Goal: Communication & Community: Connect with others

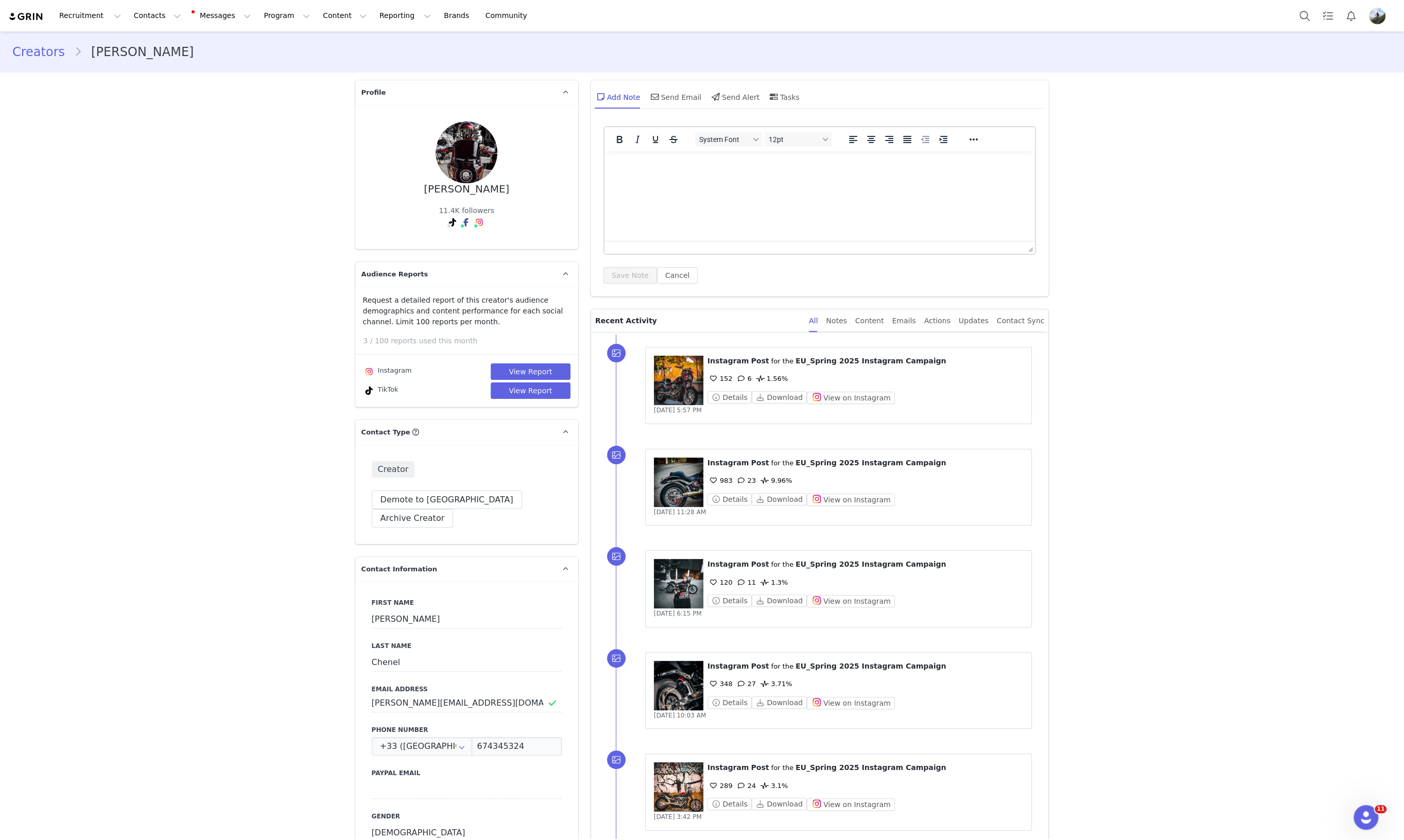
scroll to position [3097, 0]
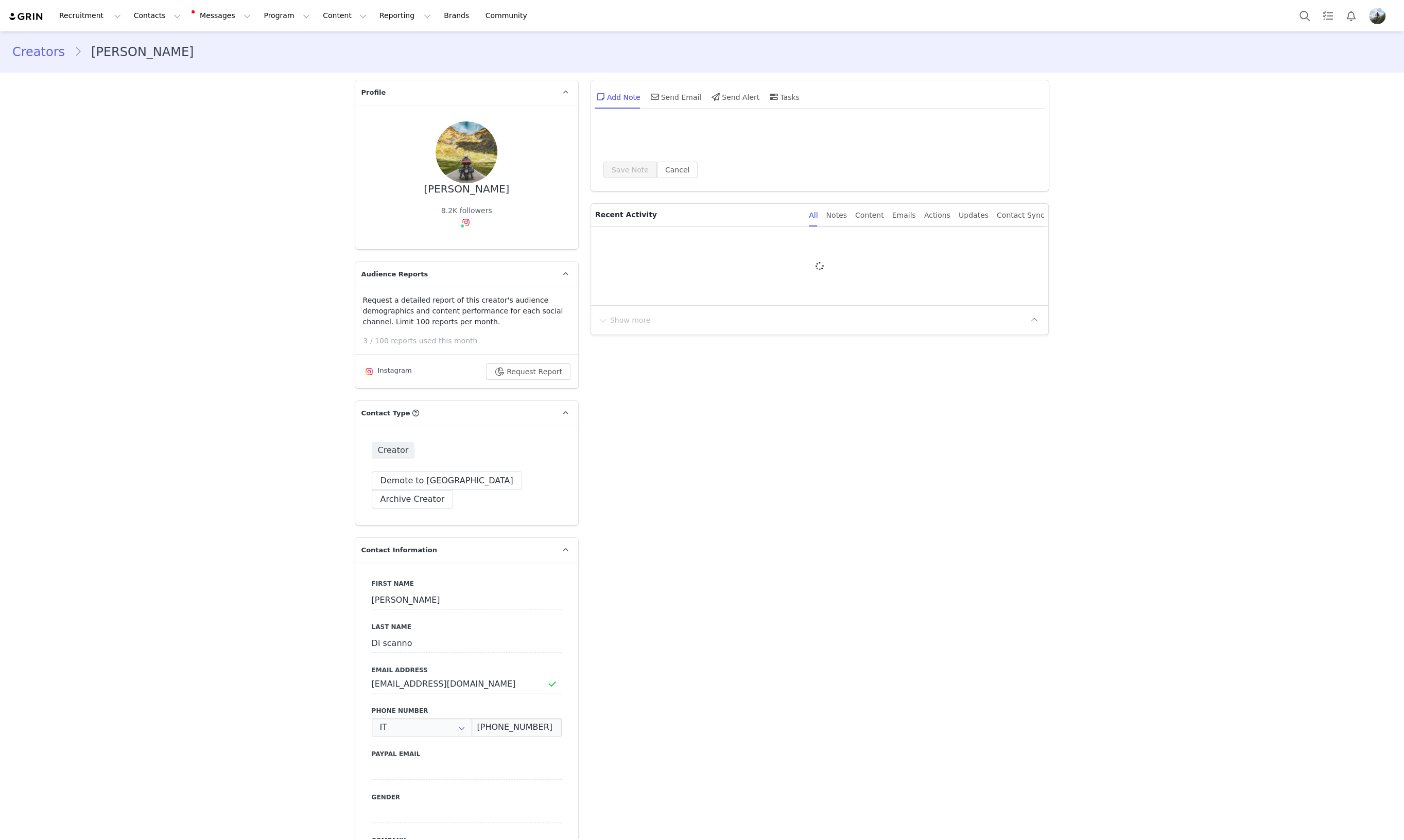
type input "+39 ([GEOGRAPHIC_DATA])"
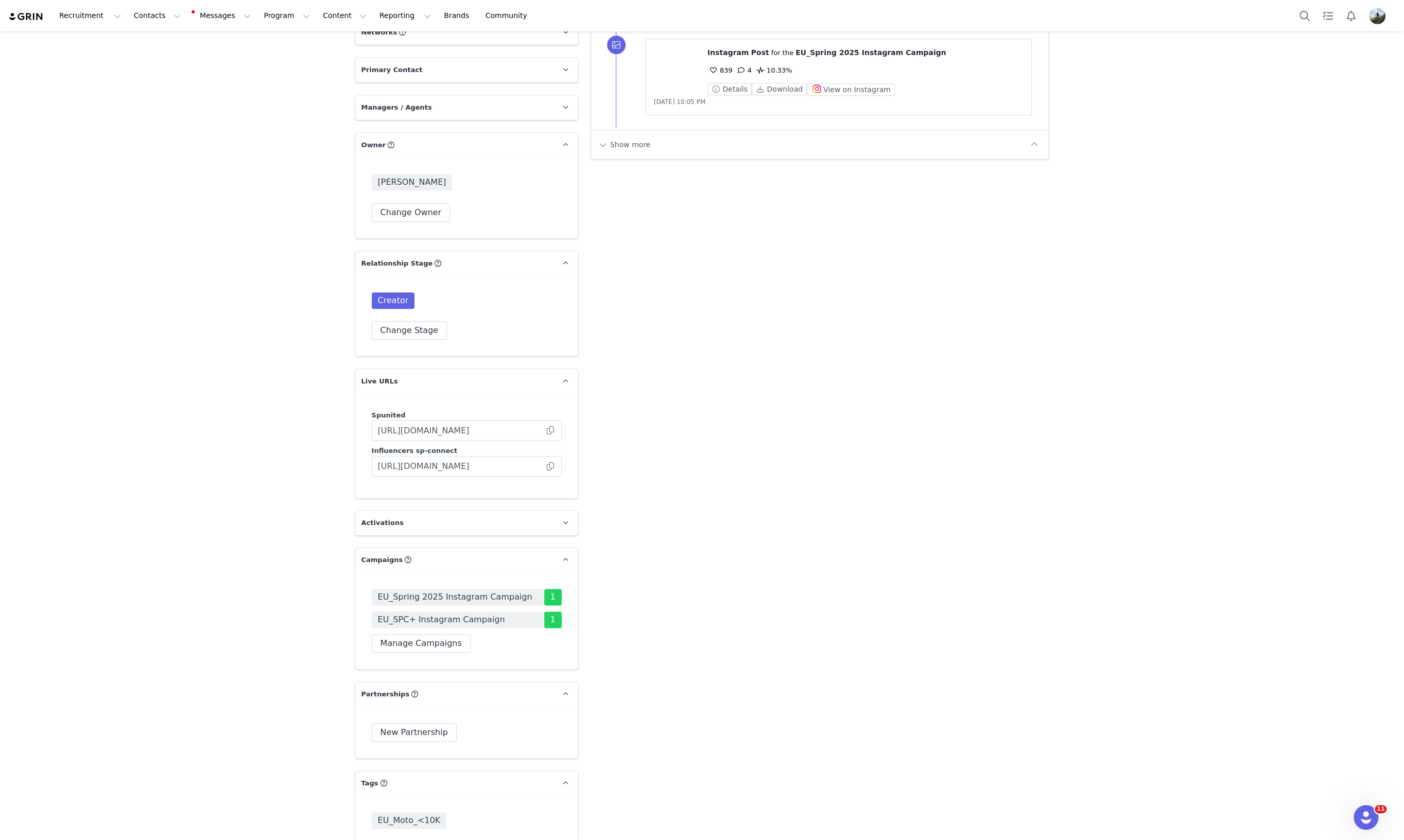
scroll to position [1063, 0]
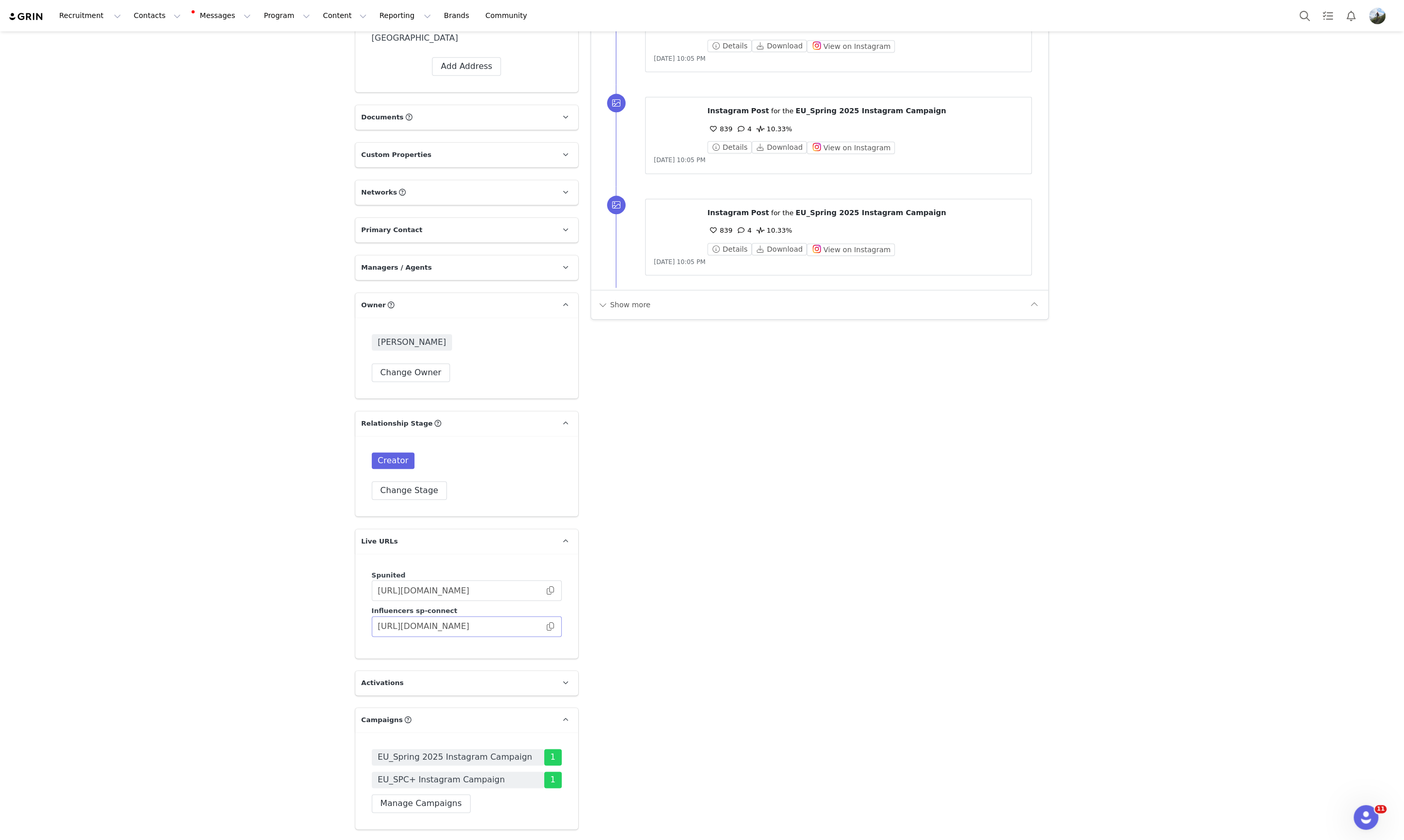
click at [543, 526] on body "Recruitment Recruitment Creator Search Curated Lists Landing Pages Web Extensio…" at bounding box center [702, 420] width 1404 height 840
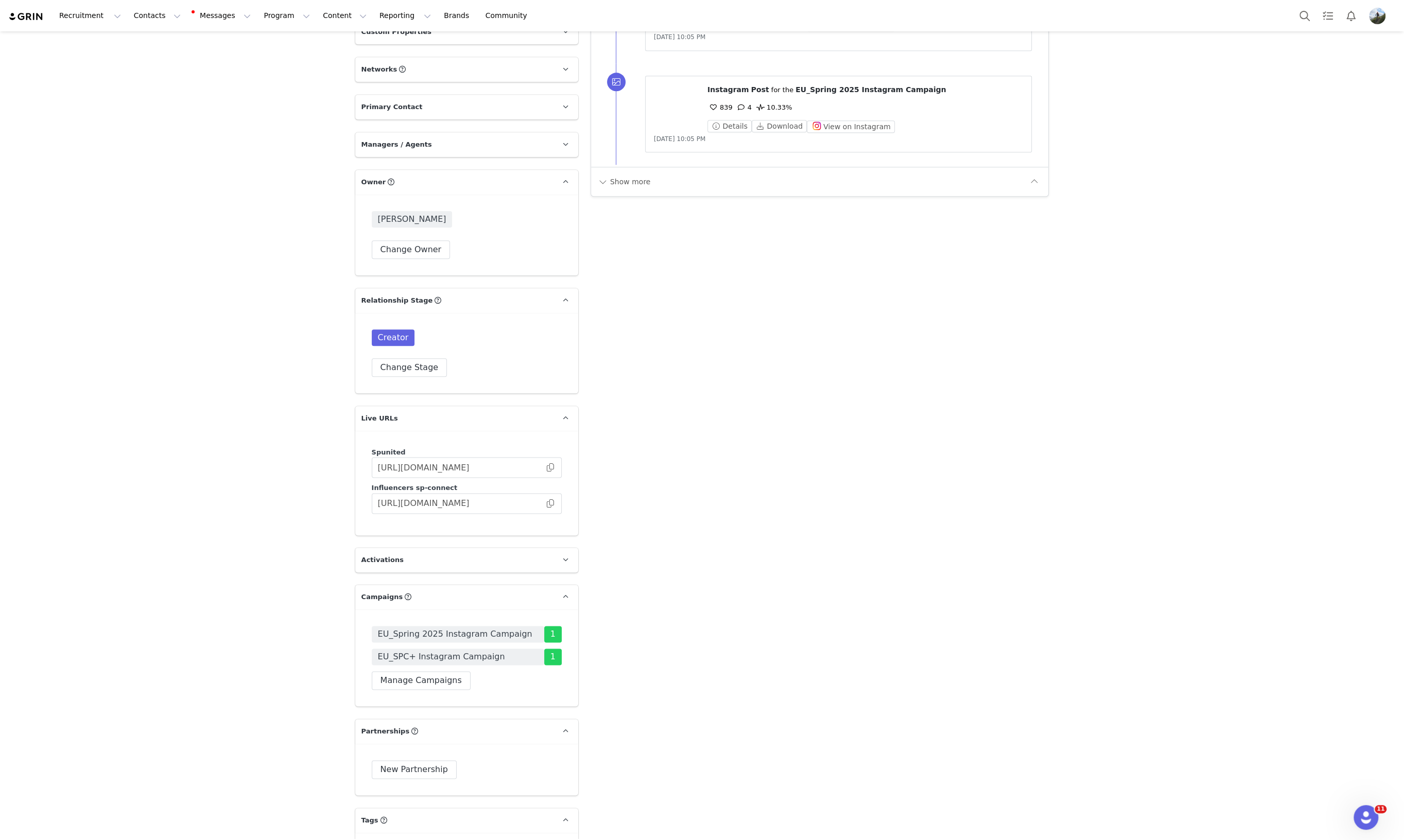
scroll to position [1128, 0]
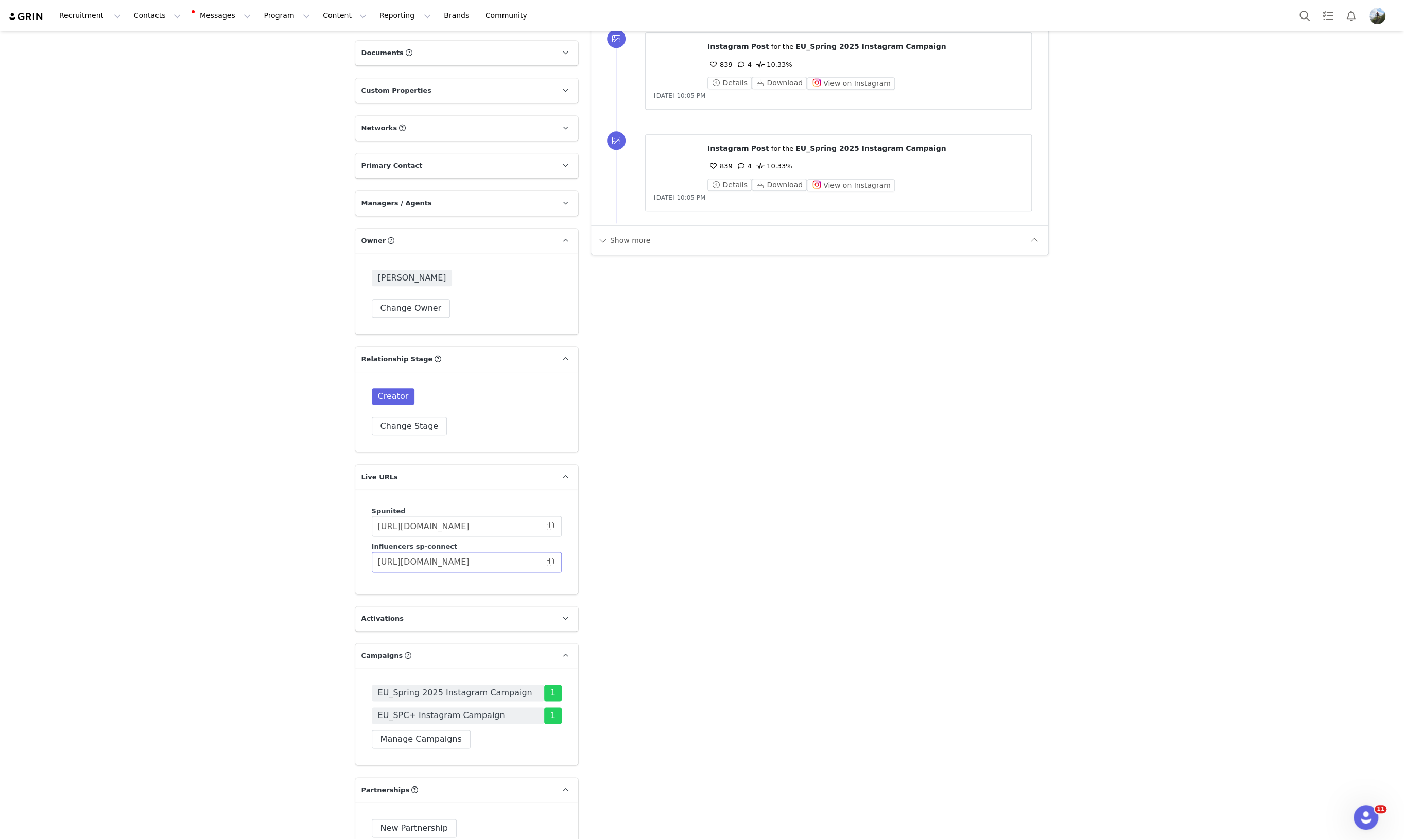
click at [545, 562] on span at bounding box center [550, 562] width 10 height 0
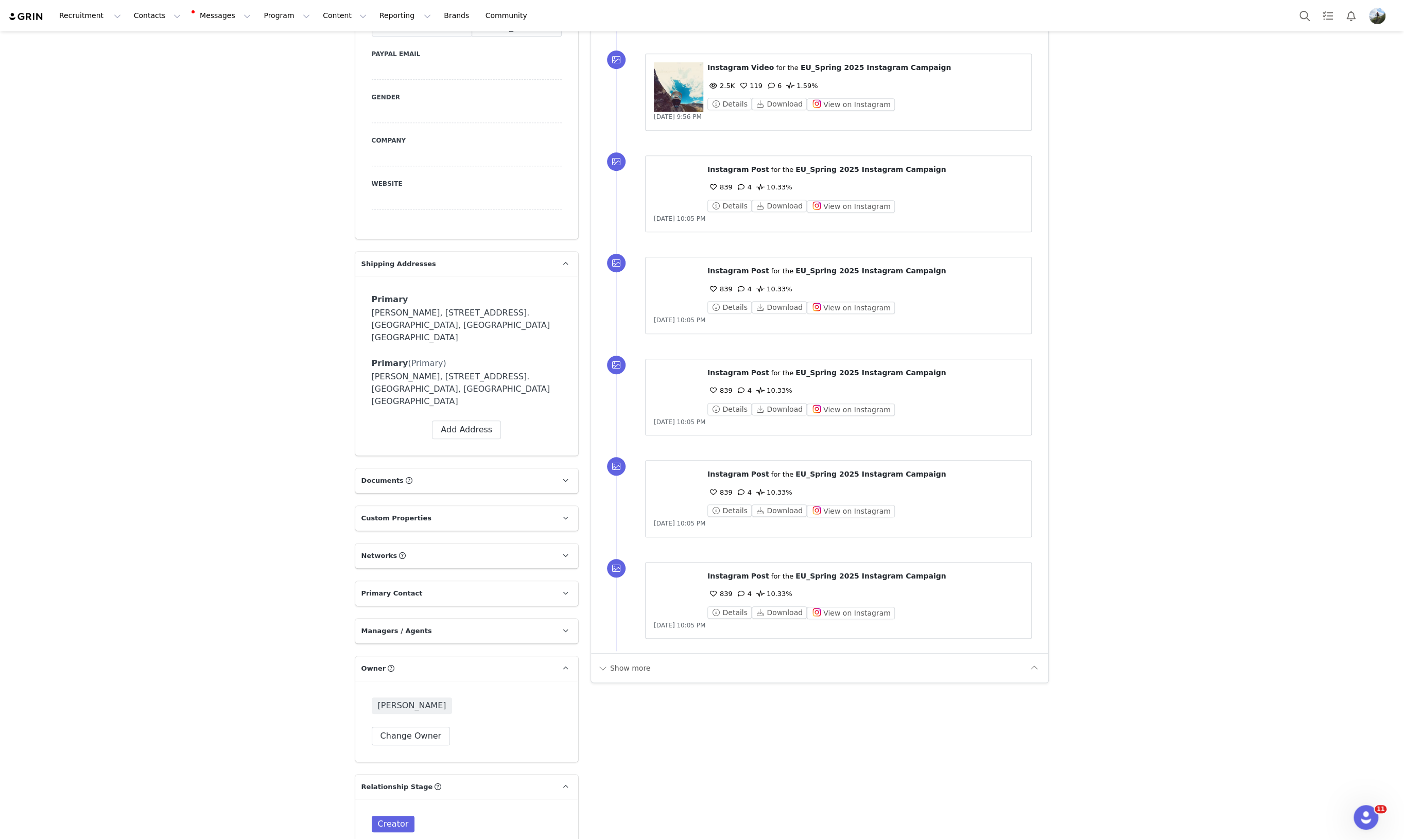
scroll to position [772, 0]
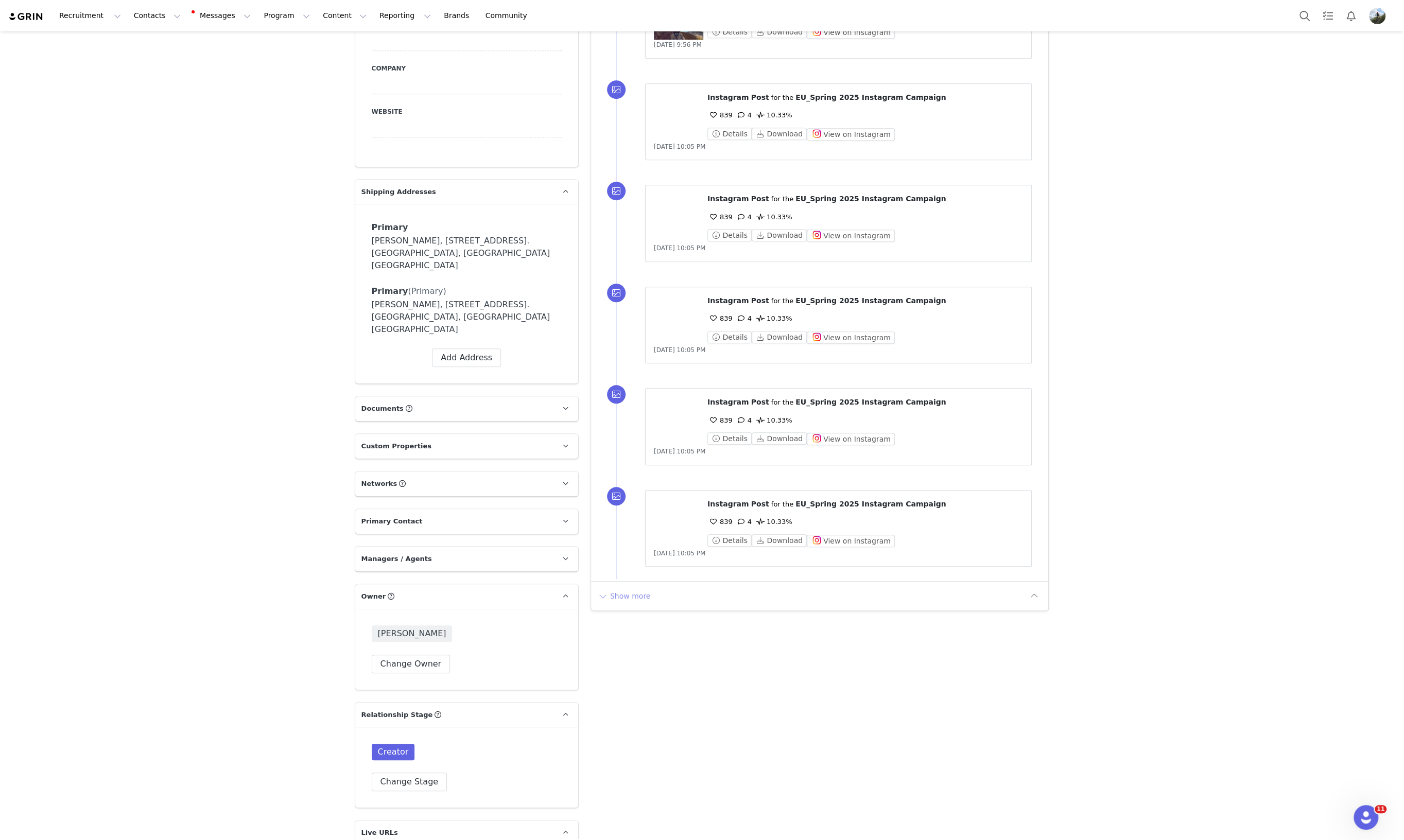
click at [630, 596] on button "Show more" at bounding box center [623, 596] width 54 height 16
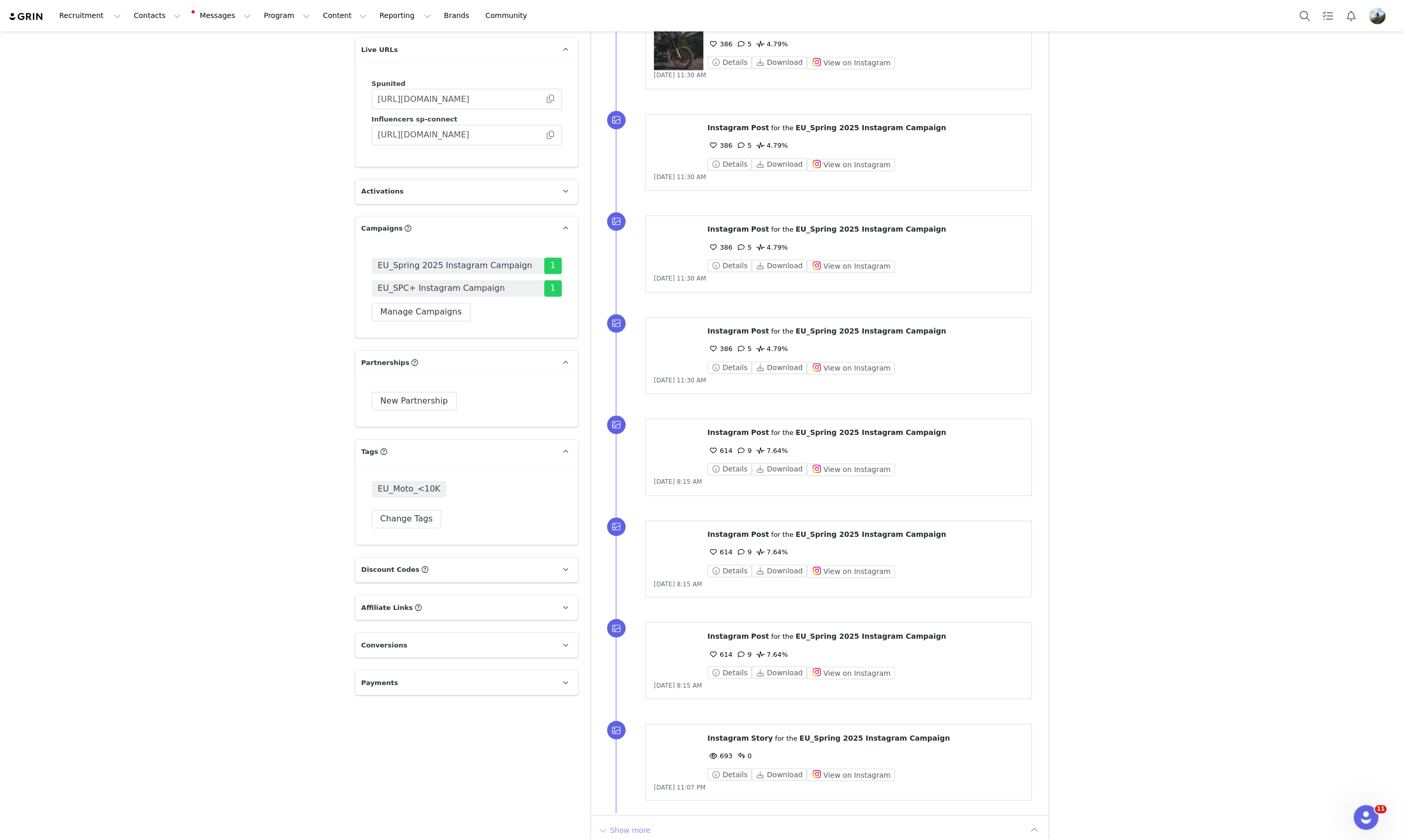
scroll to position [1567, 0]
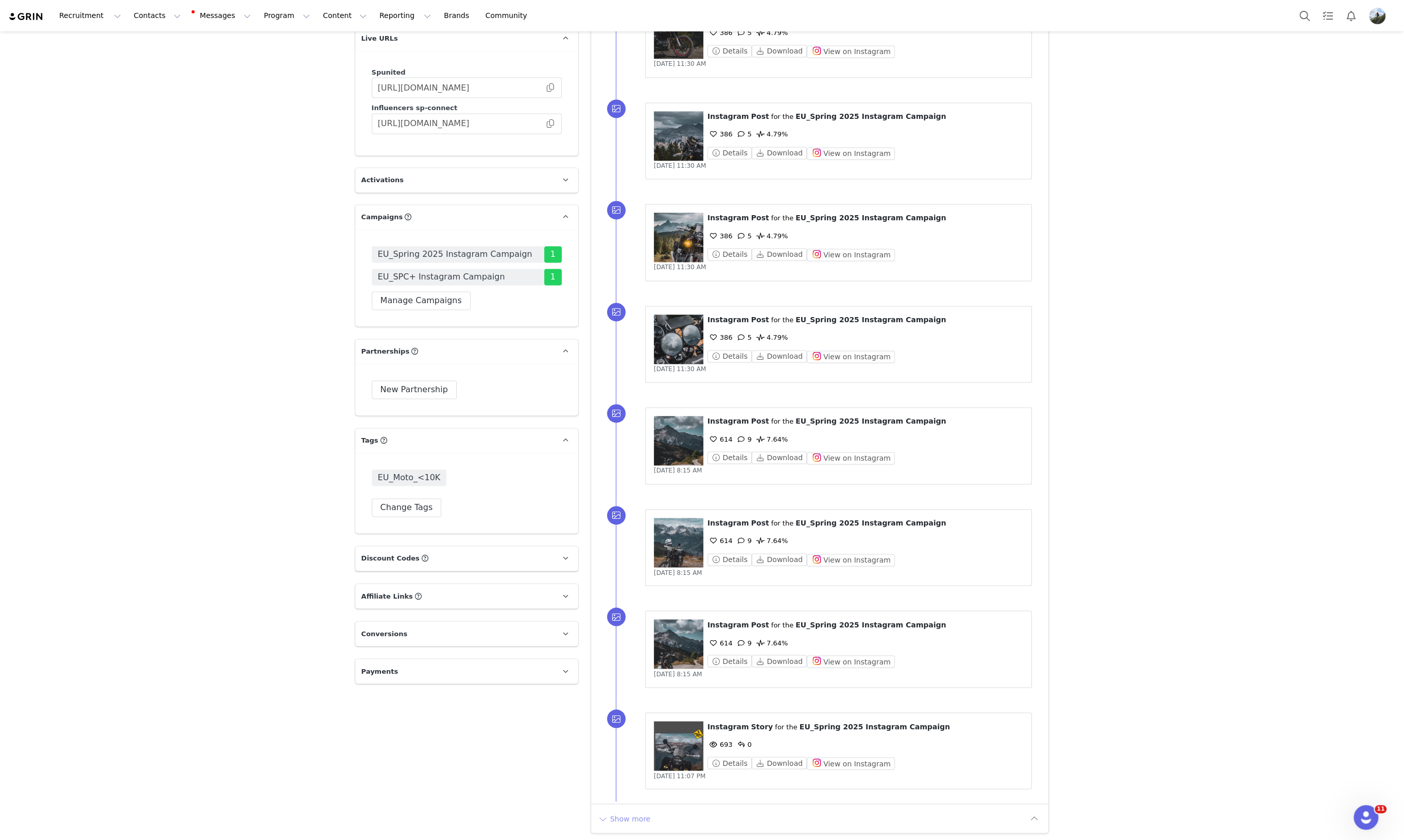
drag, startPoint x: 621, startPoint y: 815, endPoint x: 701, endPoint y: 755, distance: 100.0
click at [622, 815] on button "Show more" at bounding box center [623, 818] width 54 height 16
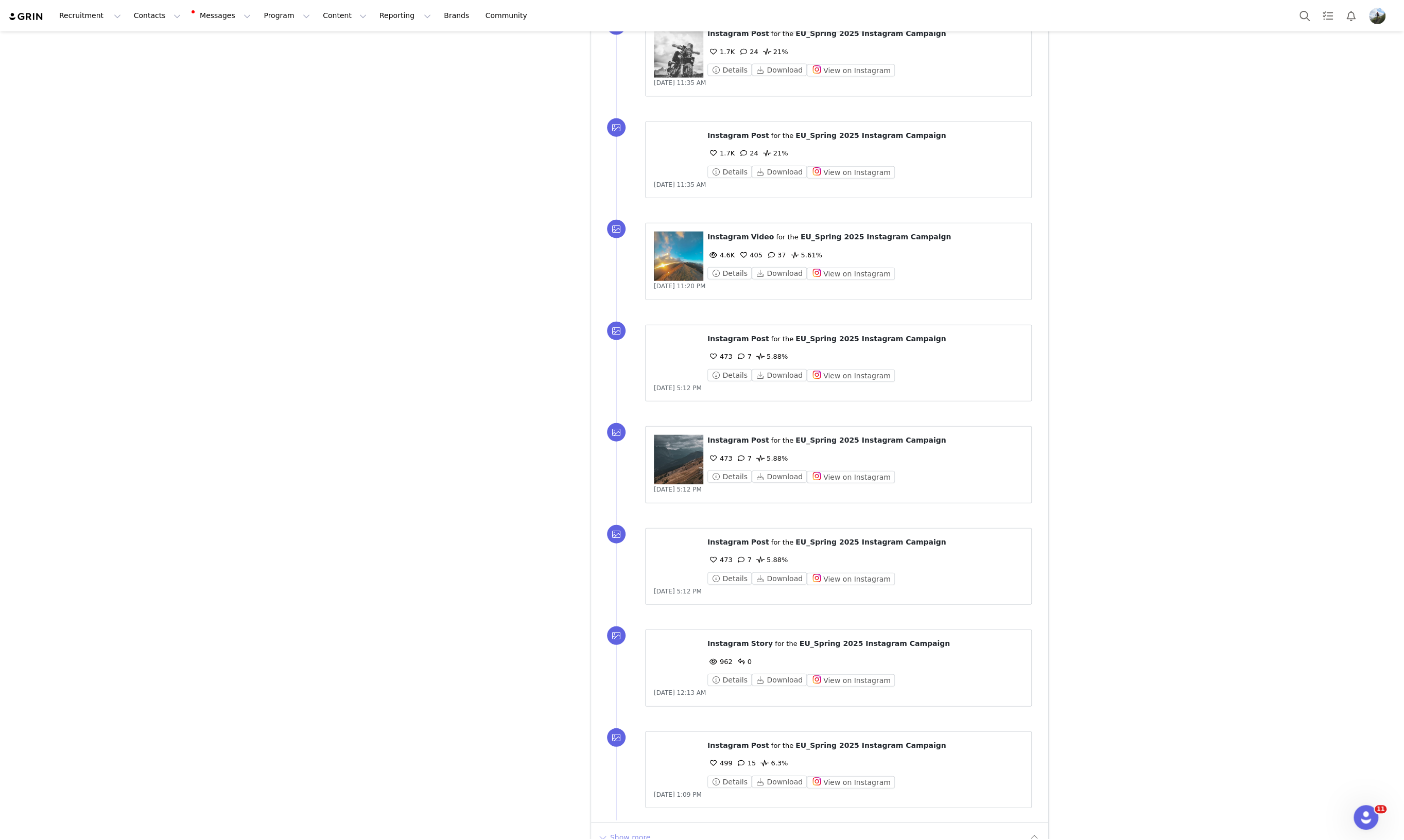
scroll to position [2582, 0]
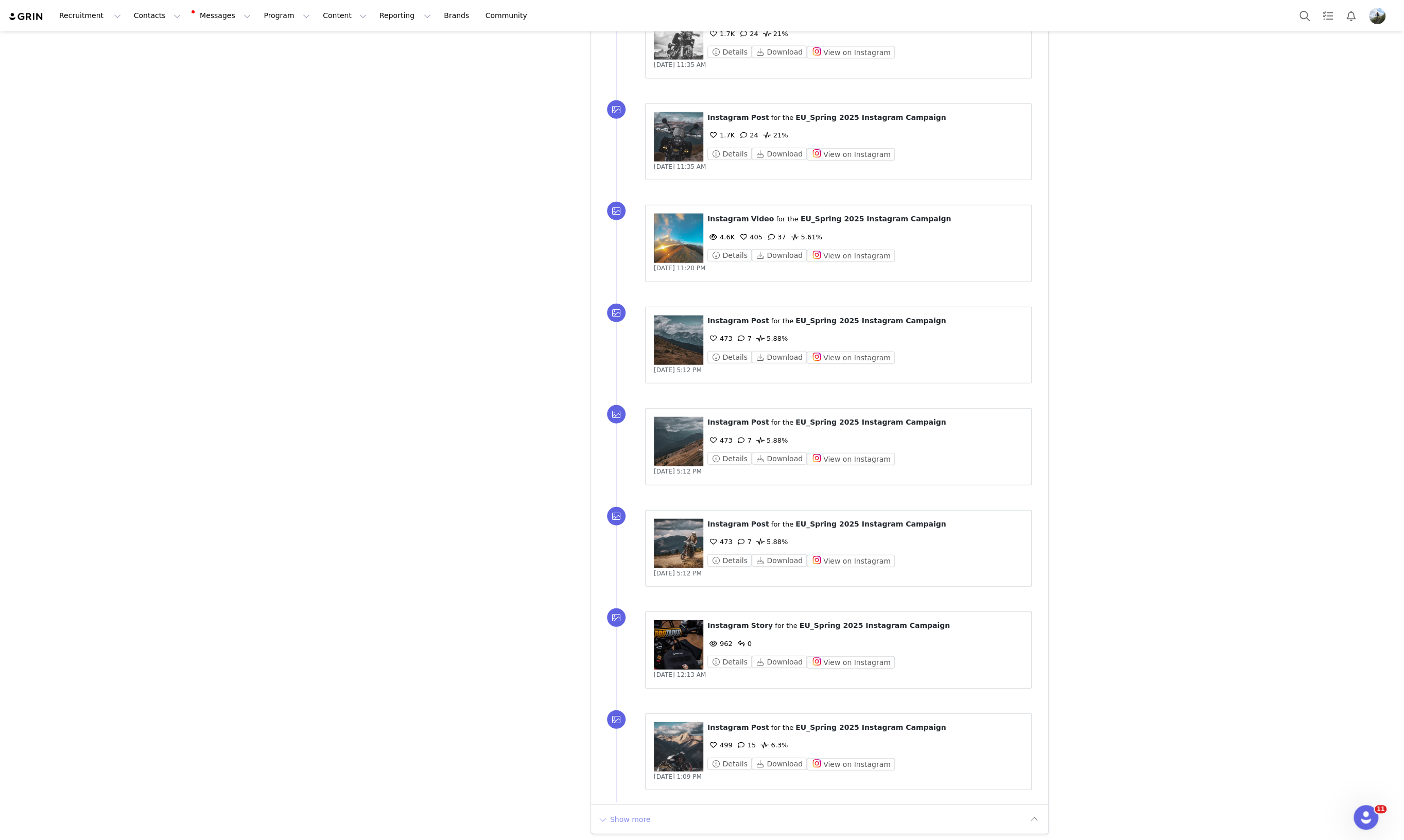
click at [614, 819] on button "Show more" at bounding box center [623, 819] width 54 height 16
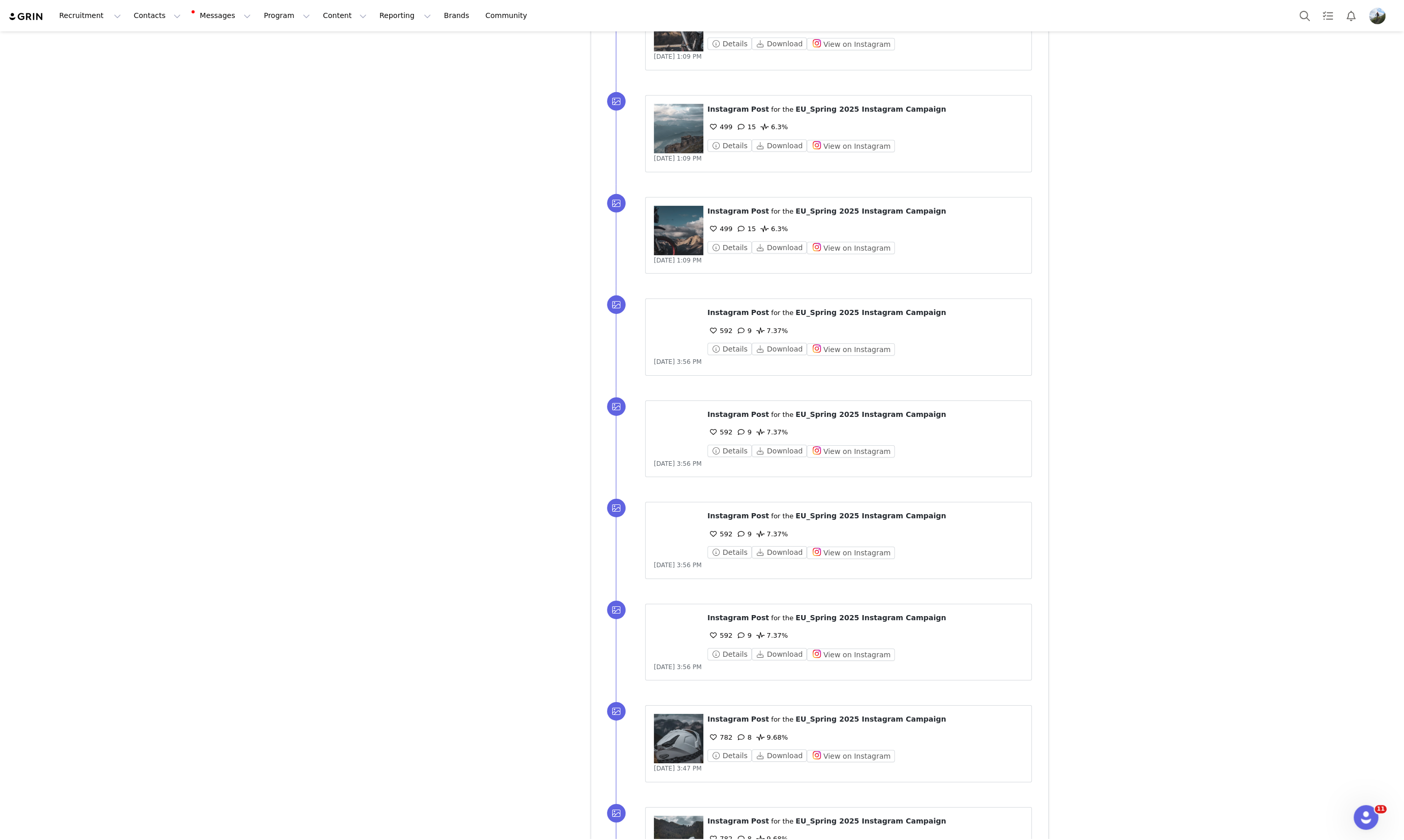
scroll to position [3599, 0]
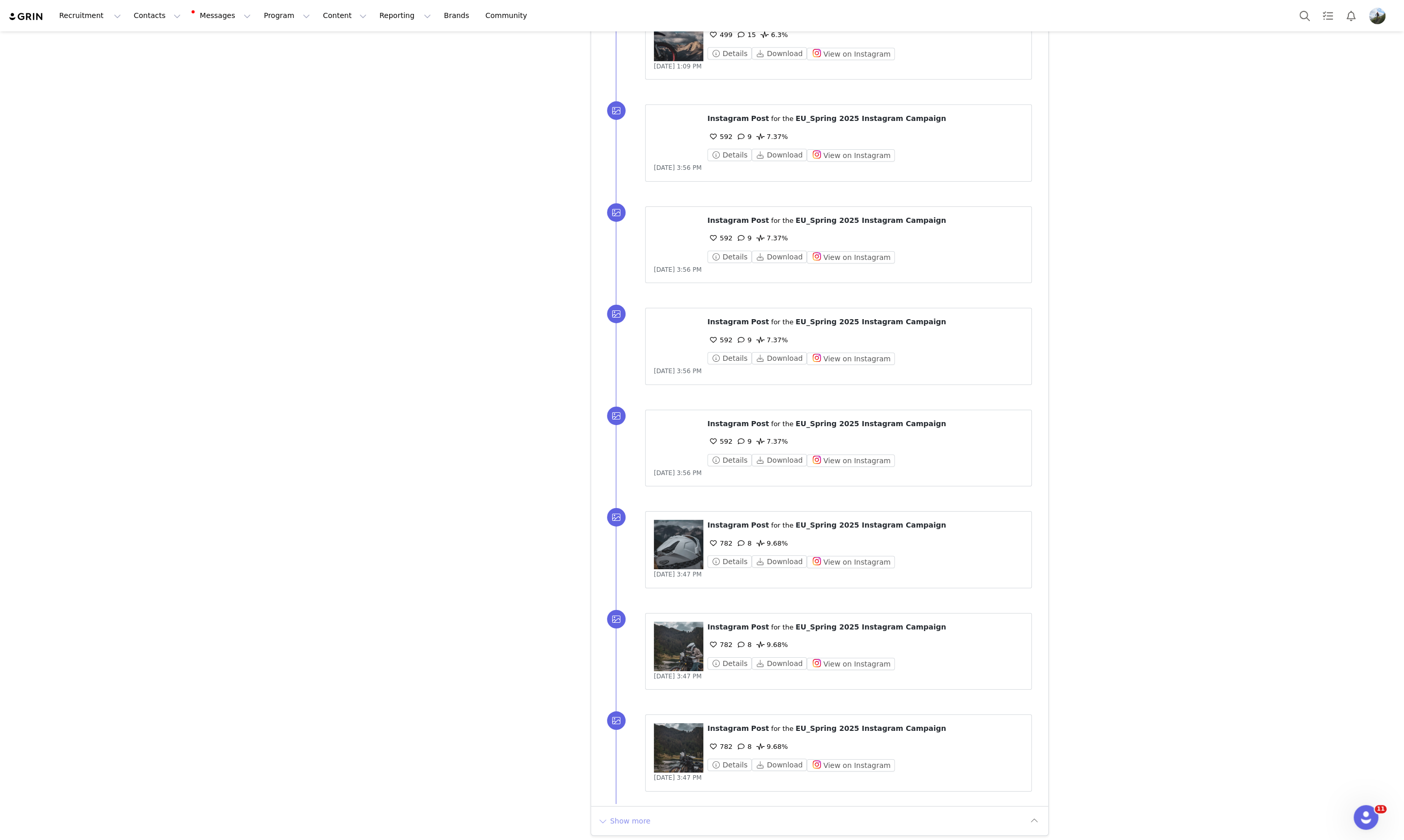
click at [615, 815] on button "Show more" at bounding box center [623, 820] width 54 height 16
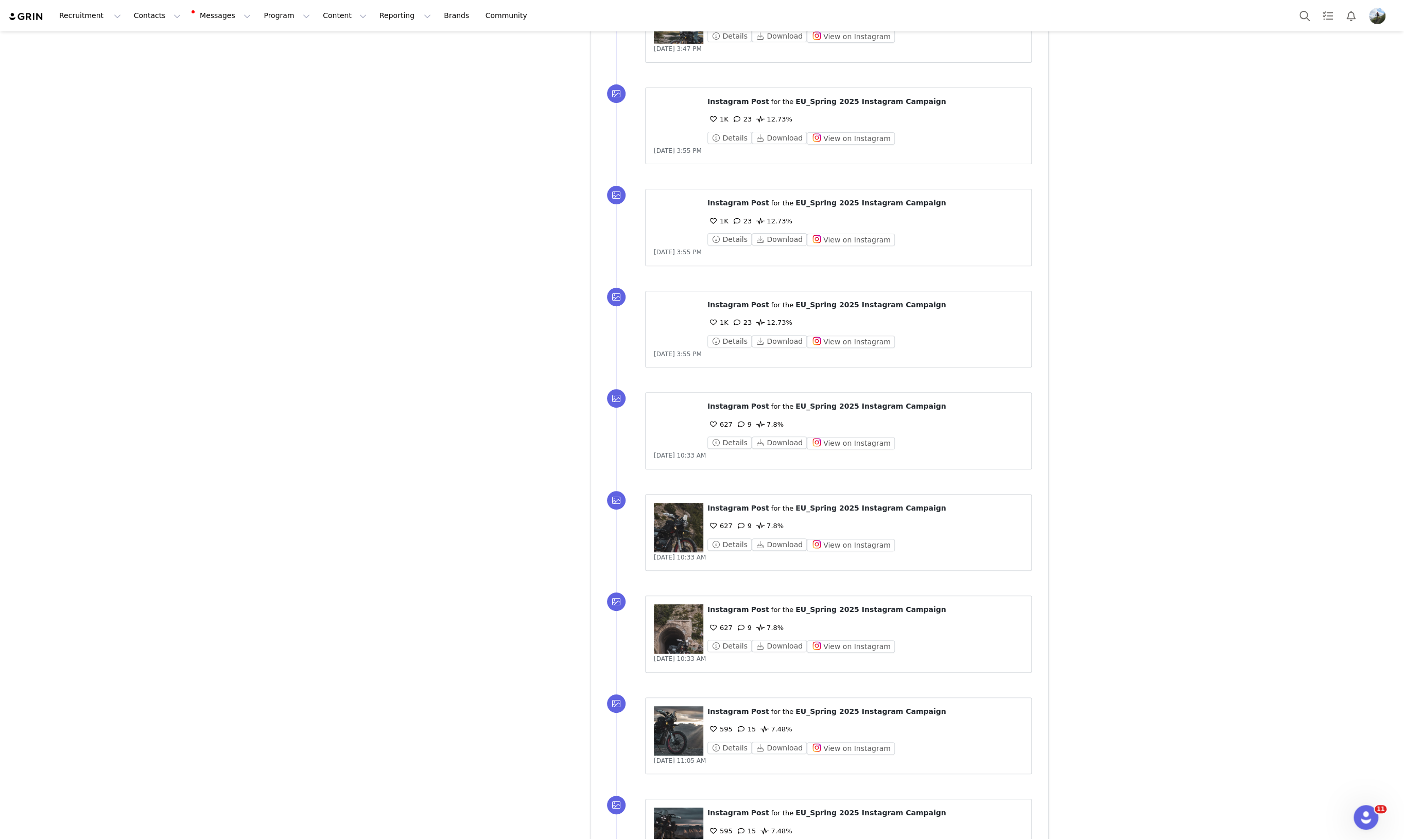
scroll to position [4614, 0]
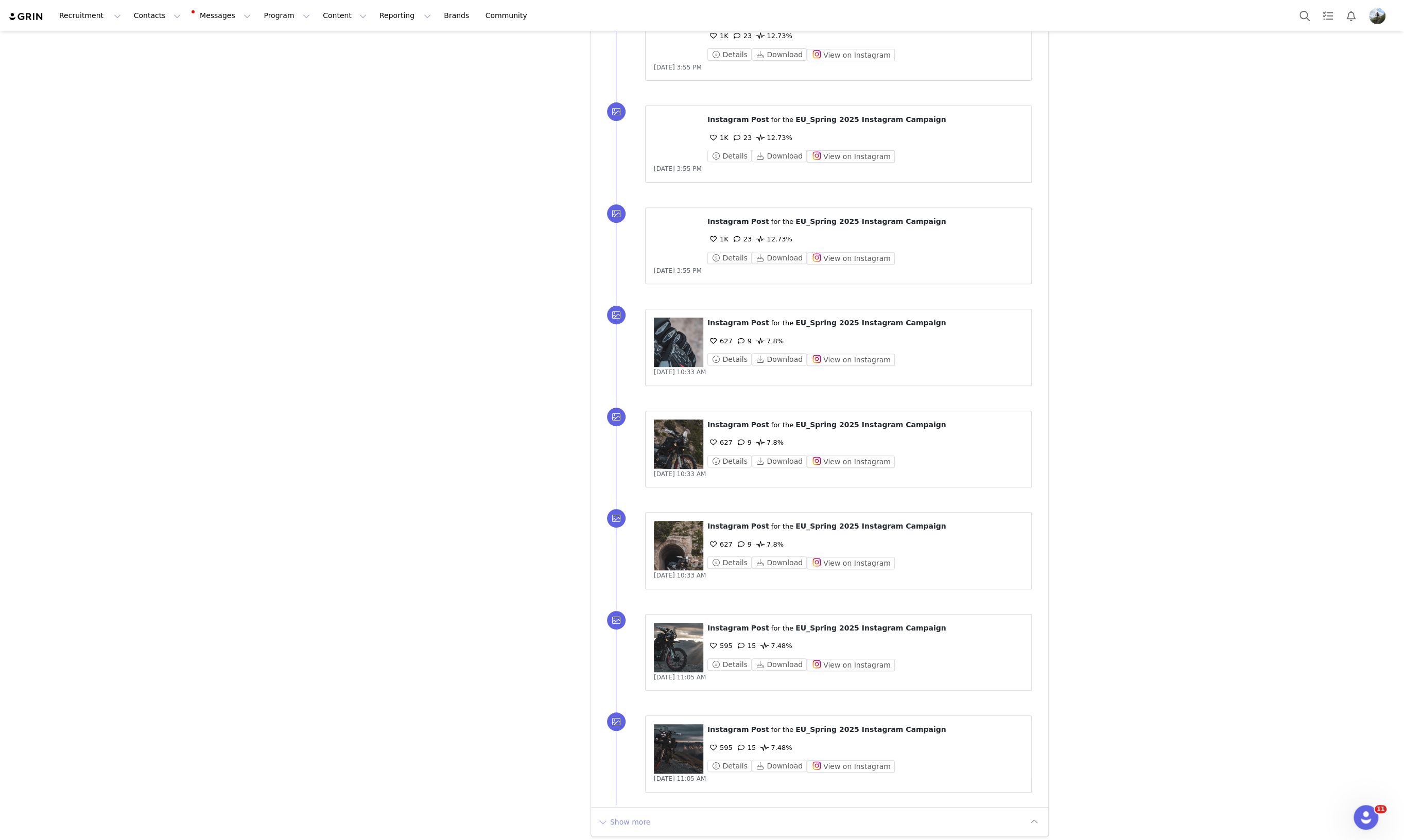
click at [627, 817] on button "Show more" at bounding box center [623, 821] width 54 height 16
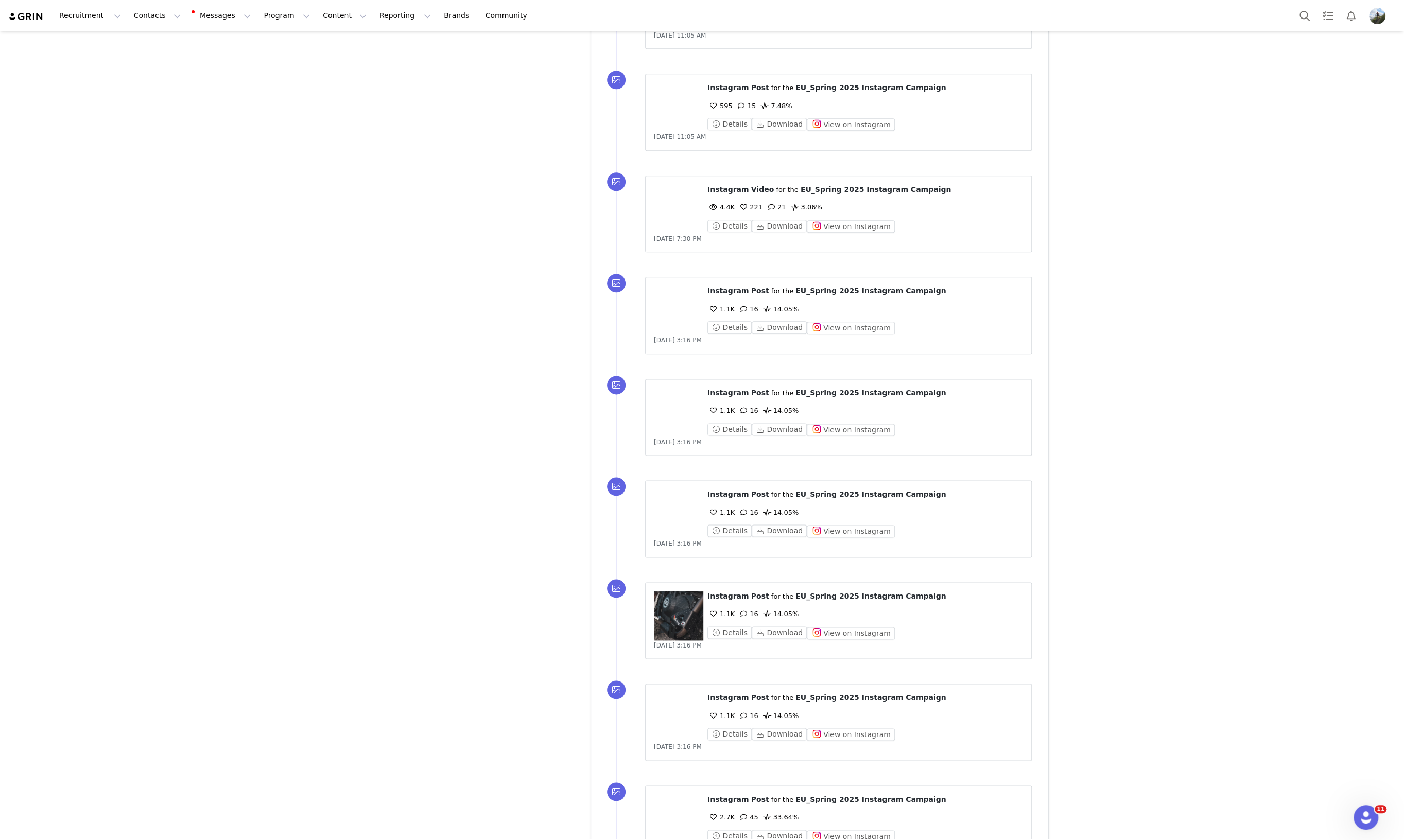
scroll to position [5630, 0]
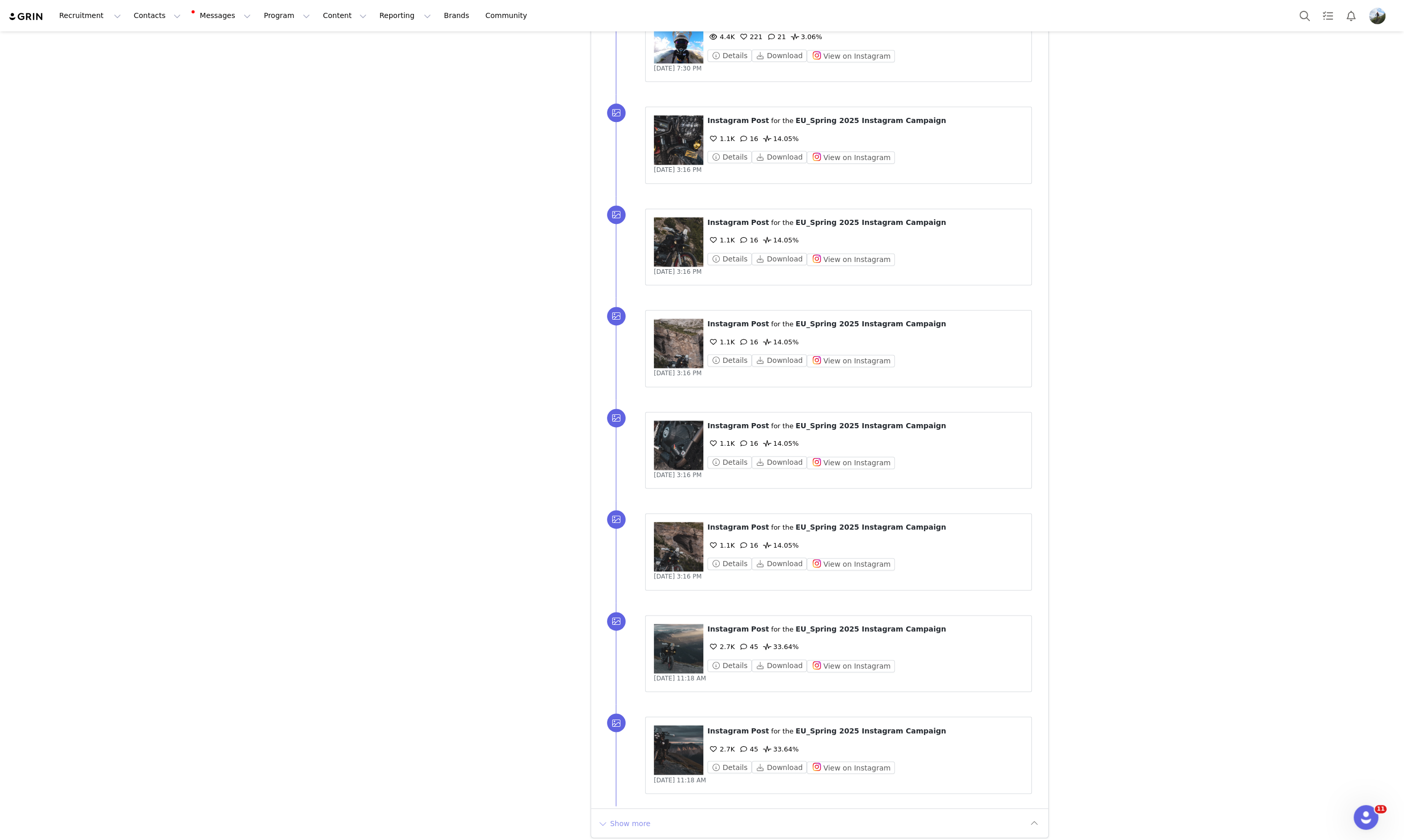
click at [623, 819] on button "Show more" at bounding box center [623, 822] width 54 height 16
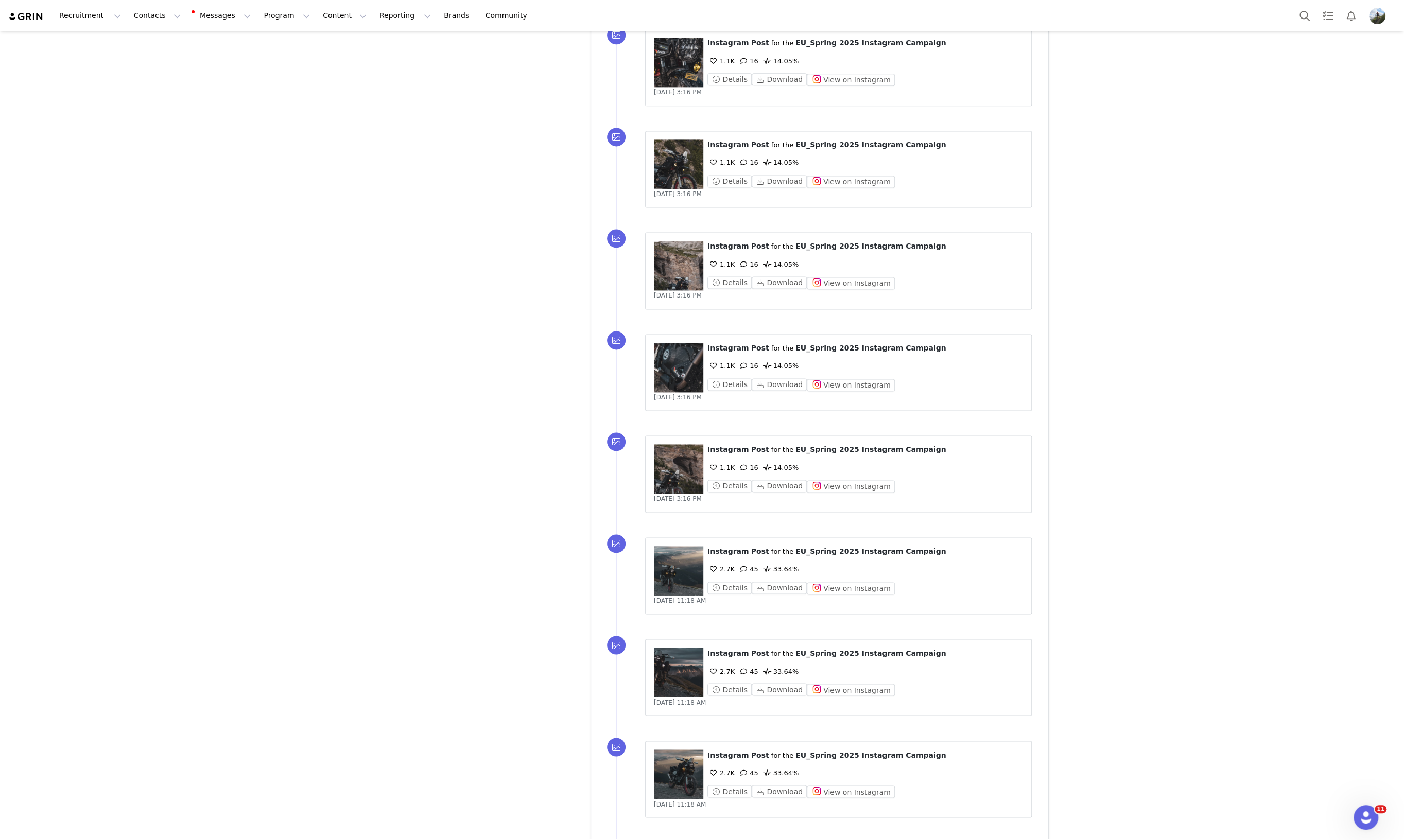
scroll to position [6646, 0]
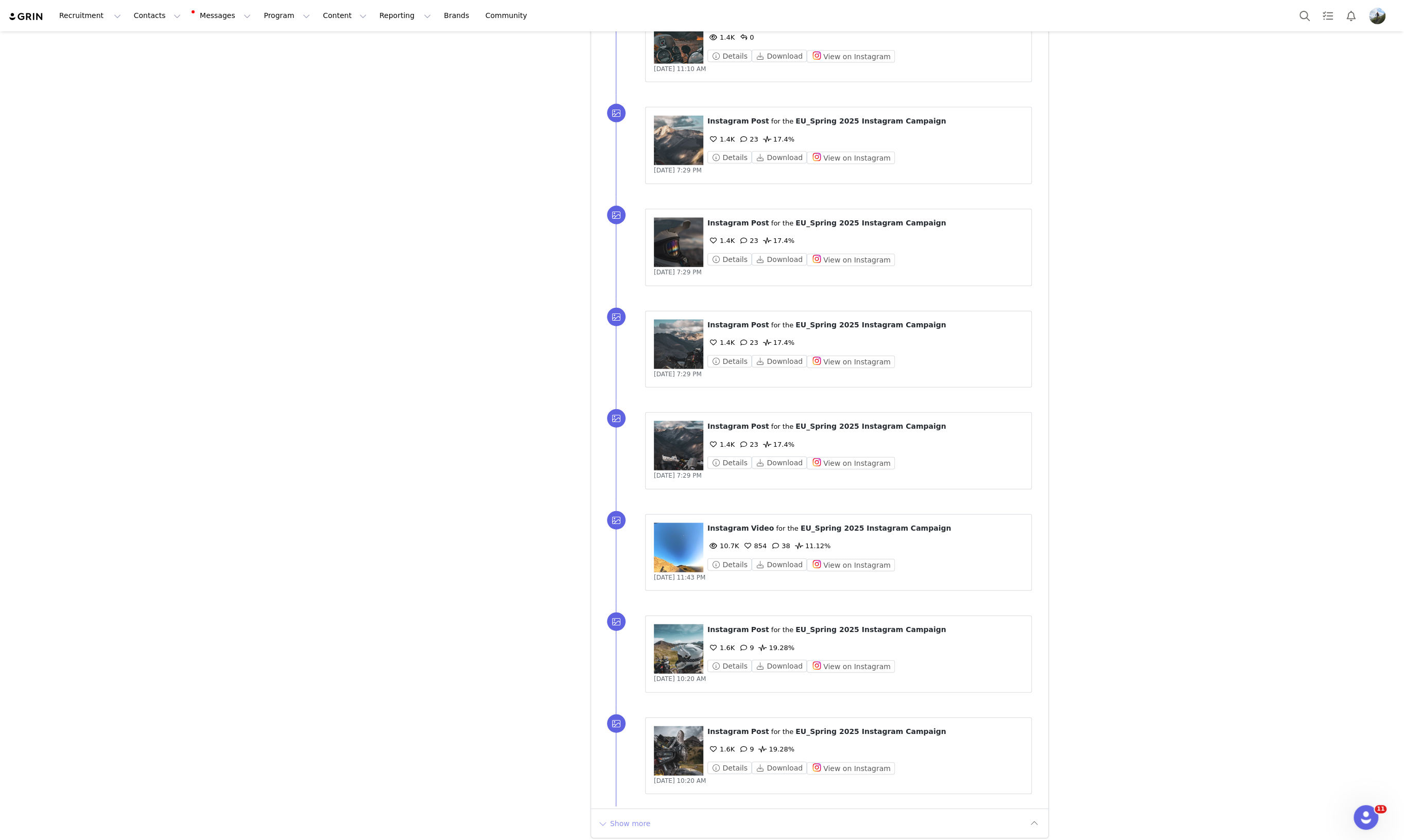
click at [639, 817] on button "Show more" at bounding box center [623, 823] width 54 height 16
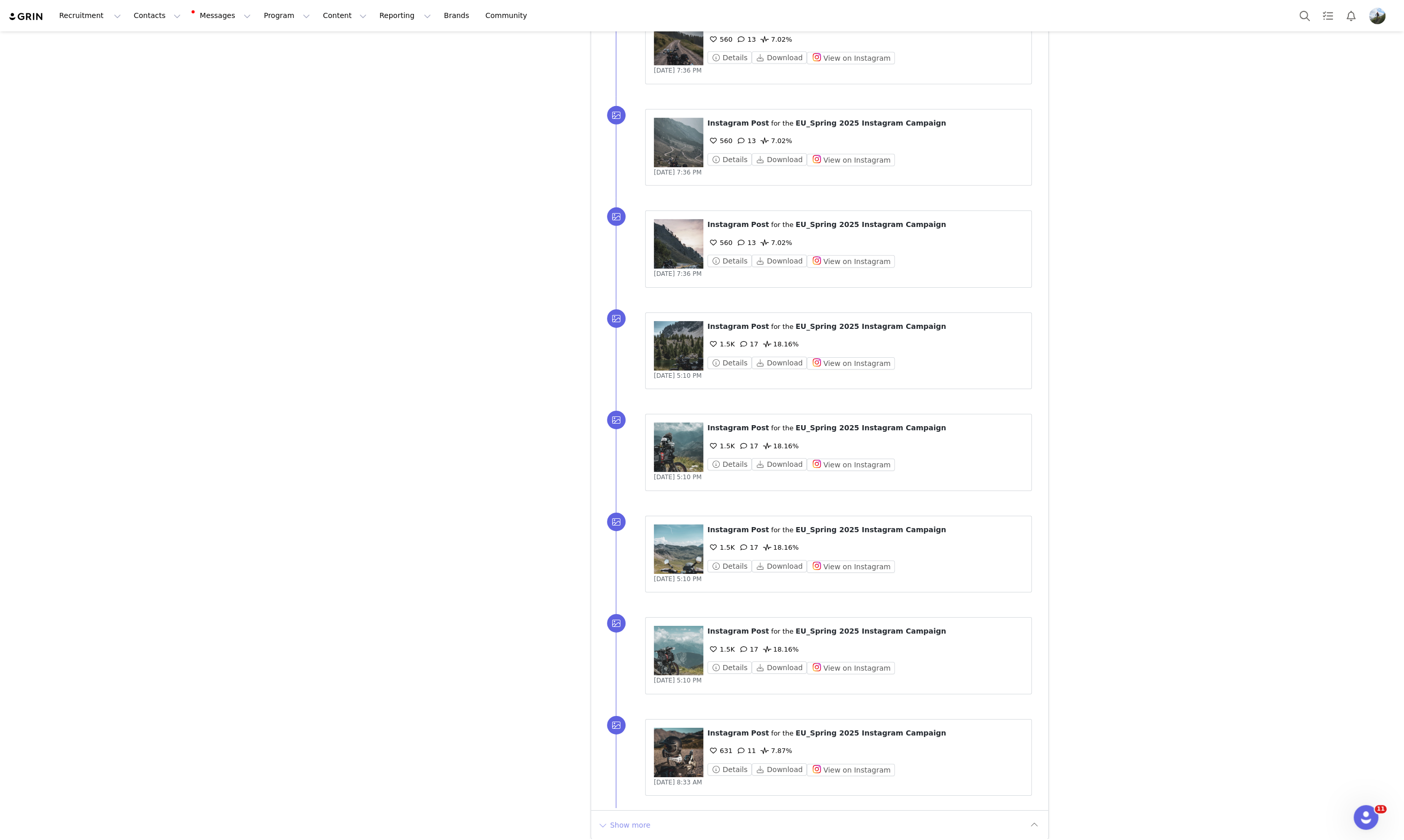
drag, startPoint x: 625, startPoint y: 812, endPoint x: 857, endPoint y: 690, distance: 262.1
click at [626, 817] on button "Show more" at bounding box center [623, 825] width 54 height 16
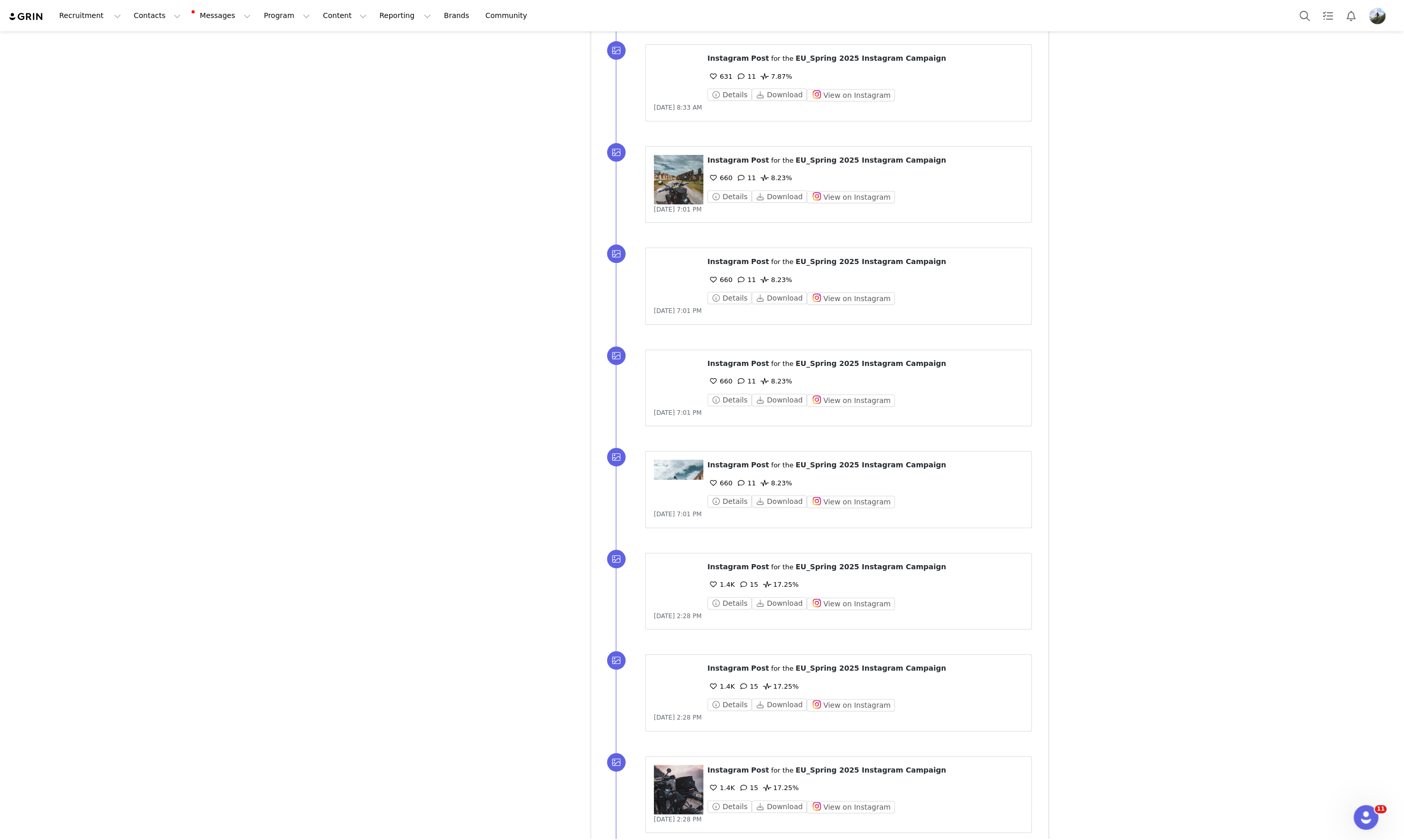
scroll to position [8678, 0]
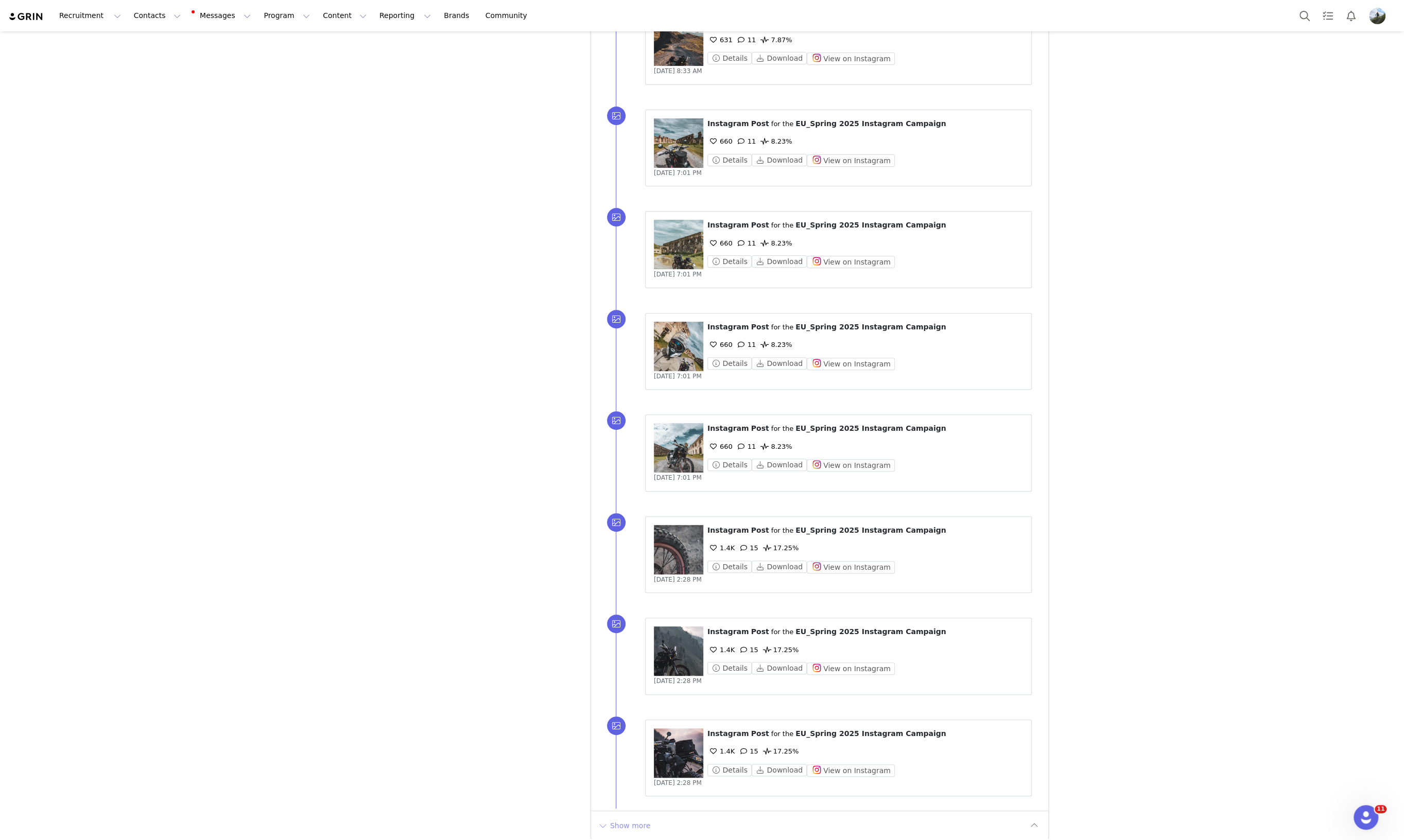
click at [624, 818] on button "Show more" at bounding box center [623, 825] width 54 height 16
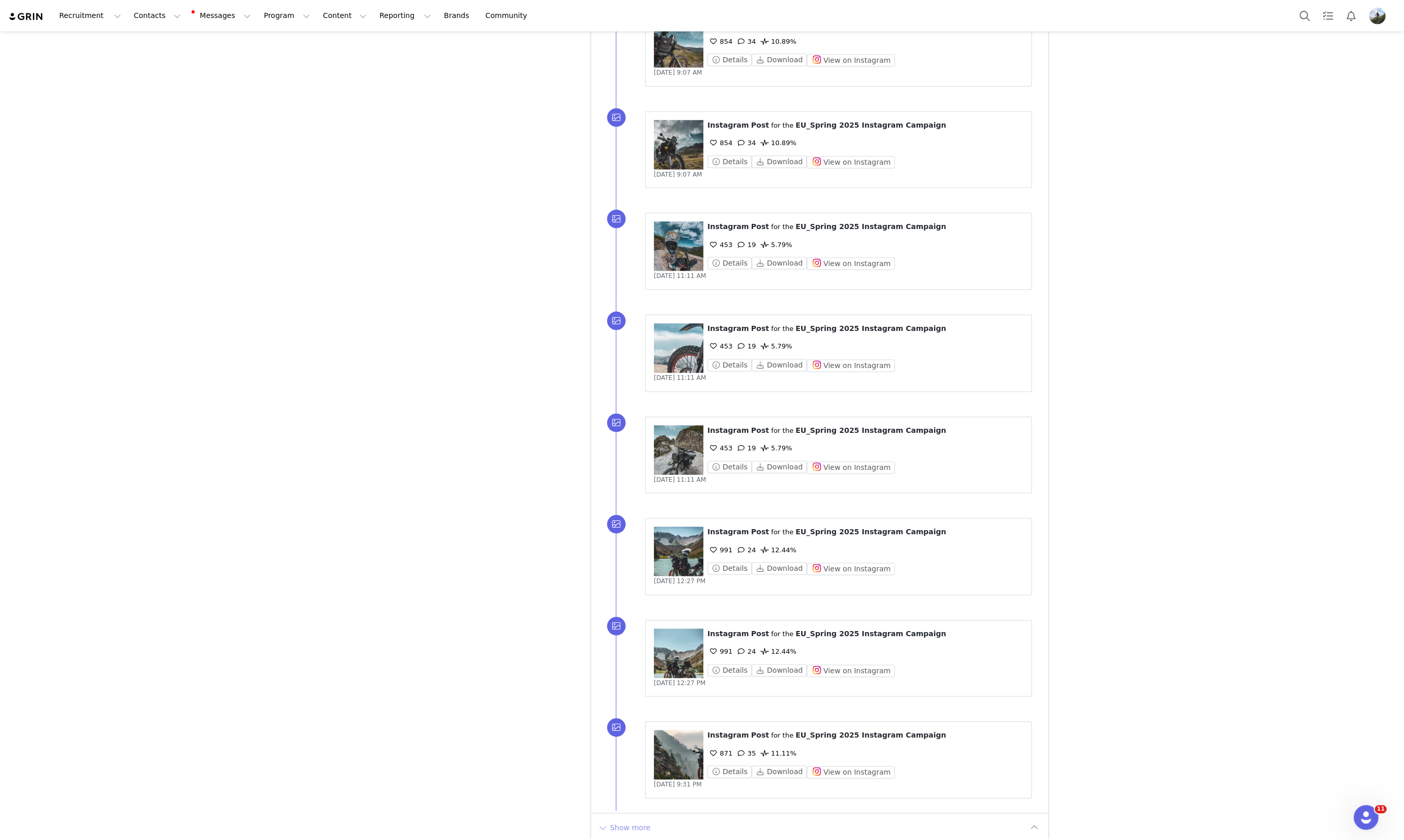
drag, startPoint x: 636, startPoint y: 815, endPoint x: 1070, endPoint y: 605, distance: 482.1
click at [636, 819] on button "Show more" at bounding box center [623, 827] width 54 height 16
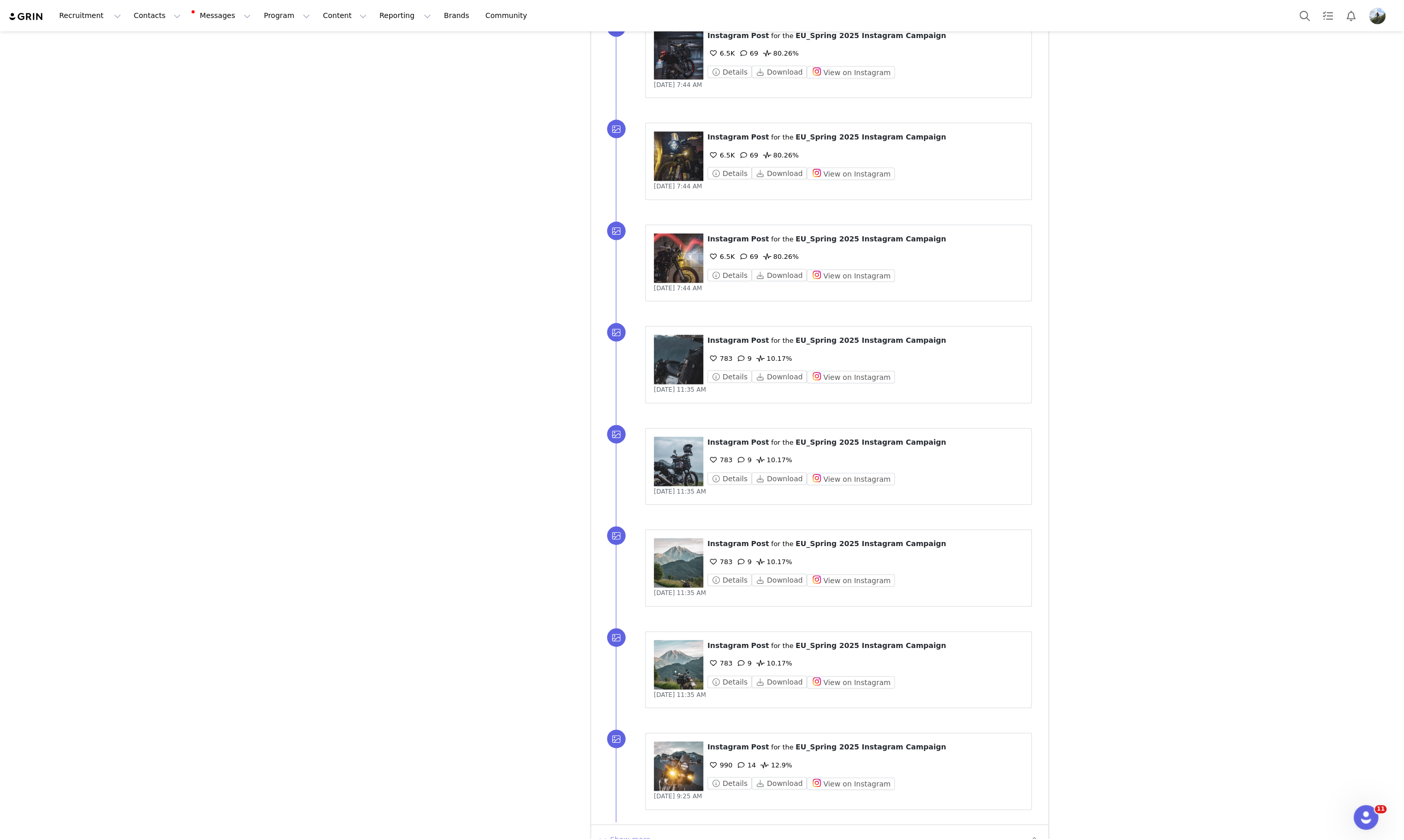
scroll to position [10709, 0]
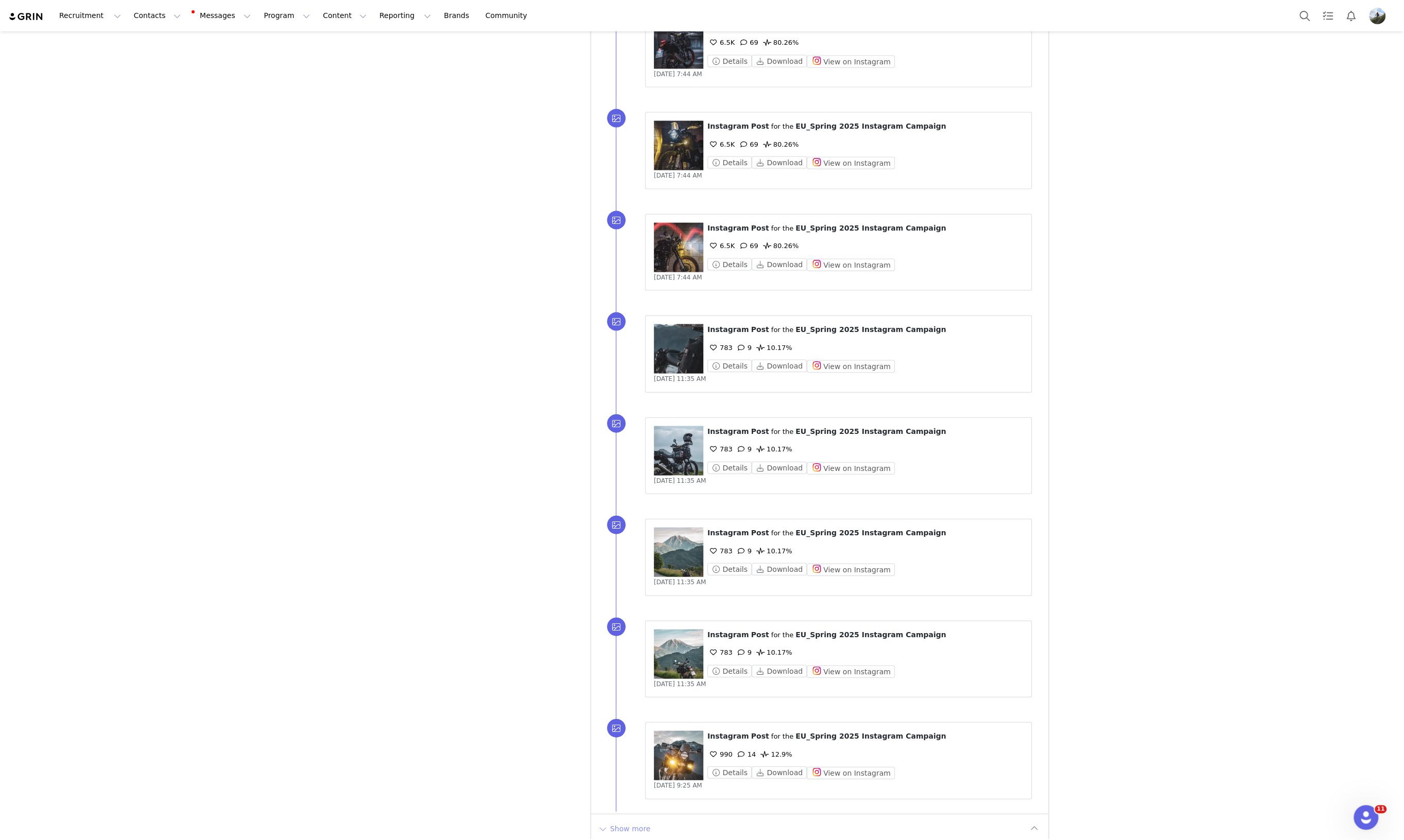
click at [628, 820] on button "Show more" at bounding box center [623, 828] width 54 height 16
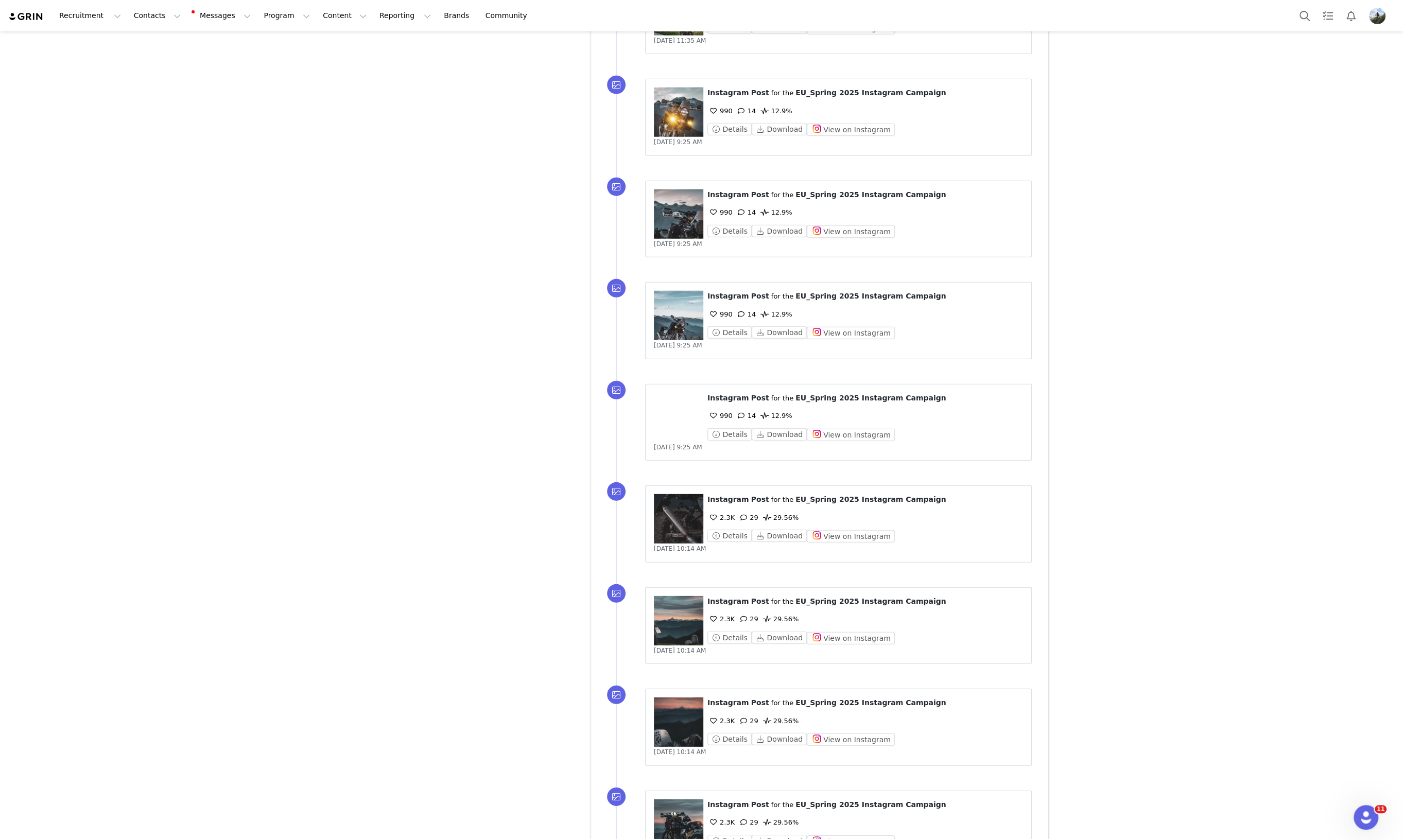
scroll to position [11725, 0]
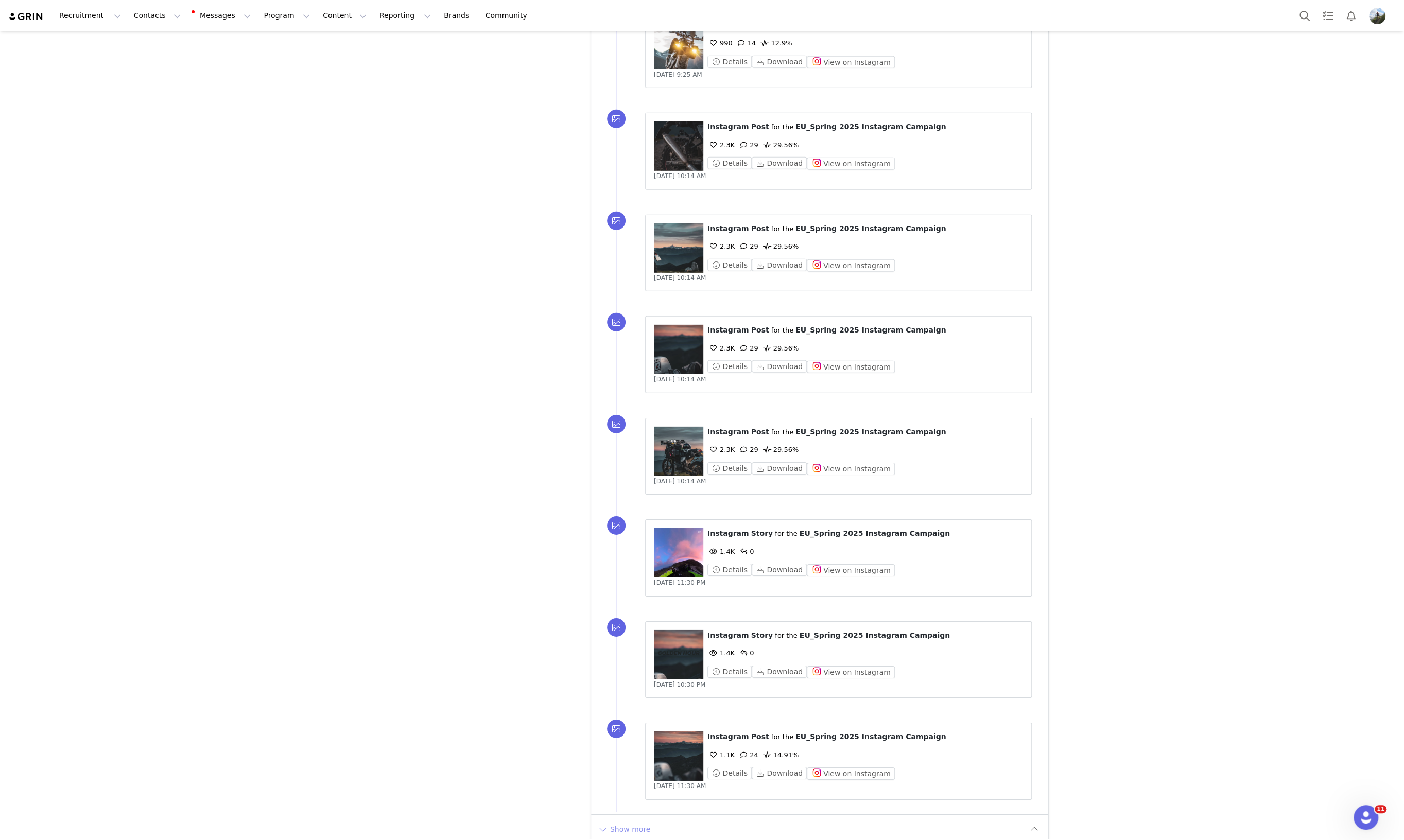
drag, startPoint x: 622, startPoint y: 815, endPoint x: 816, endPoint y: 694, distance: 228.6
click at [623, 821] on button "Show more" at bounding box center [623, 829] width 54 height 16
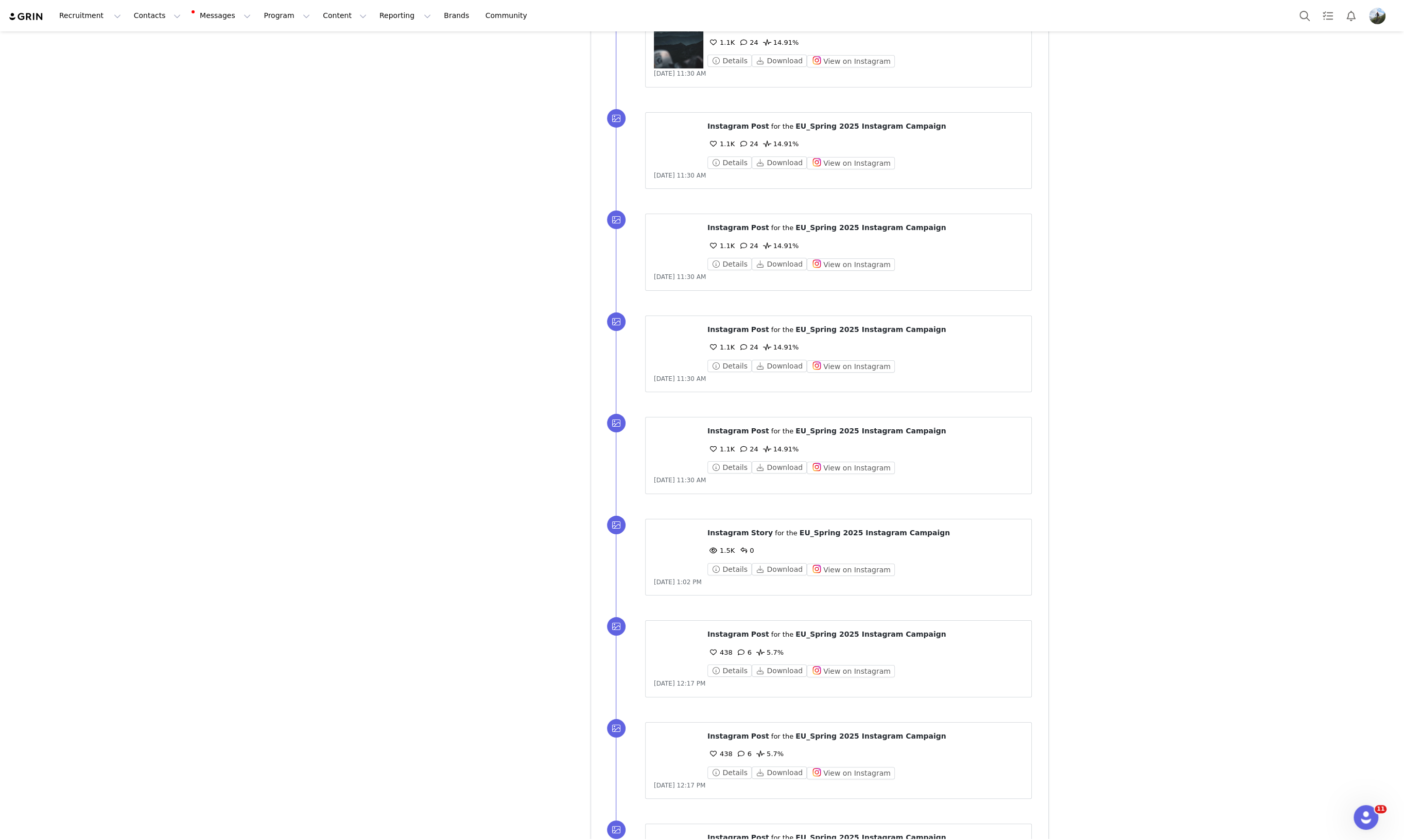
scroll to position [12740, 0]
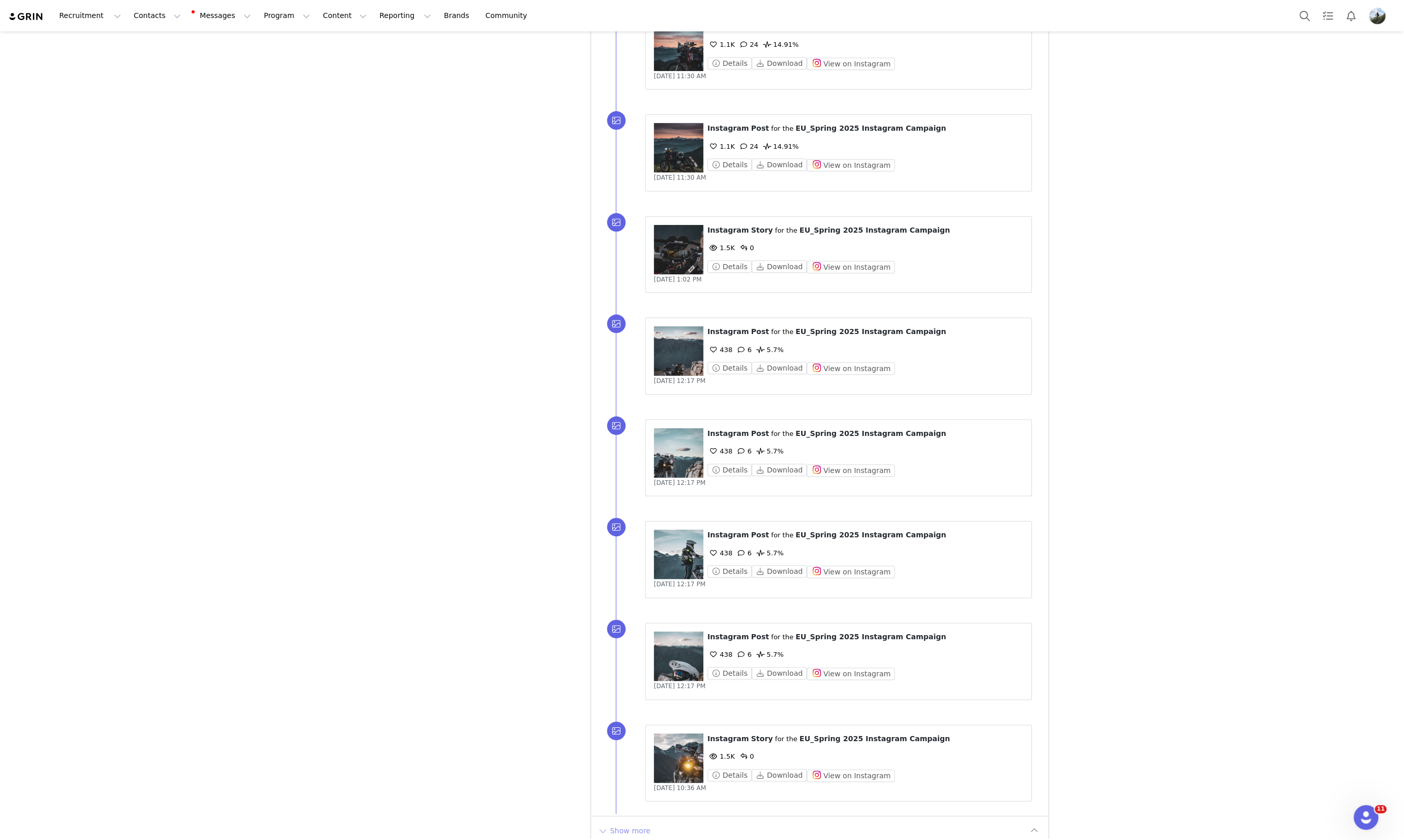
click at [626, 823] on button "Show more" at bounding box center [623, 831] width 54 height 16
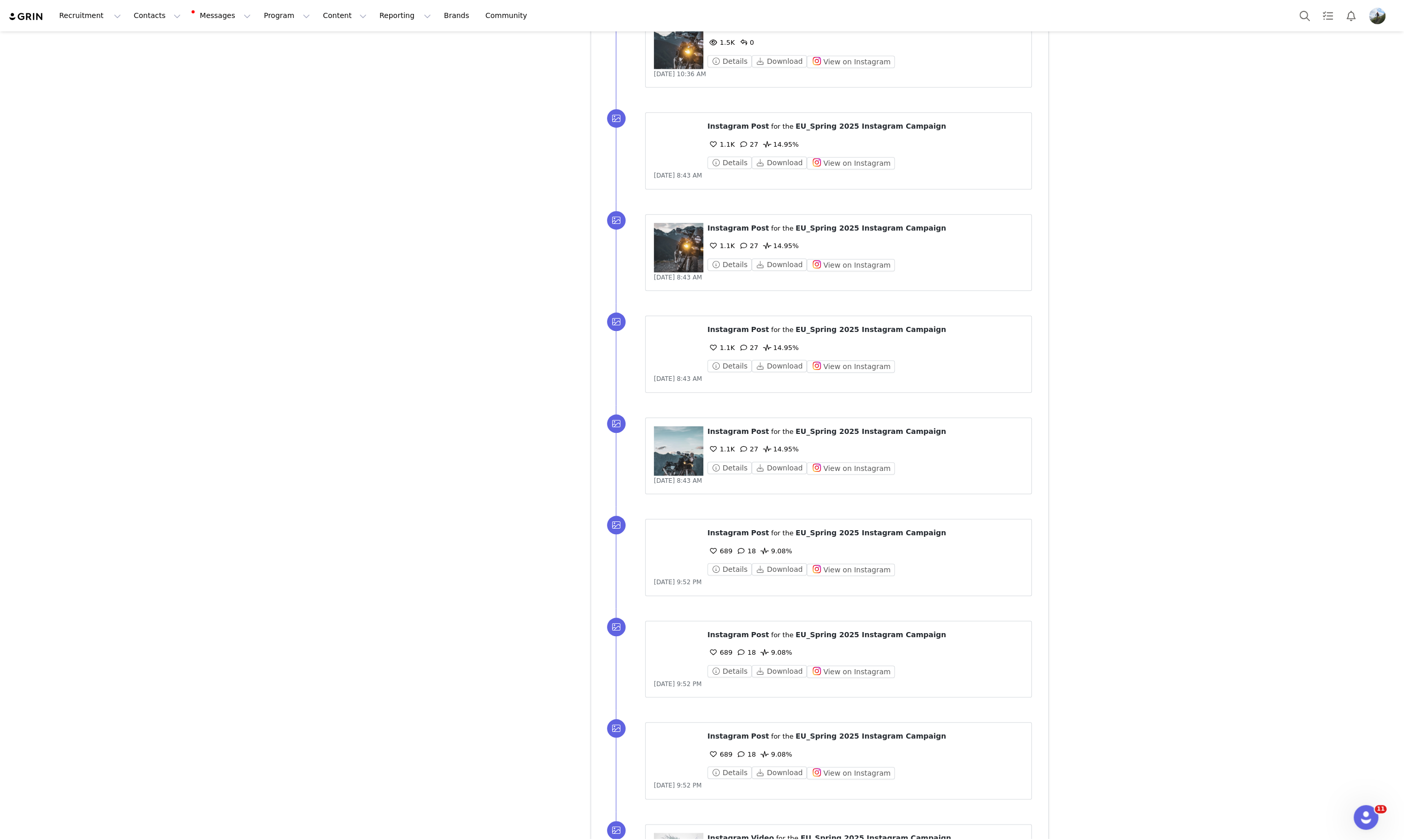
scroll to position [13756, 0]
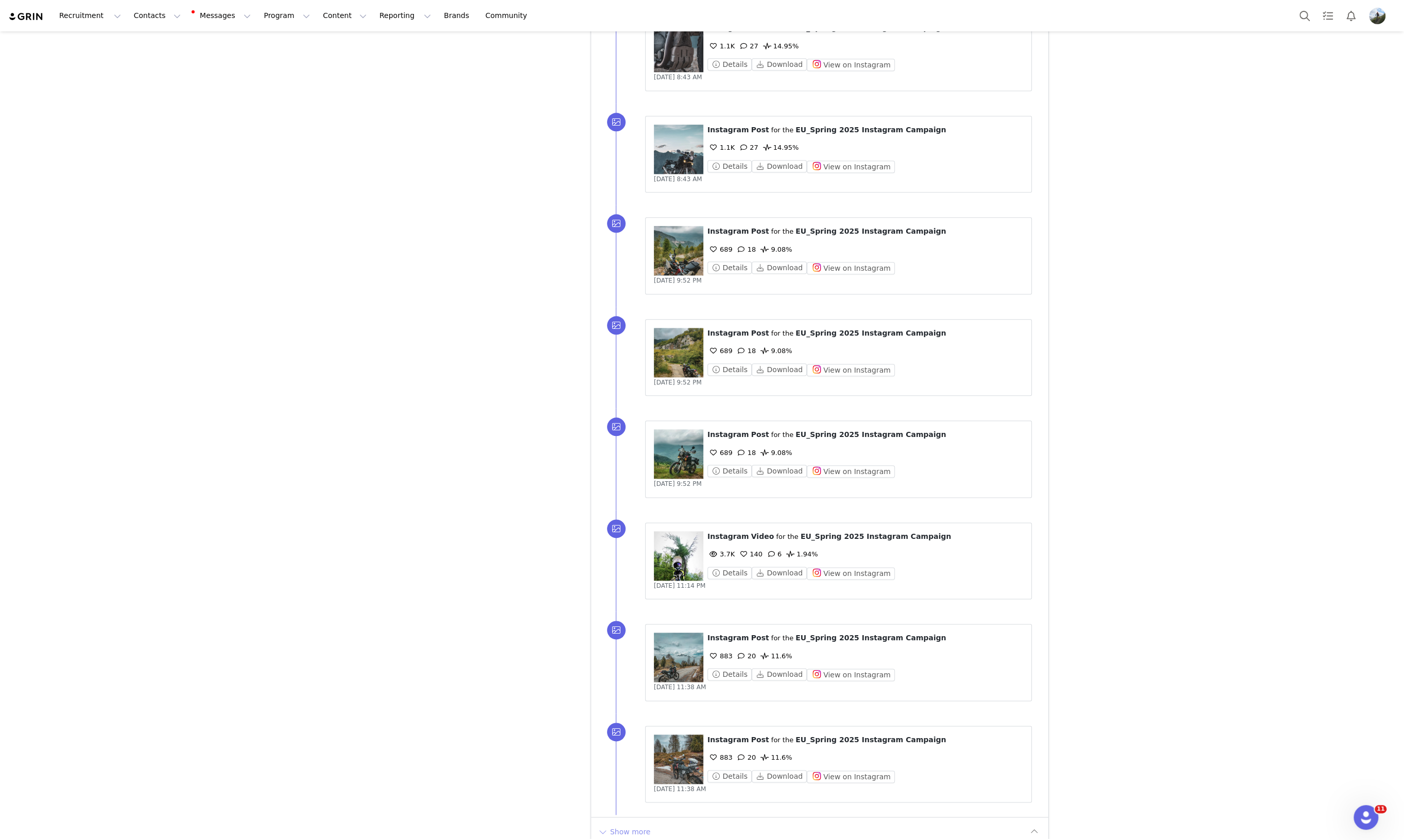
drag, startPoint x: 634, startPoint y: 818, endPoint x: 1054, endPoint y: 588, distance: 478.9
click at [635, 824] on button "Show more" at bounding box center [623, 832] width 54 height 16
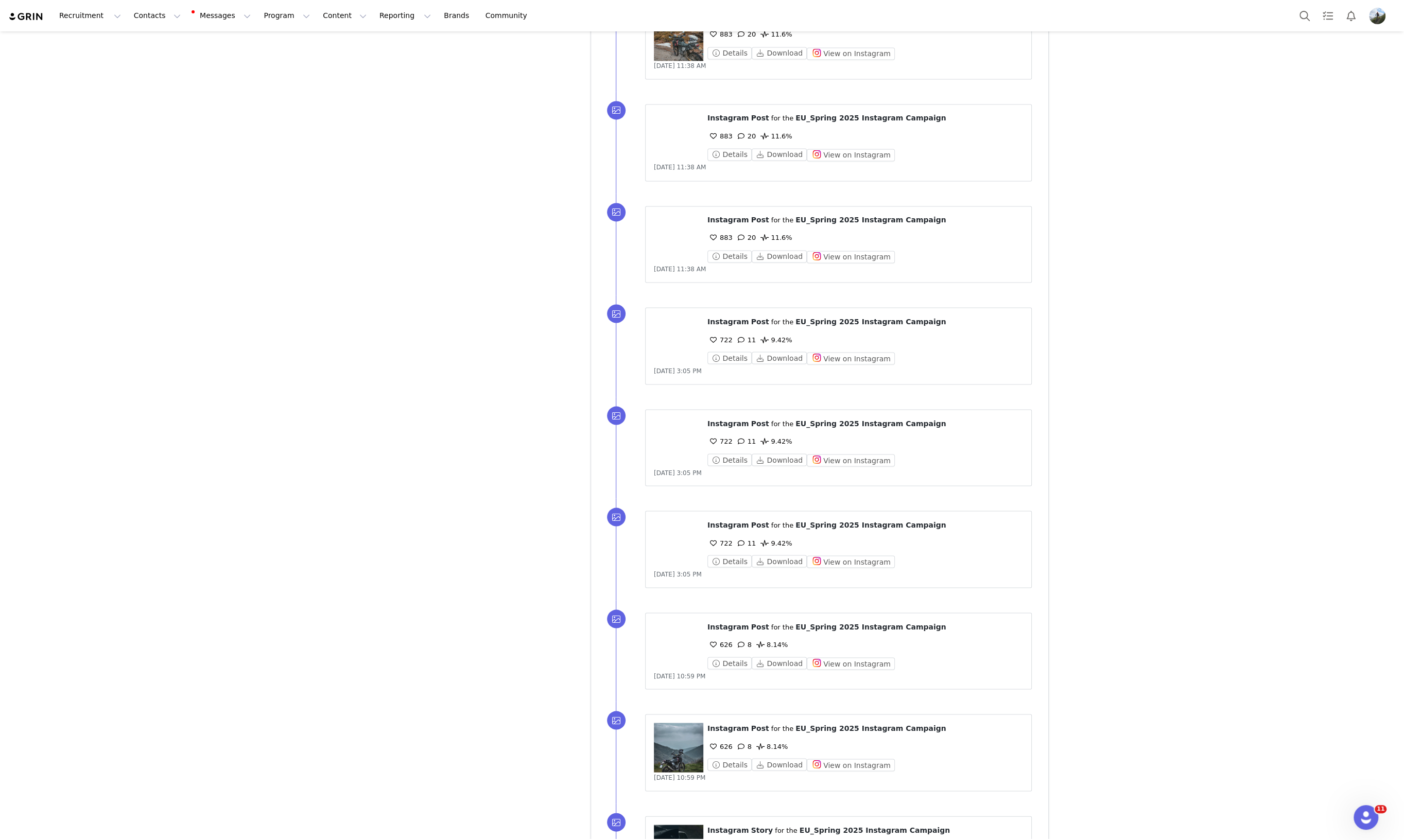
scroll to position [14773, 0]
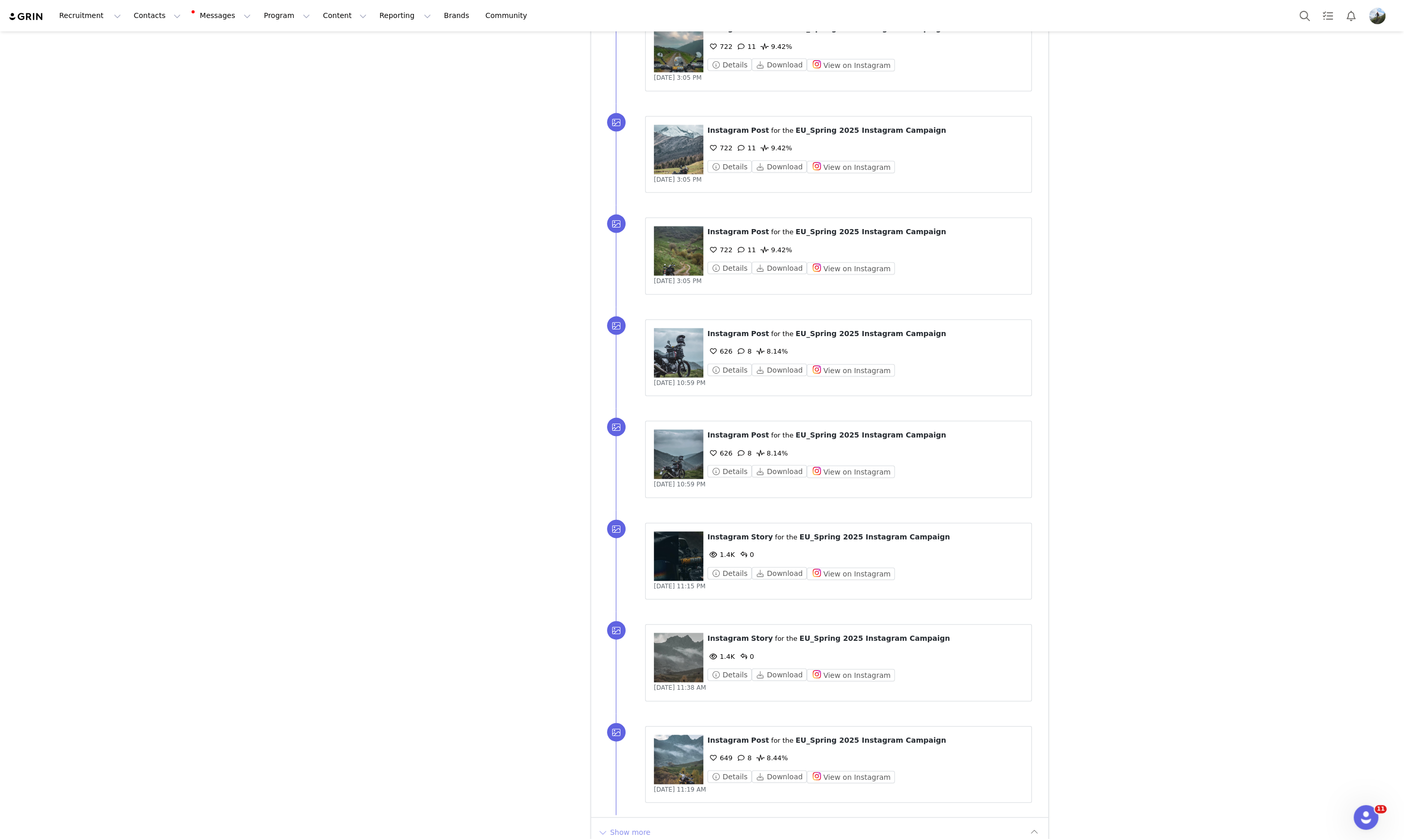
click at [622, 824] on button "Show more" at bounding box center [623, 832] width 54 height 16
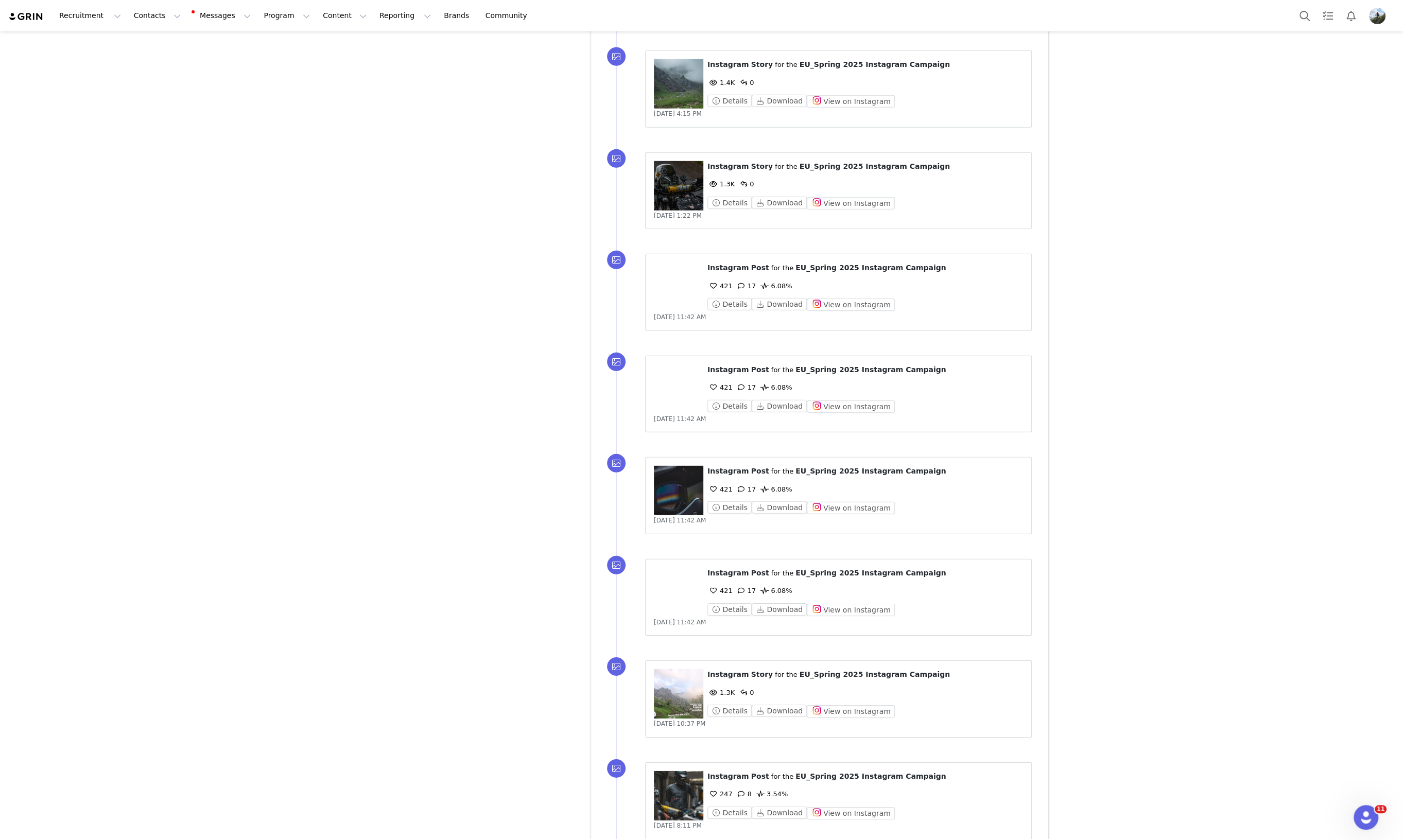
scroll to position [15787, 0]
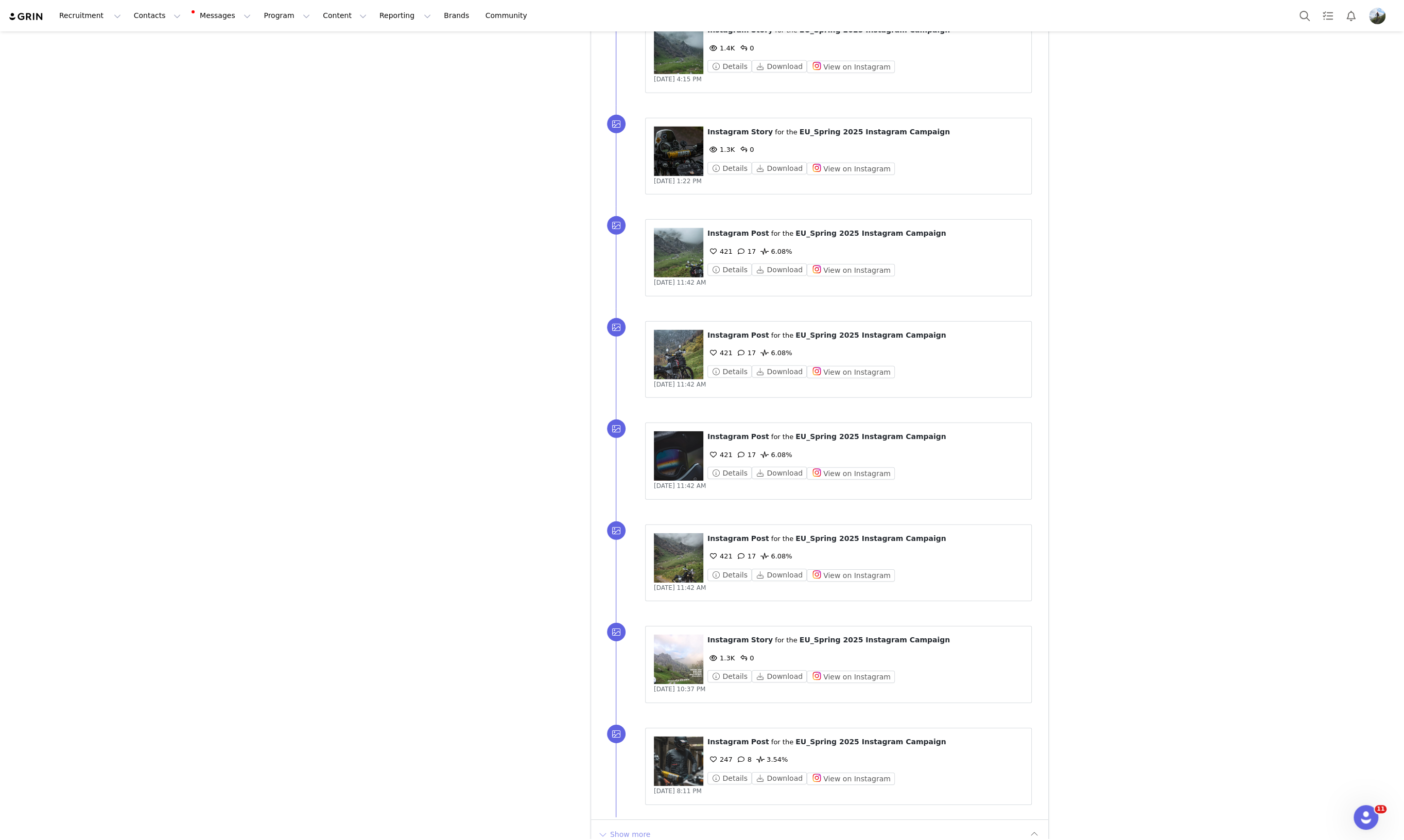
drag, startPoint x: 631, startPoint y: 816, endPoint x: 673, endPoint y: 788, distance: 50.5
click at [631, 827] on button "Show more" at bounding box center [623, 834] width 54 height 16
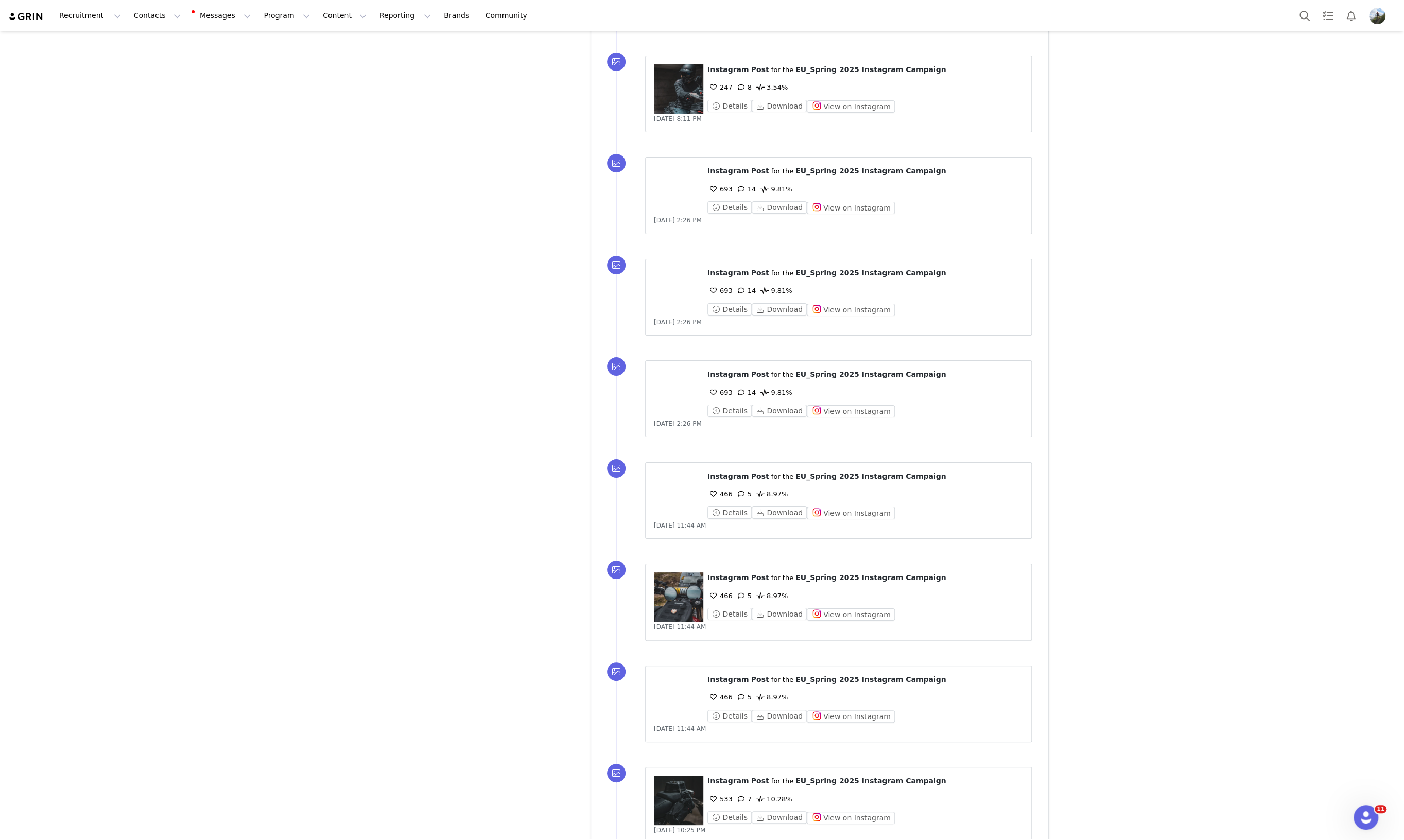
scroll to position [16804, 0]
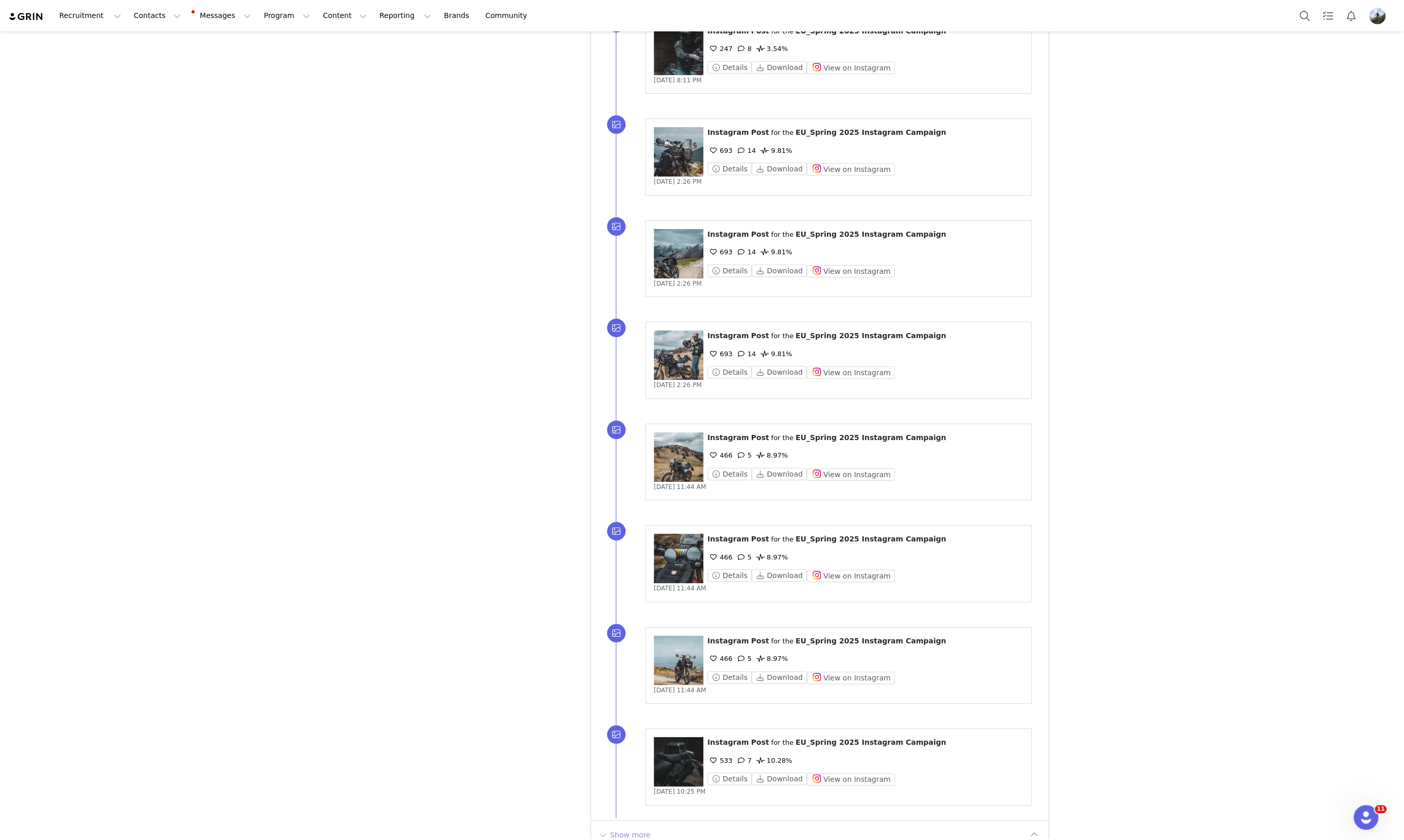
drag, startPoint x: 629, startPoint y: 810, endPoint x: 639, endPoint y: 797, distance: 16.4
click at [629, 827] on button "Show more" at bounding box center [623, 834] width 54 height 16
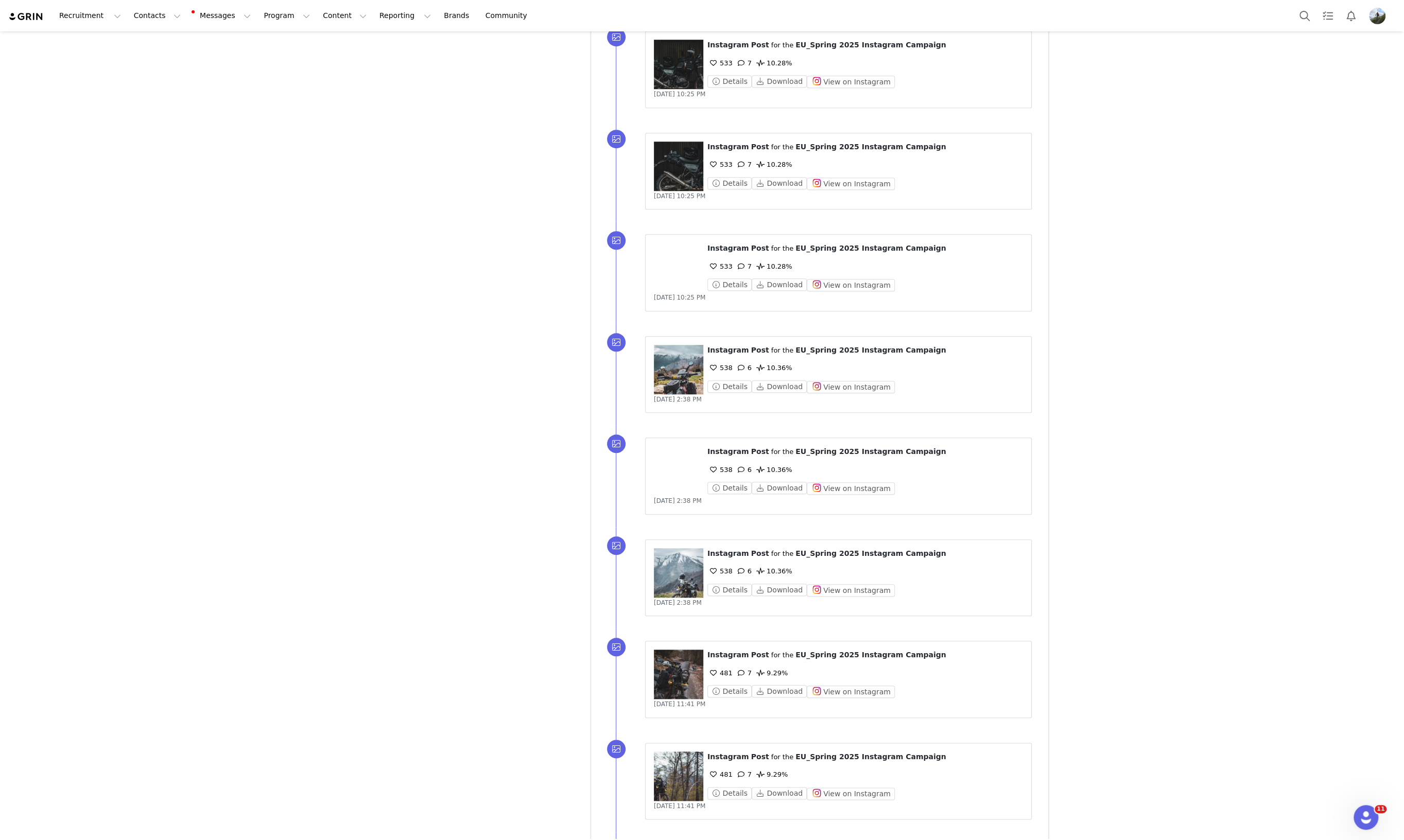
scroll to position [17820, 0]
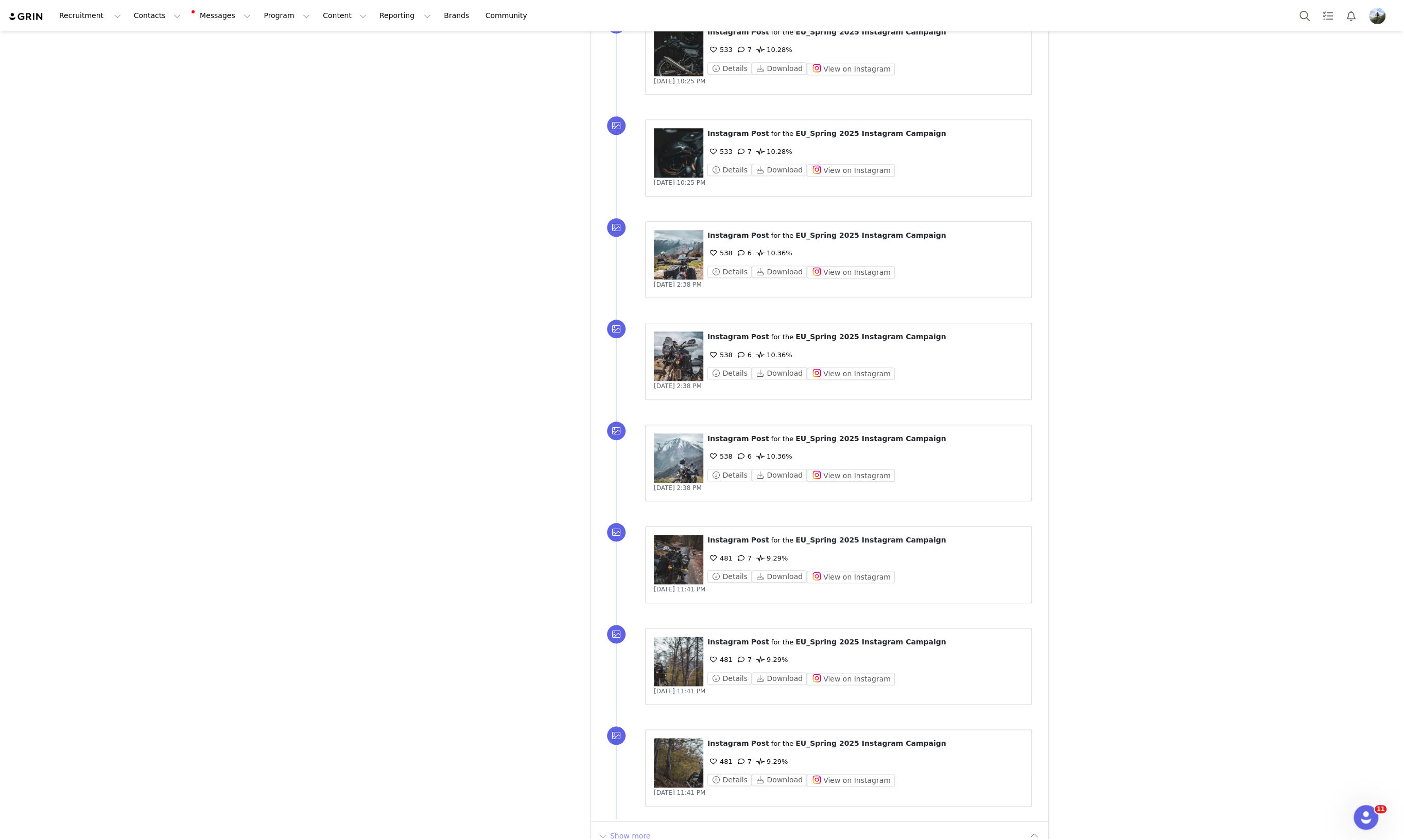
click at [611, 828] on button "Show more" at bounding box center [623, 835] width 54 height 16
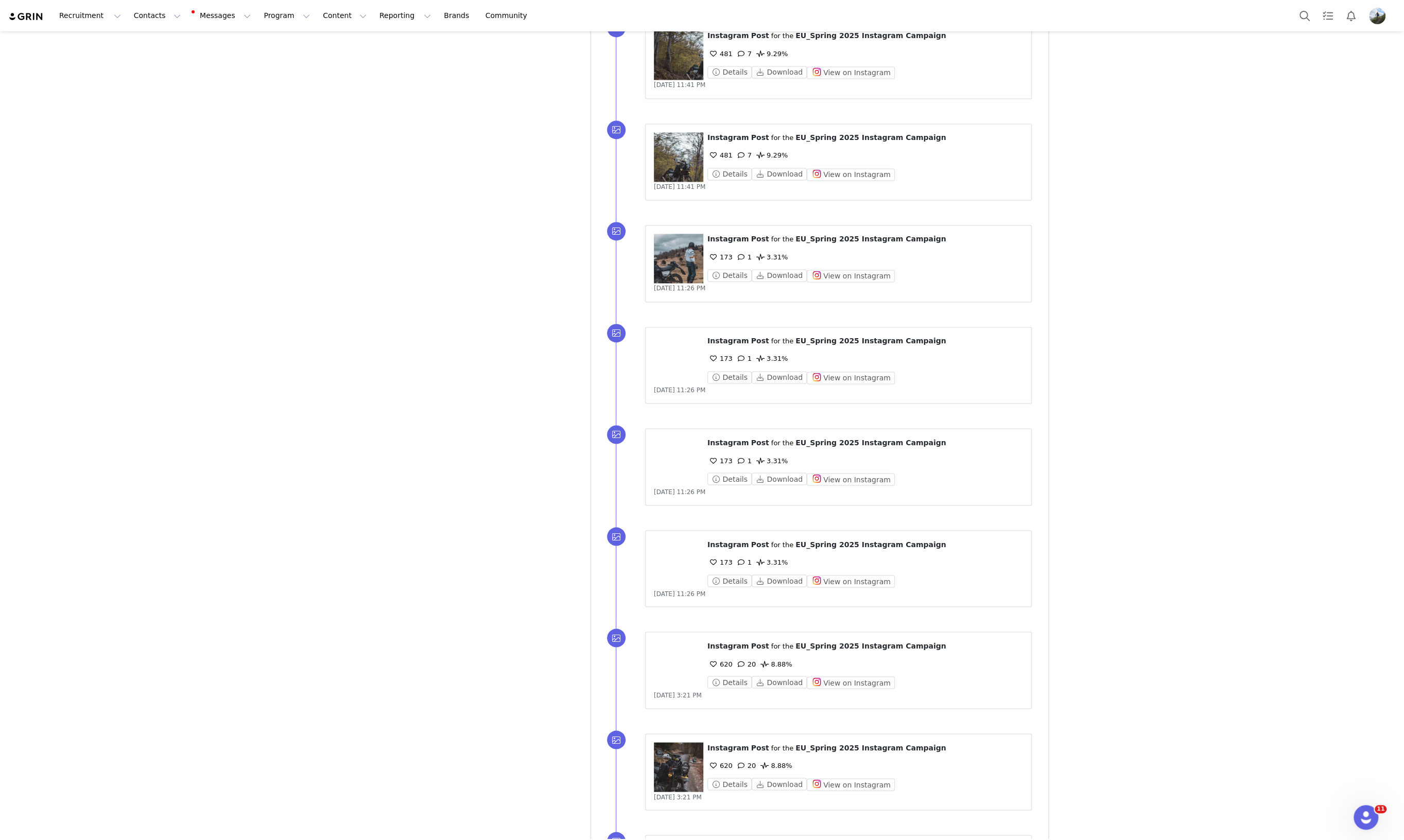
scroll to position [18835, 0]
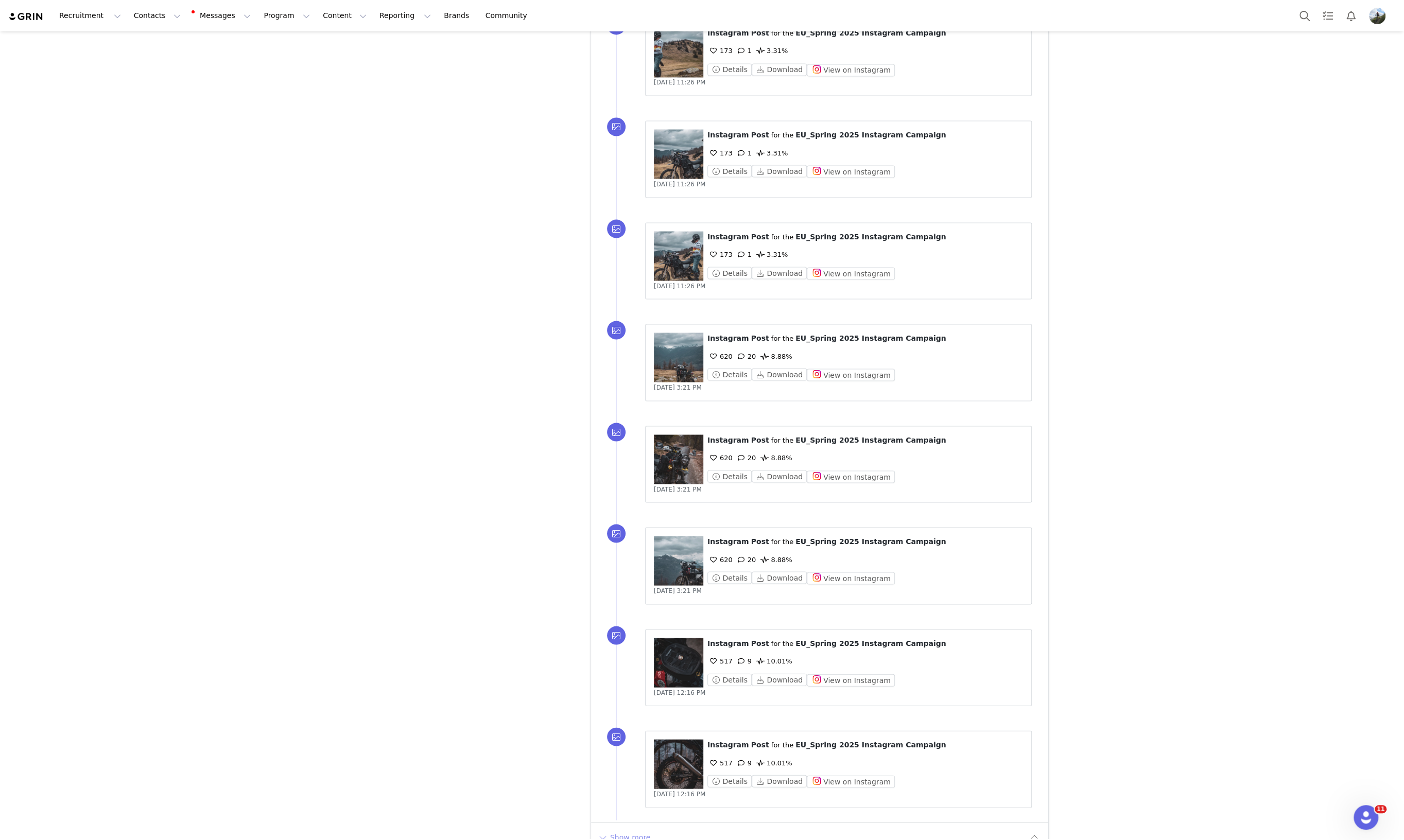
click at [621, 829] on button "Show more" at bounding box center [623, 836] width 54 height 16
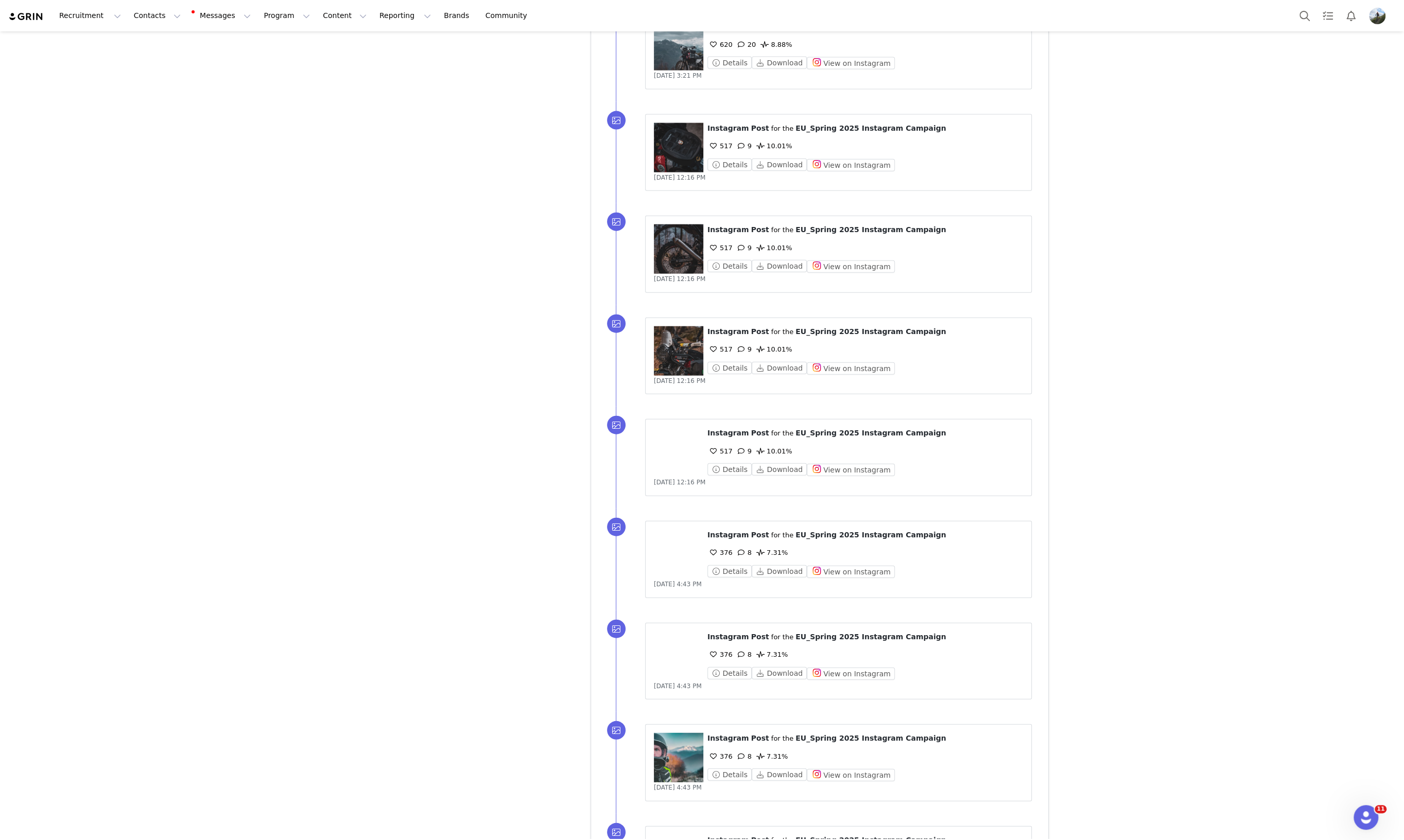
scroll to position [19673, 0]
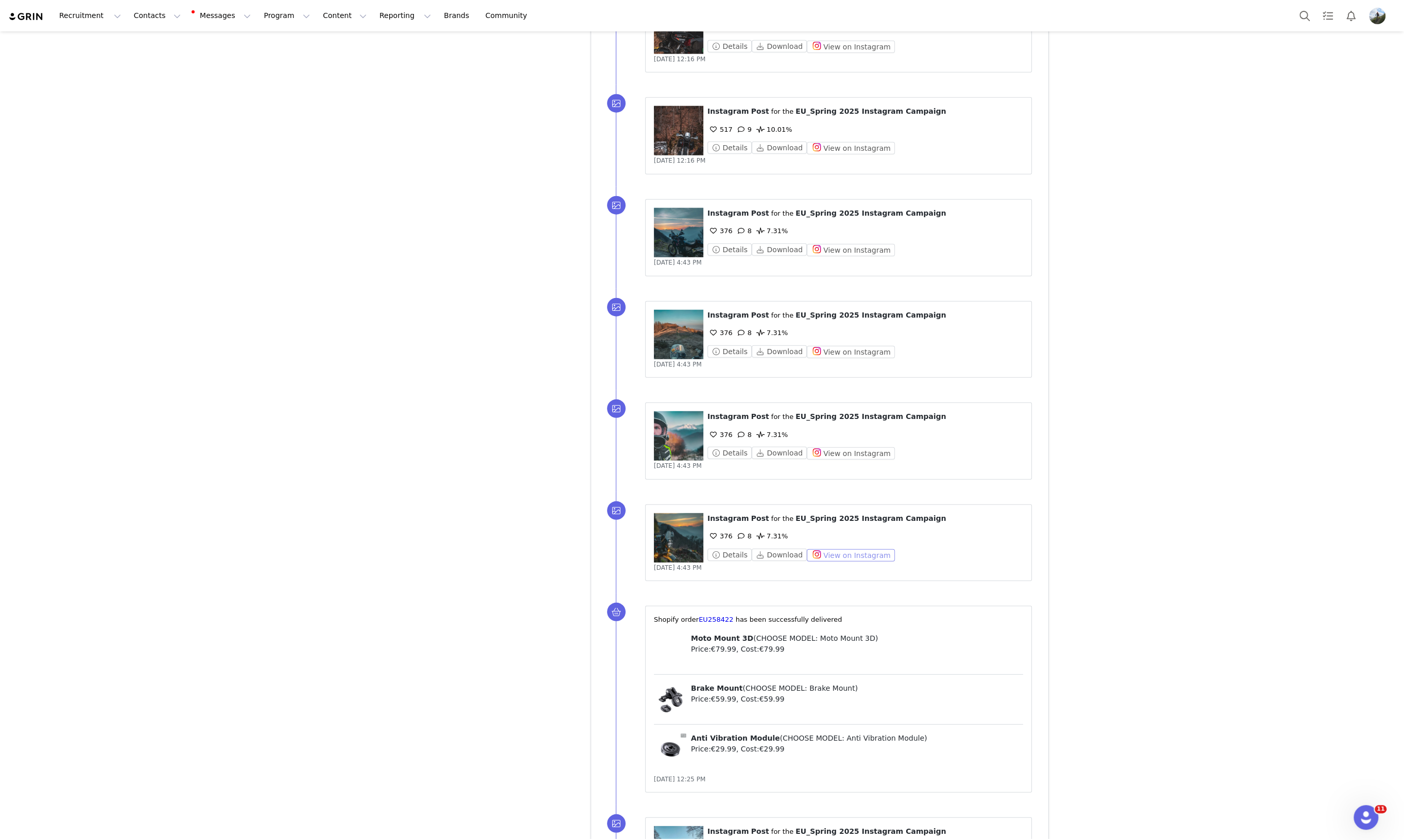
click at [842, 550] on button "View on Instagram" at bounding box center [851, 555] width 88 height 12
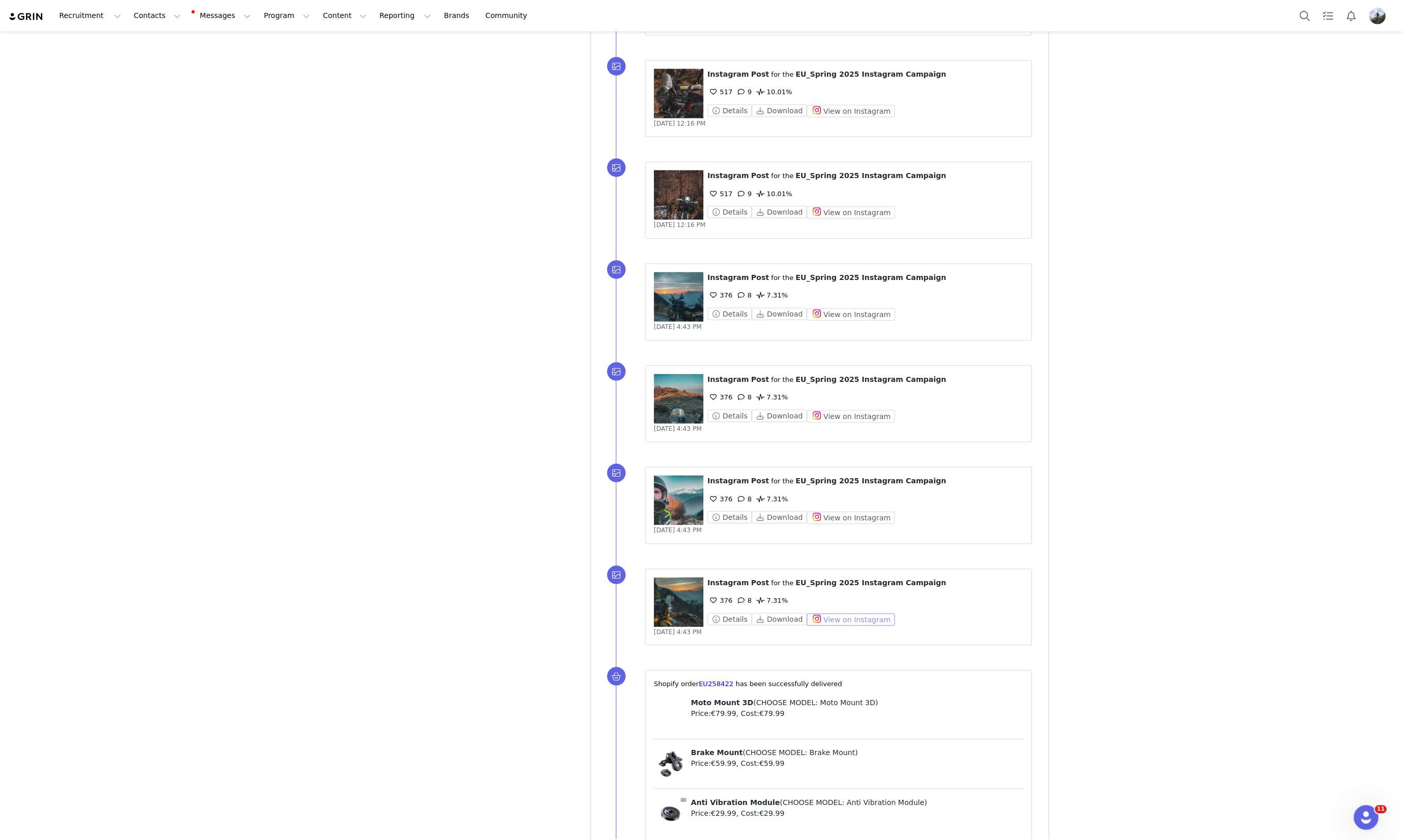
scroll to position [19543, 0]
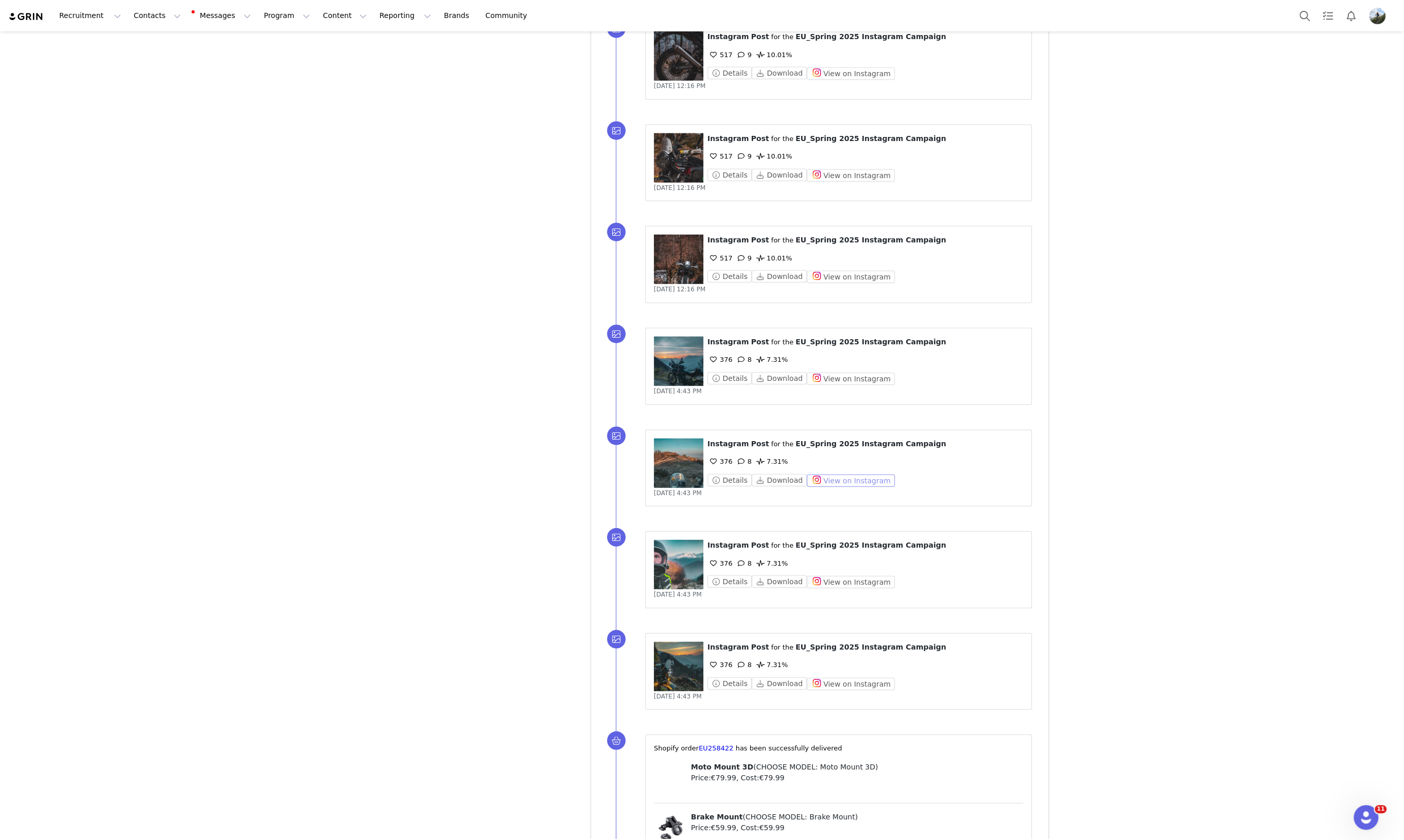
click at [859, 475] on button "View on Instagram" at bounding box center [851, 481] width 88 height 12
click at [839, 271] on button "View on Instagram" at bounding box center [851, 276] width 88 height 12
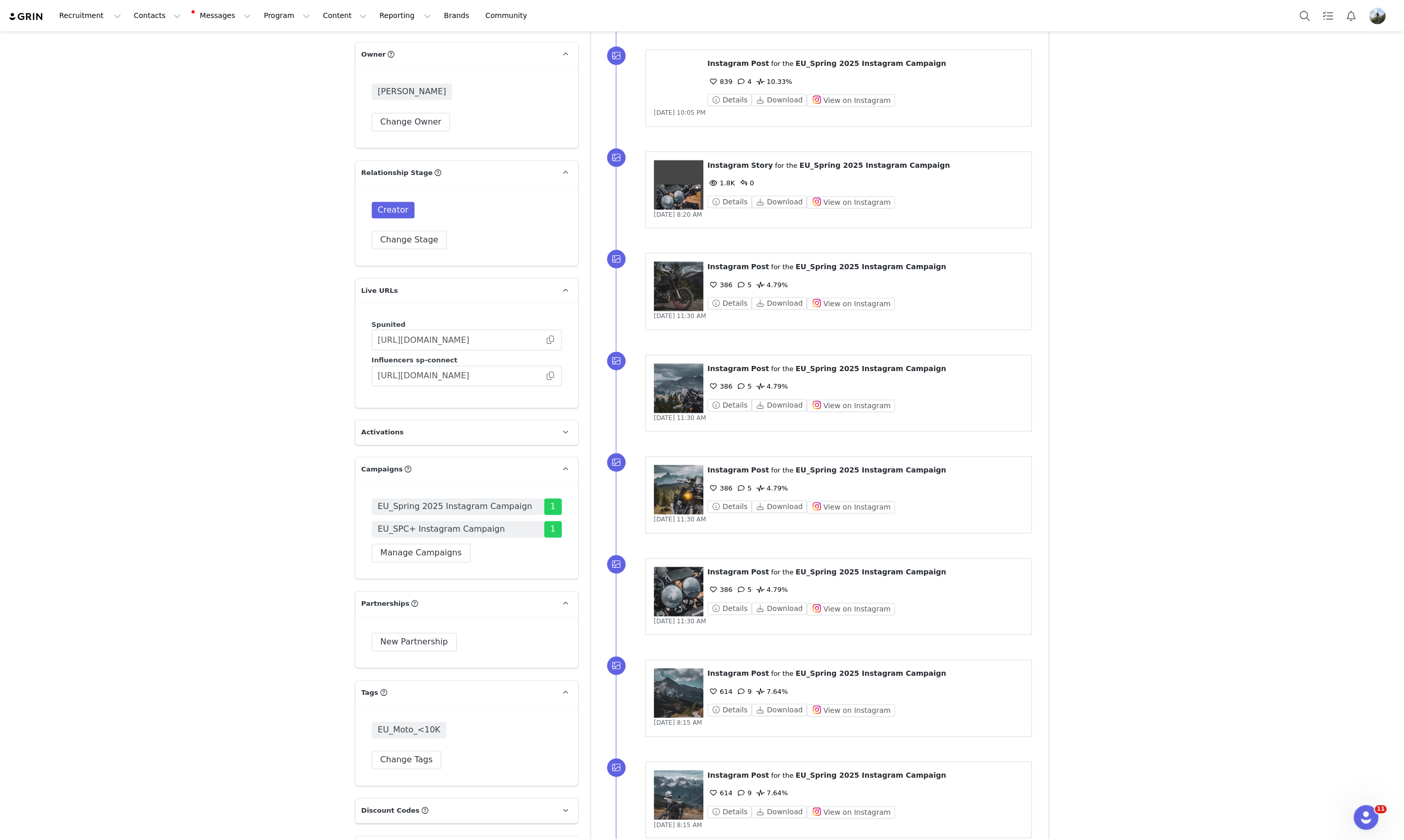
scroll to position [1416, 0]
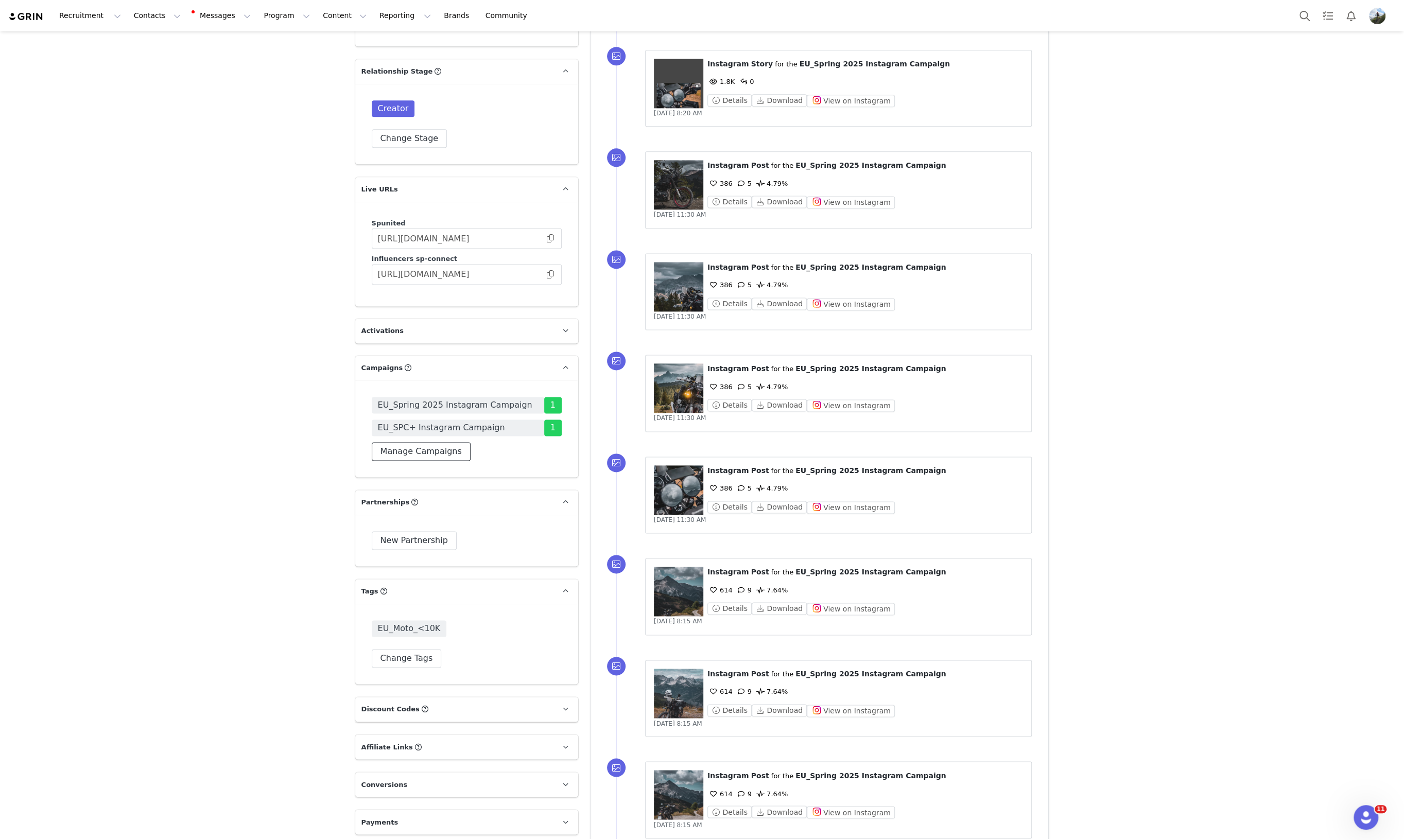
click at [412, 442] on button "Manage Campaigns" at bounding box center [421, 452] width 99 height 19
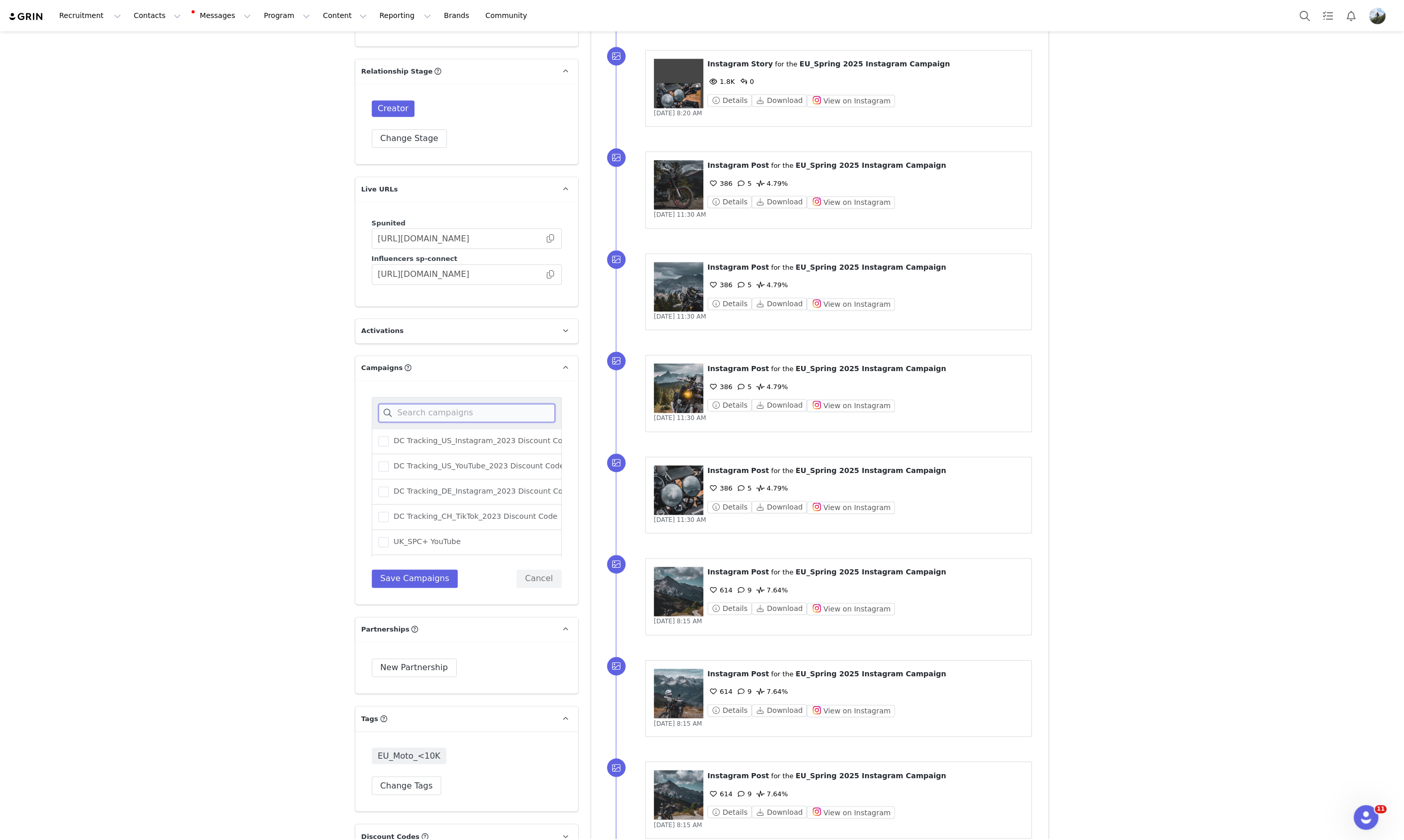
click at [427, 404] on input at bounding box center [466, 413] width 176 height 19
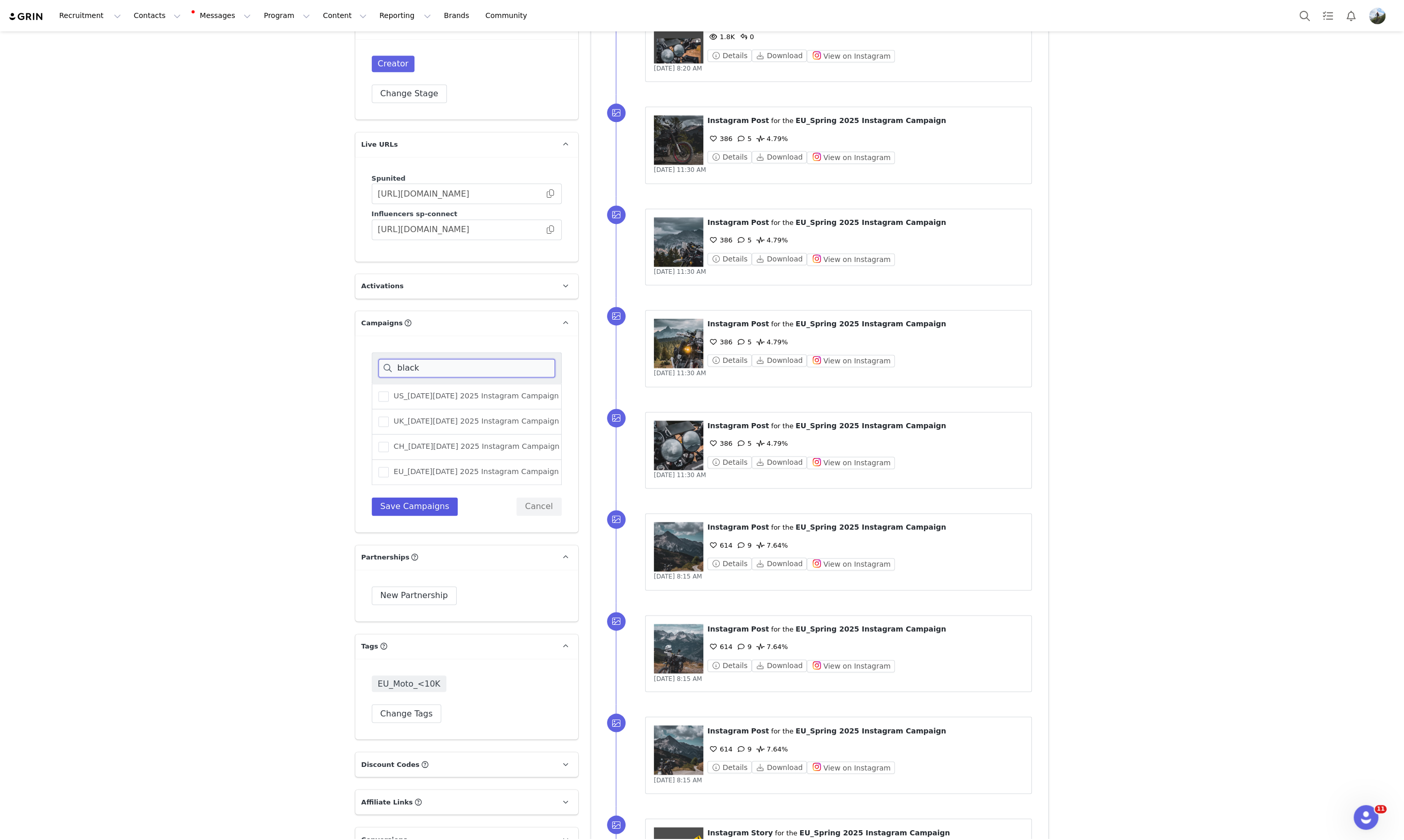
scroll to position [1480, 0]
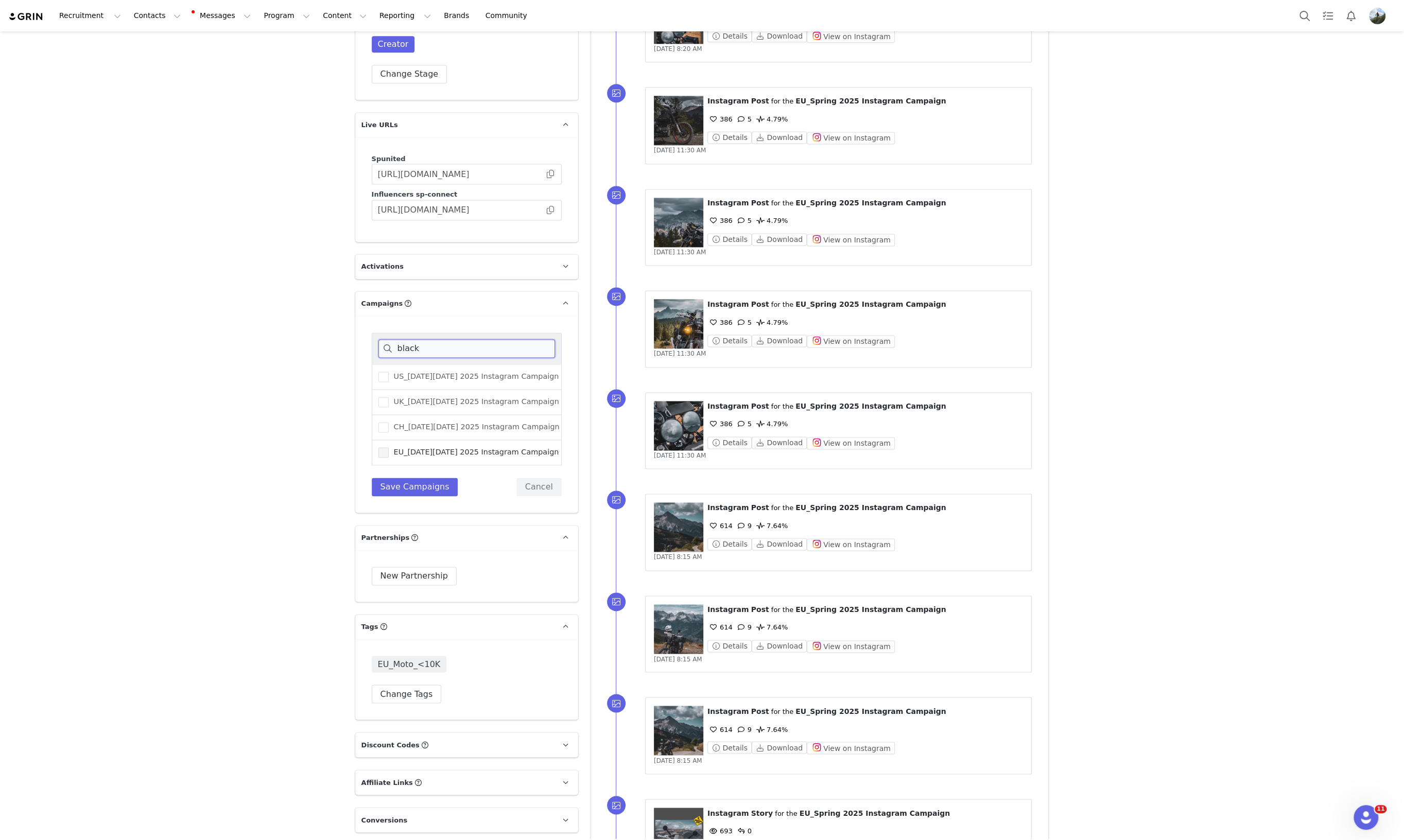
type input "black"
drag, startPoint x: 374, startPoint y: 359, endPoint x: 425, endPoint y: 367, distance: 51.6
click at [378, 448] on span at bounding box center [383, 453] width 10 height 10
click at [388, 448] on input "EU_[DATE][DATE] 2025 Instagram Campaign" at bounding box center [388, 448] width 0 height 0
click at [414, 478] on button "Save Campaigns" at bounding box center [415, 487] width 87 height 19
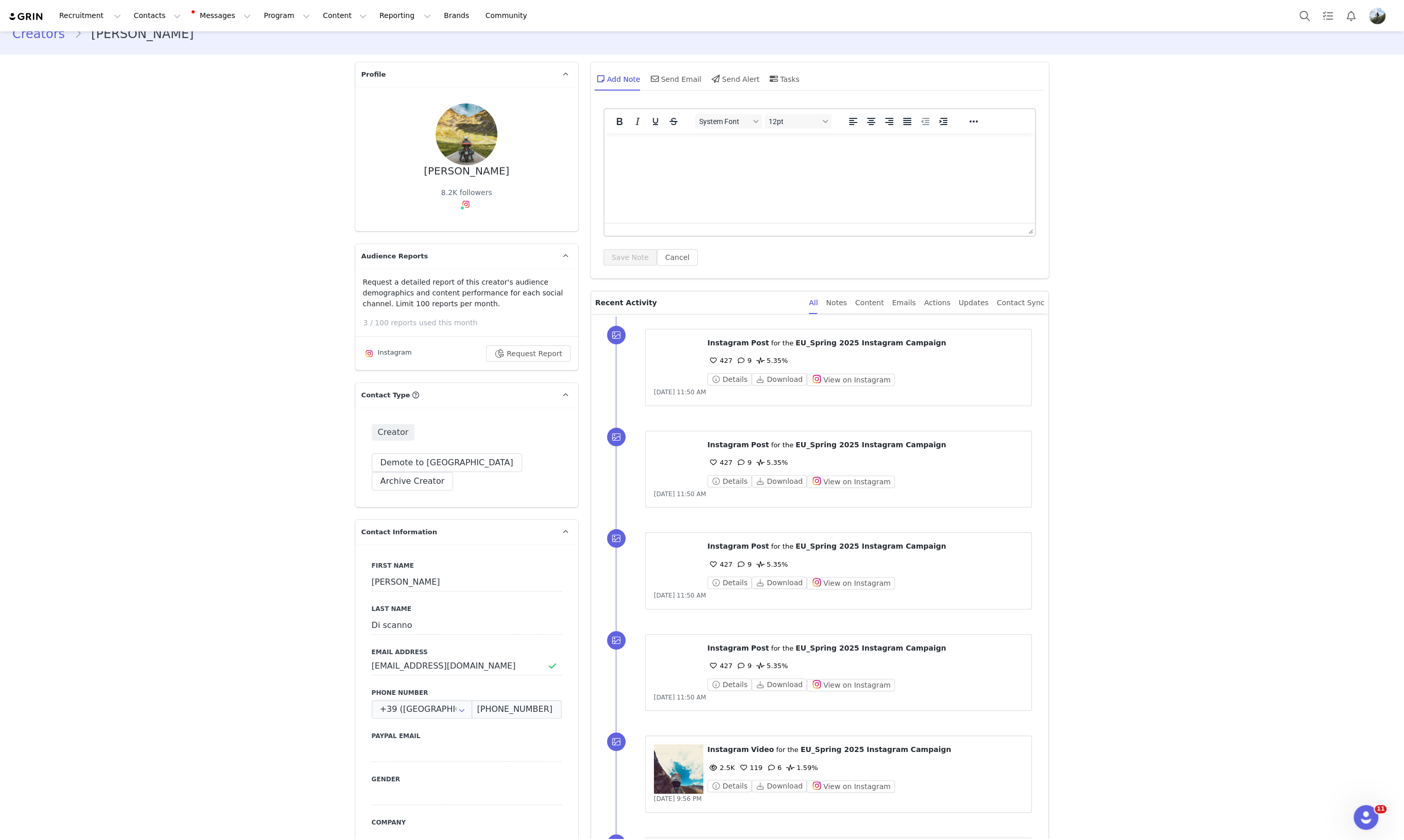
scroll to position [0, 0]
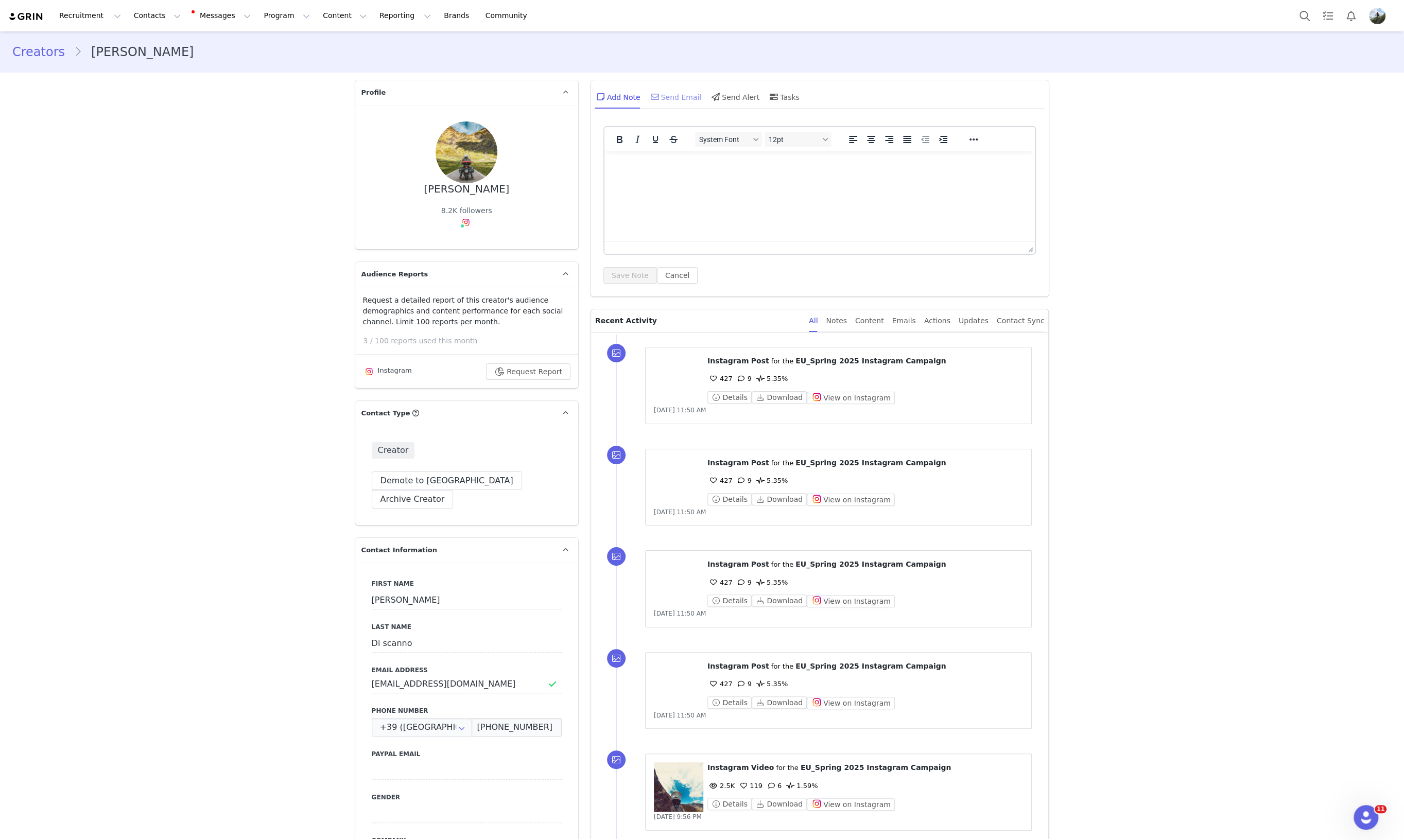
click at [674, 97] on div "Send Email" at bounding box center [675, 97] width 53 height 25
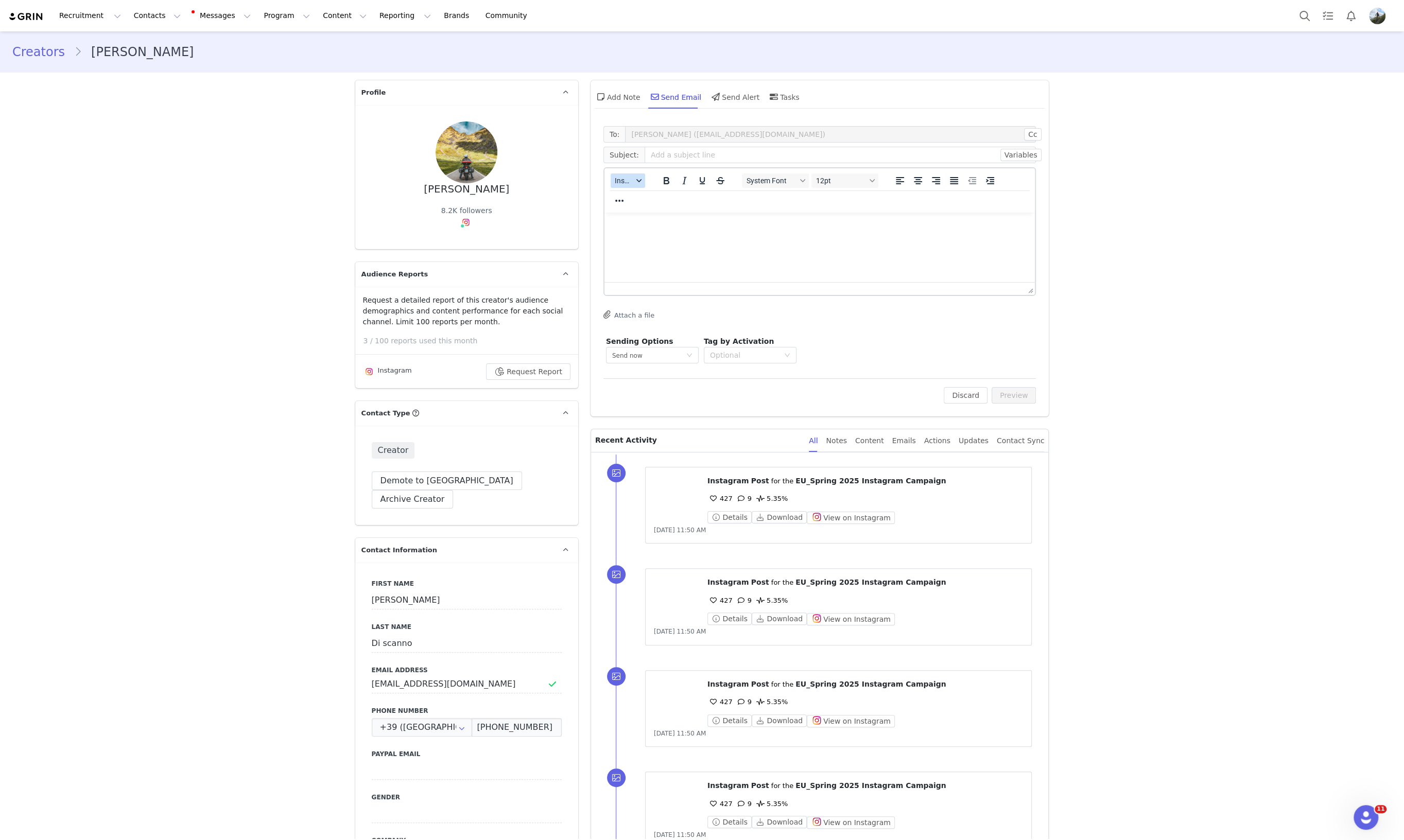
click at [621, 184] on span "Insert" at bounding box center [623, 180] width 18 height 8
click at [639, 200] on div "Insert Template" at bounding box center [661, 198] width 92 height 12
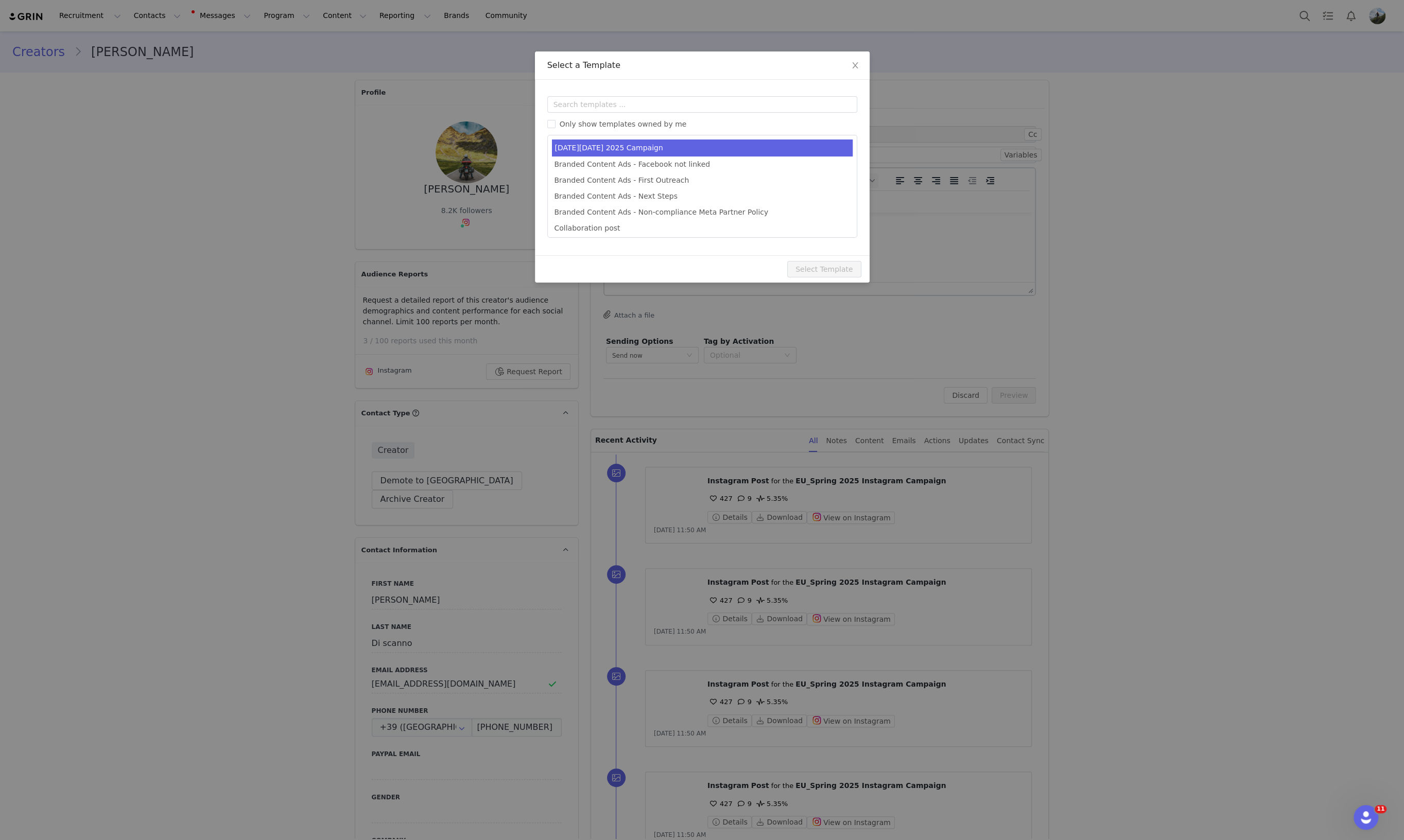
type input "[first_name] [last_name] join our Black Friday Campaign! ✨"
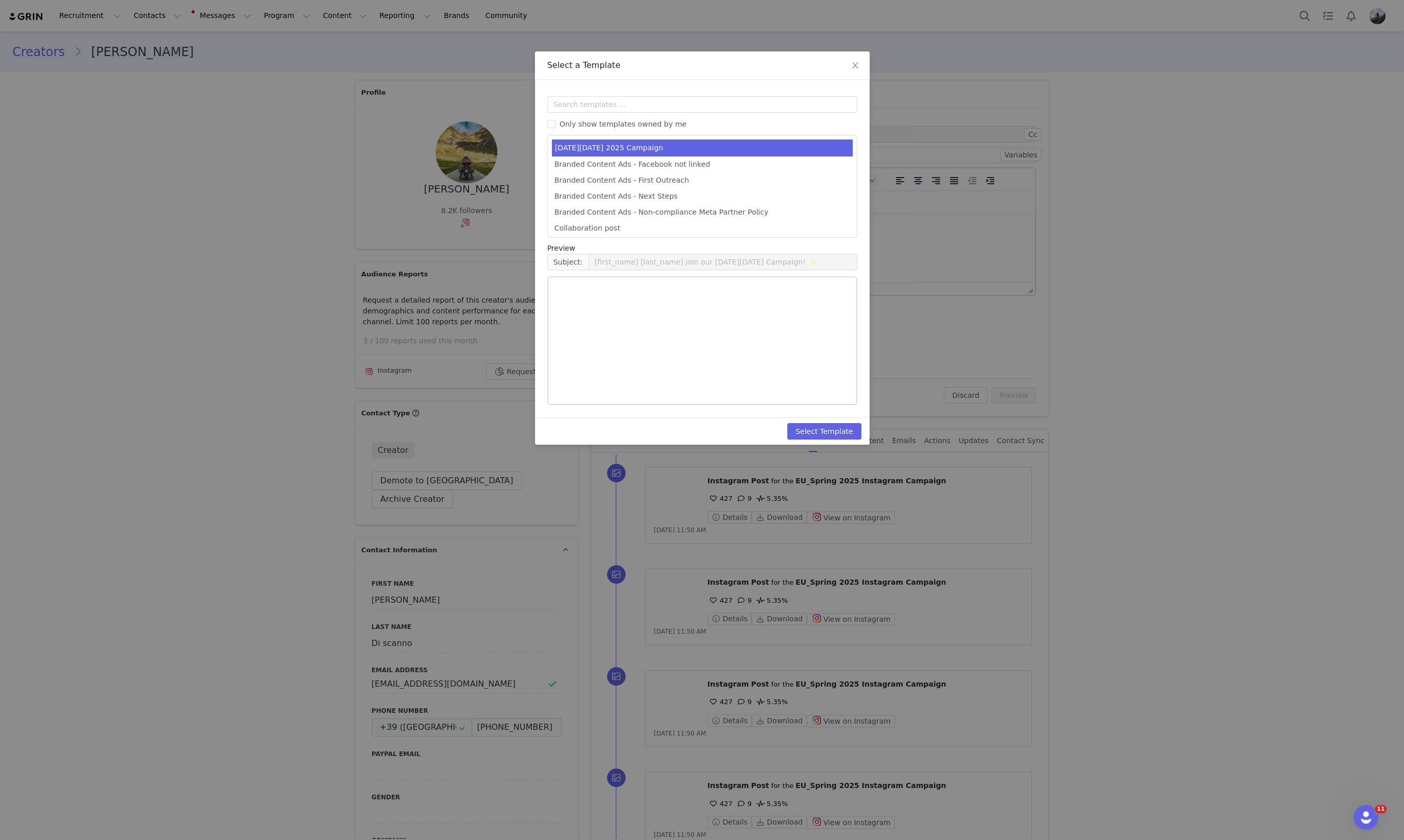
click at [658, 151] on li "Black Friday 2025 Campaign" at bounding box center [702, 148] width 301 height 17
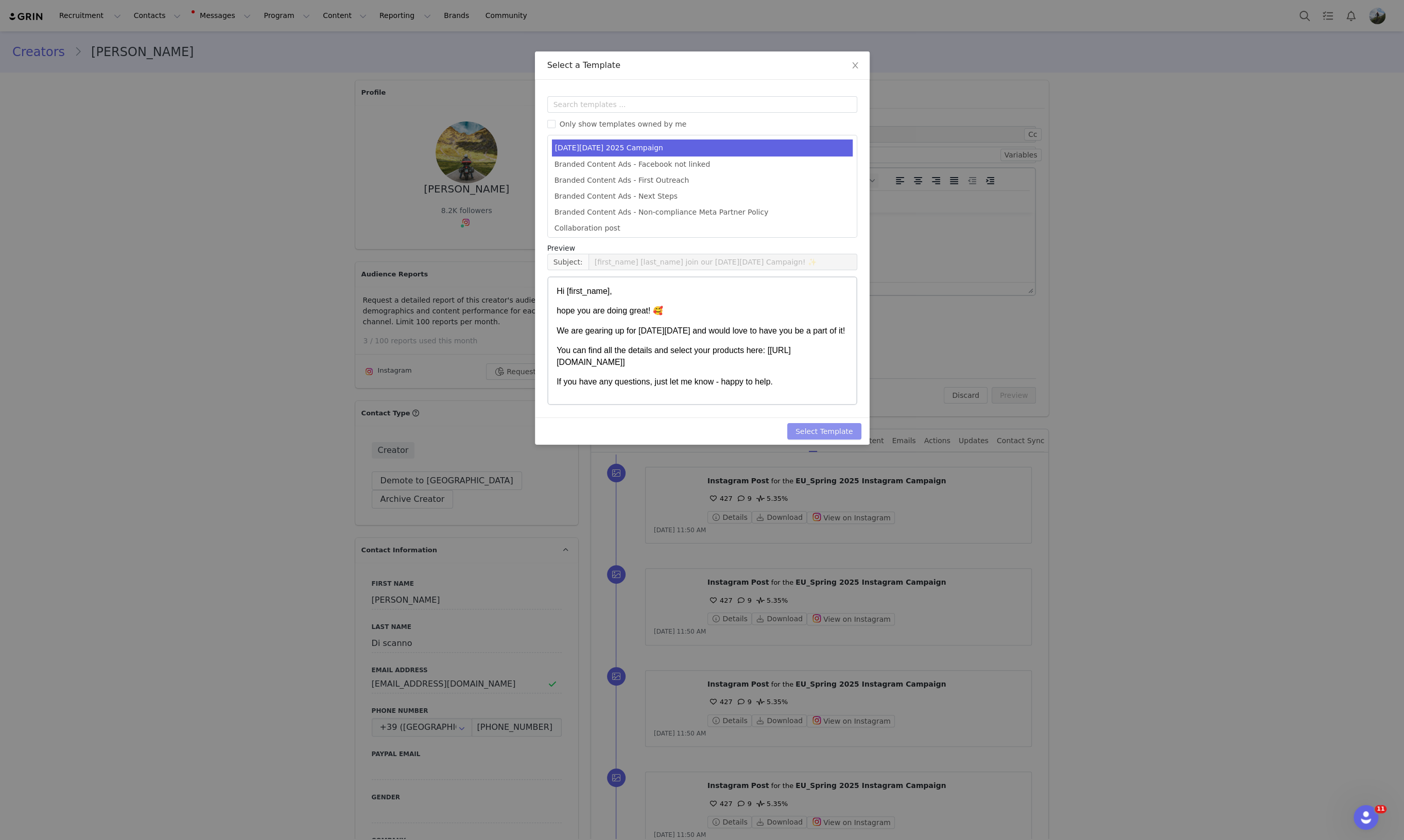
click at [838, 433] on button "Select Template" at bounding box center [824, 431] width 74 height 16
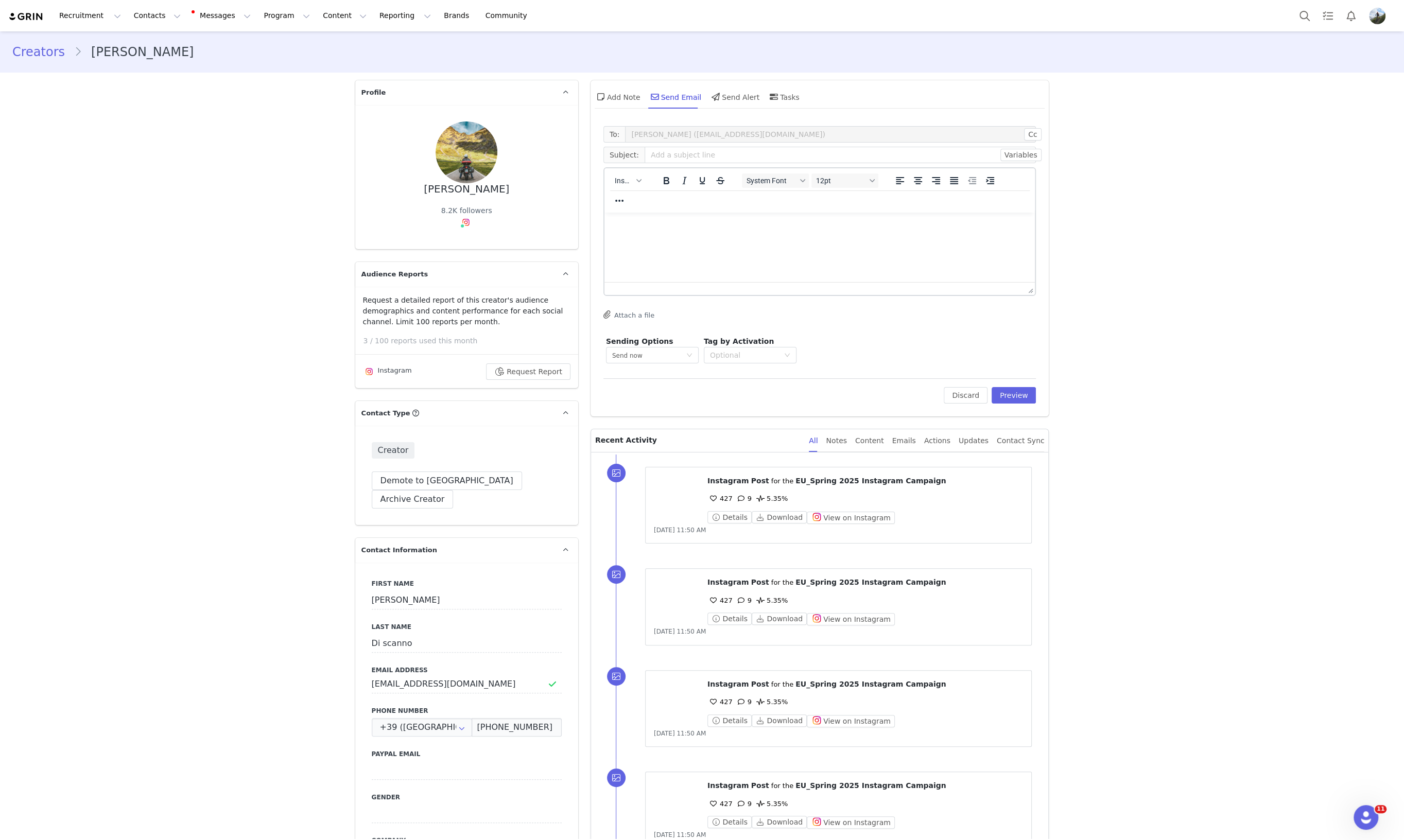
type input "[first_name] [last_name] join our Black Friday Campaign! ✨"
click at [1015, 393] on button "Preview" at bounding box center [1015, 395] width 45 height 16
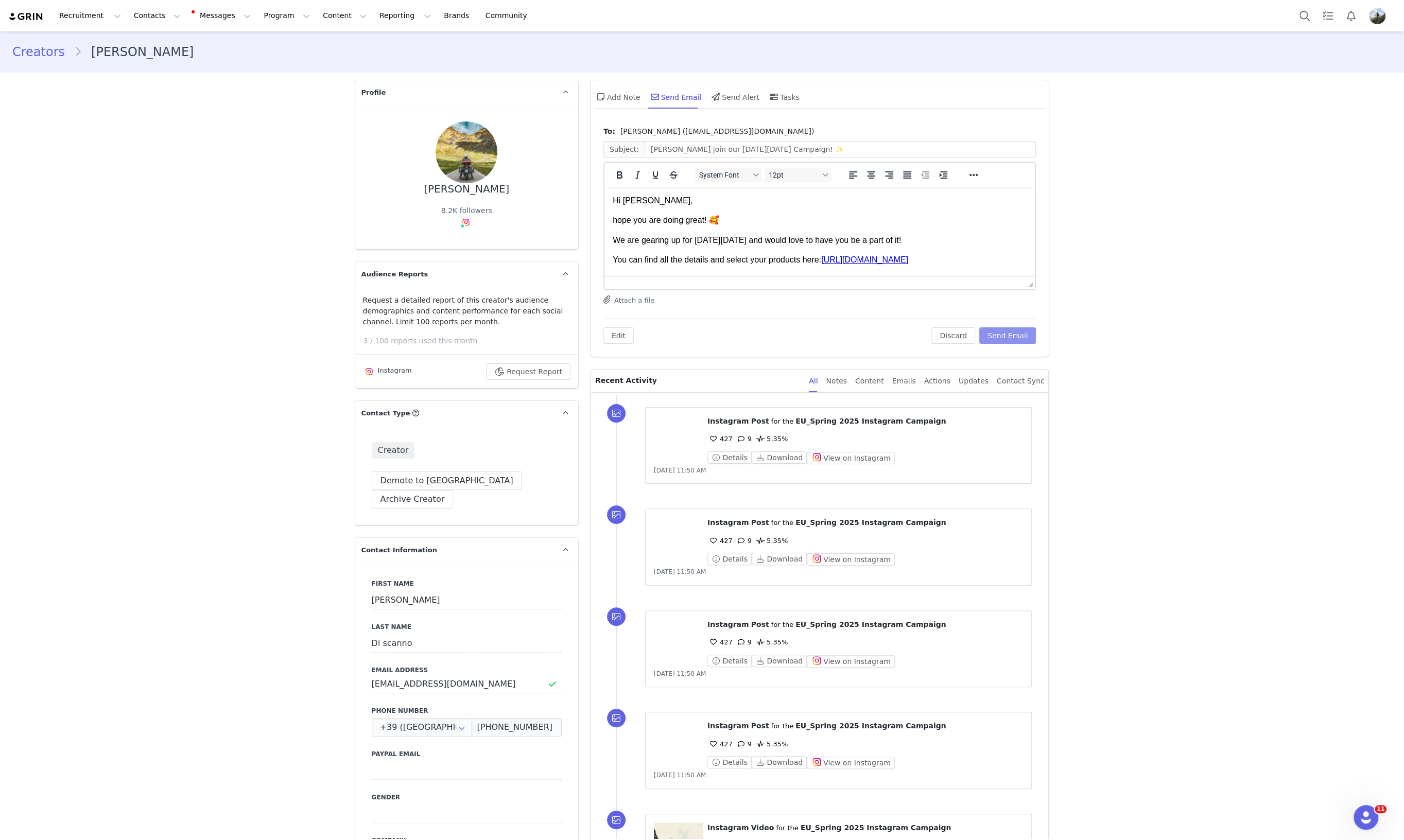
click at [1012, 339] on button "Send Email" at bounding box center [1008, 335] width 58 height 16
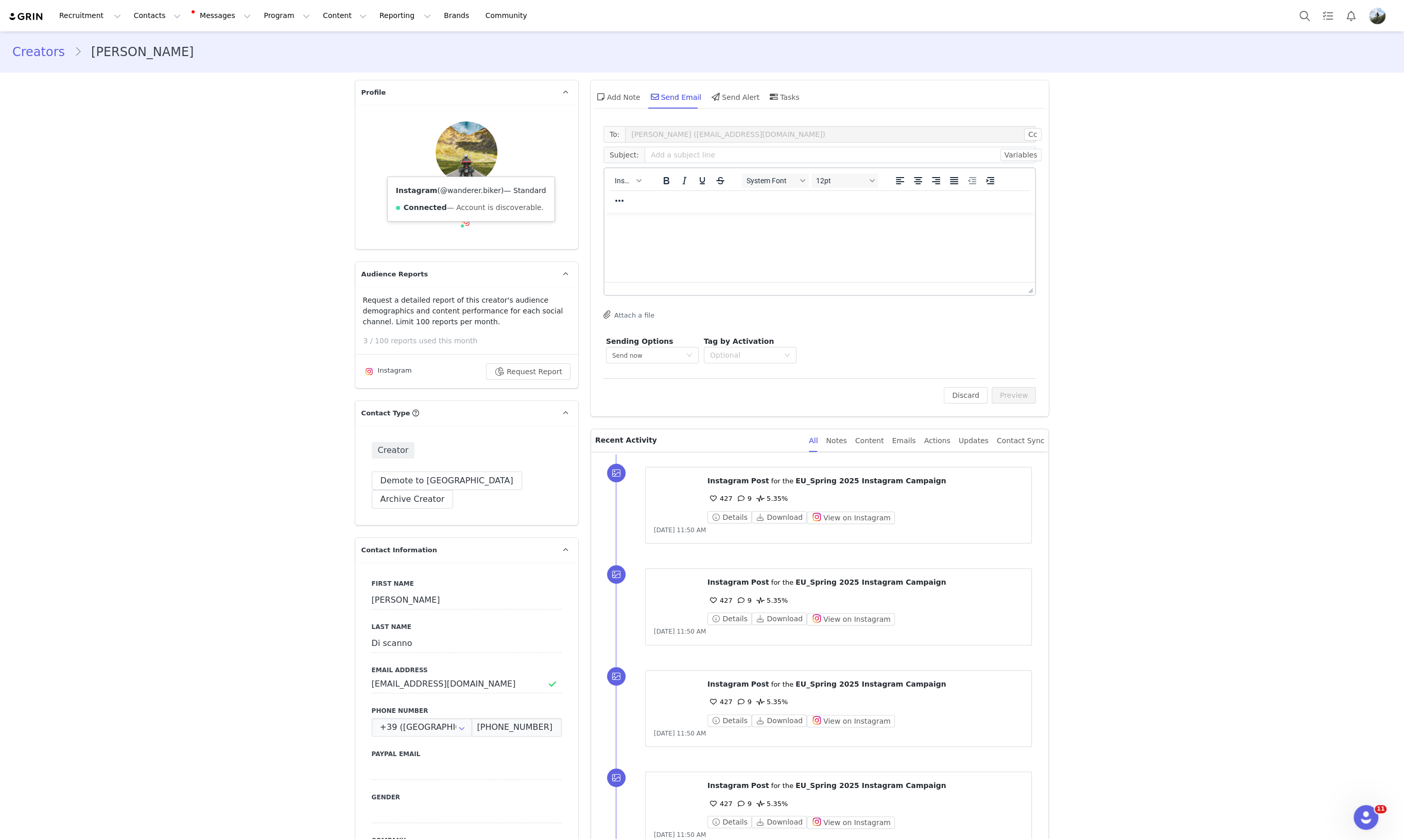
click at [459, 192] on link "@wanderer.biker" at bounding box center [471, 190] width 60 height 8
drag, startPoint x: 406, startPoint y: 134, endPoint x: 526, endPoint y: 138, distance: 120.1
click at [526, 138] on div "Alessandro Di scanno 8.2K followers Instagram ( @wanderer.biker ) — Standard Co…" at bounding box center [467, 177] width 190 height 111
copy div "Alessandro Di scanno"
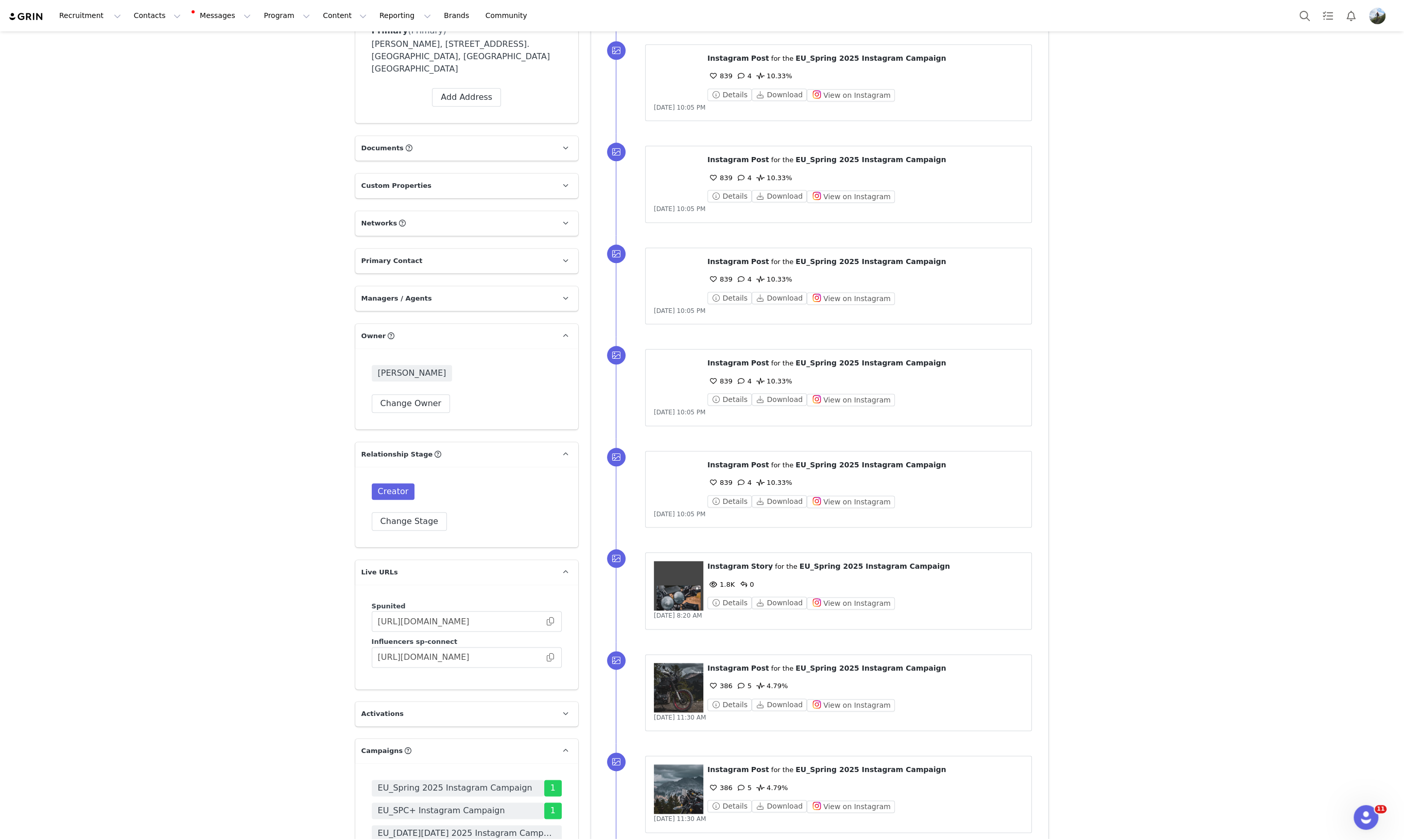
scroll to position [1159, 0]
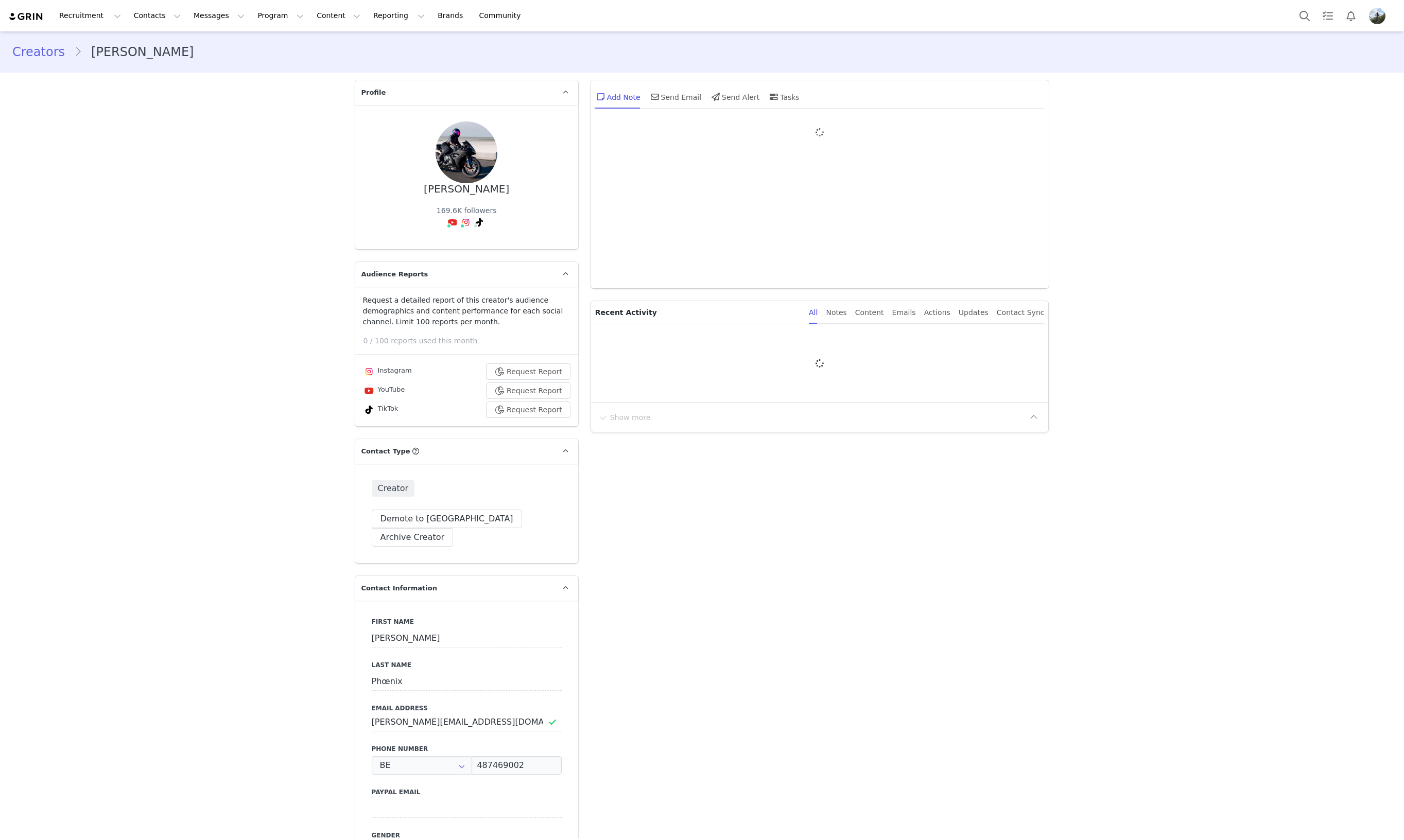
type input "+32 ([GEOGRAPHIC_DATA])"
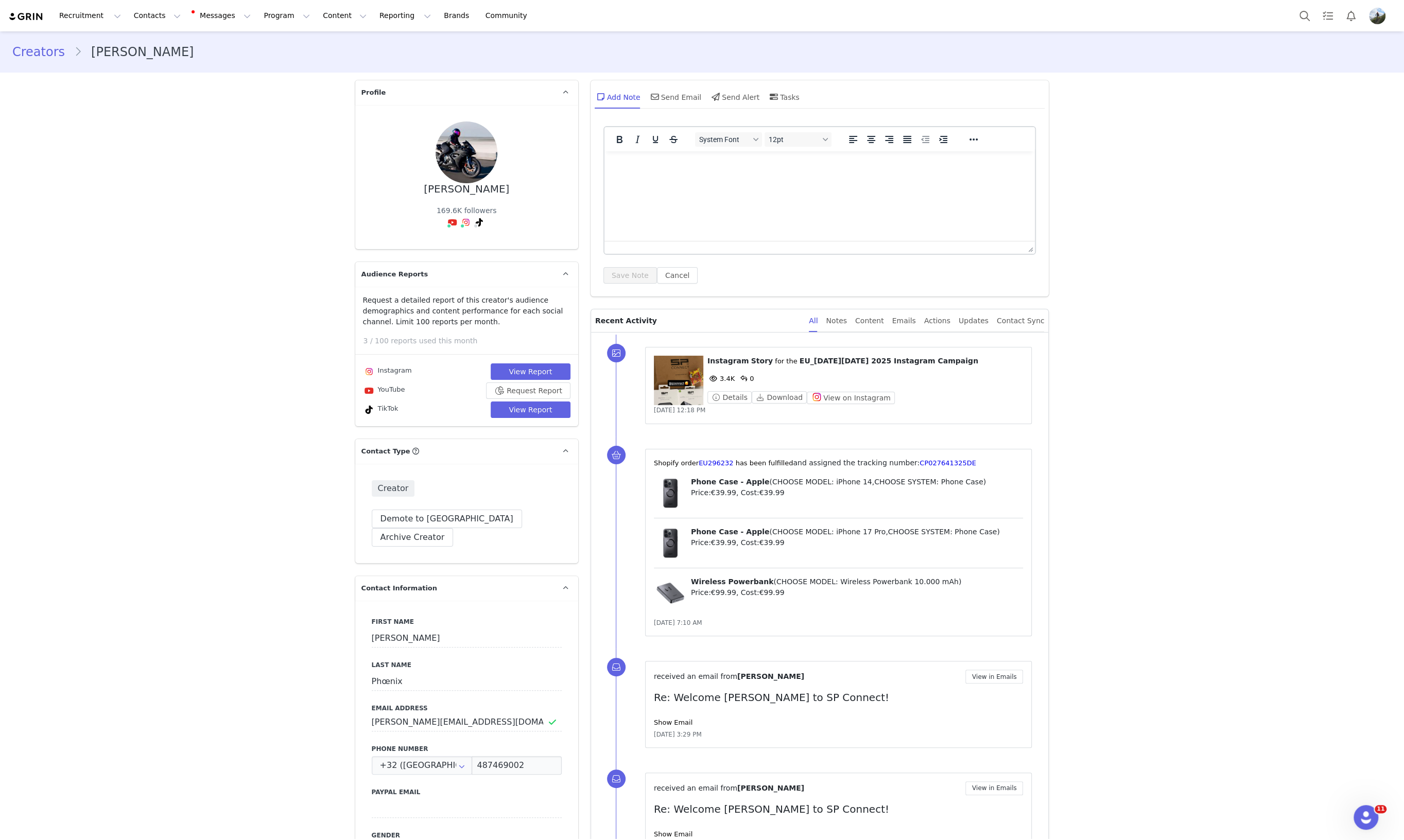
click at [680, 379] on figure at bounding box center [679, 380] width 49 height 49
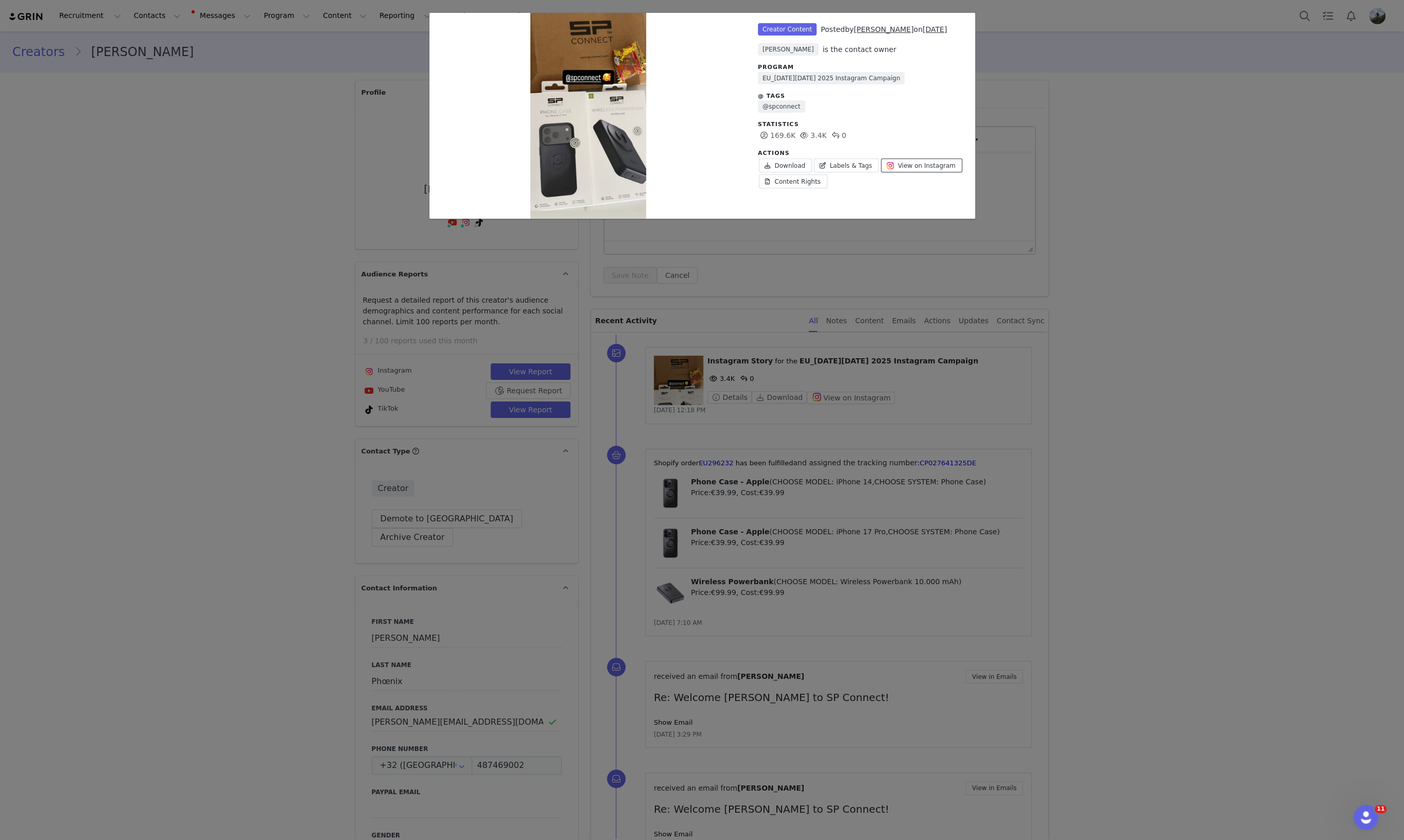
click at [899, 161] on span "View on Instagram" at bounding box center [926, 166] width 58 height 9
click at [1191, 194] on div "Unlabeled Creator Content Posted by Jessica Phœnix on Sep 30, 2025 Tatiana Enge…" at bounding box center [702, 420] width 1404 height 840
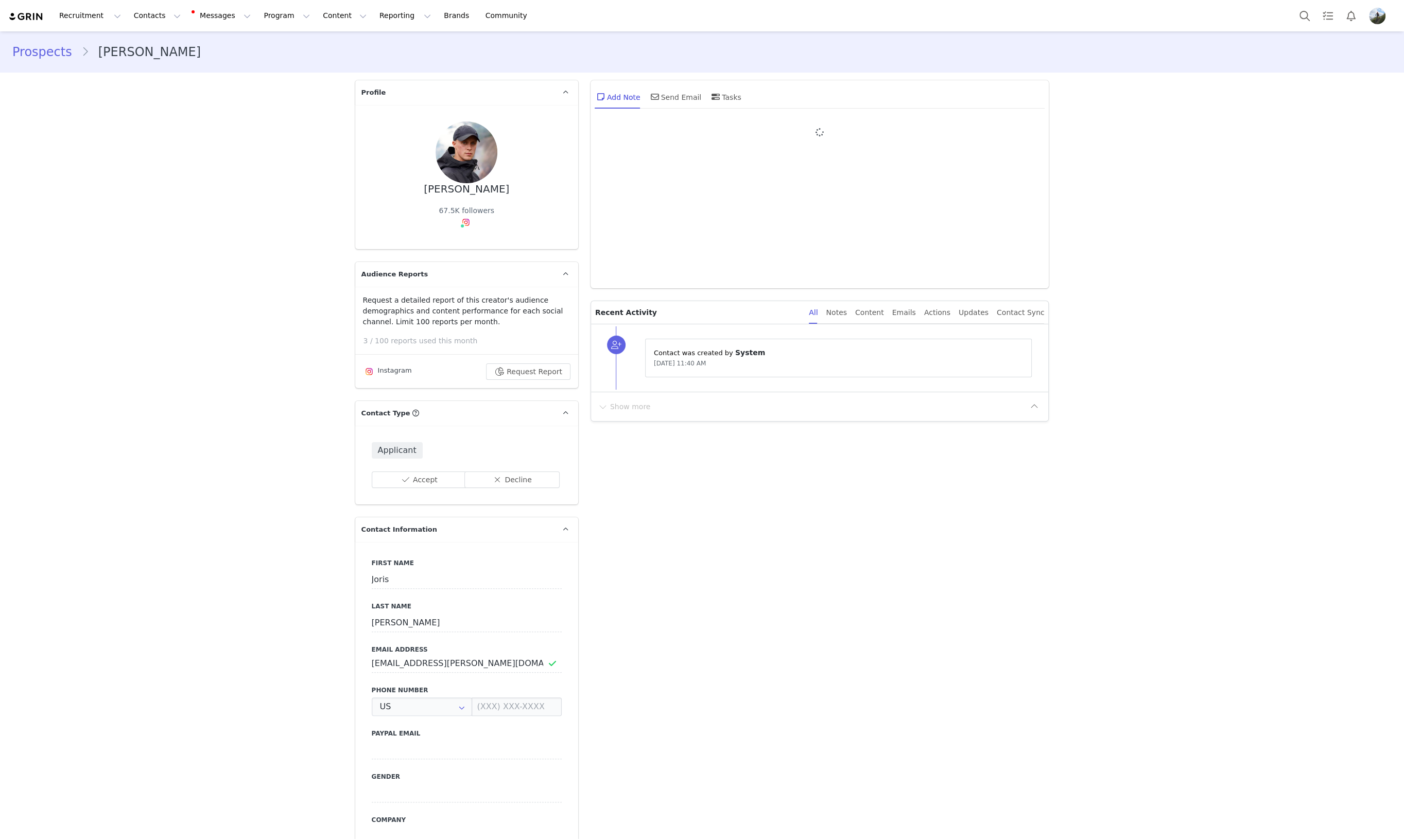
type input "+1 ([GEOGRAPHIC_DATA])"
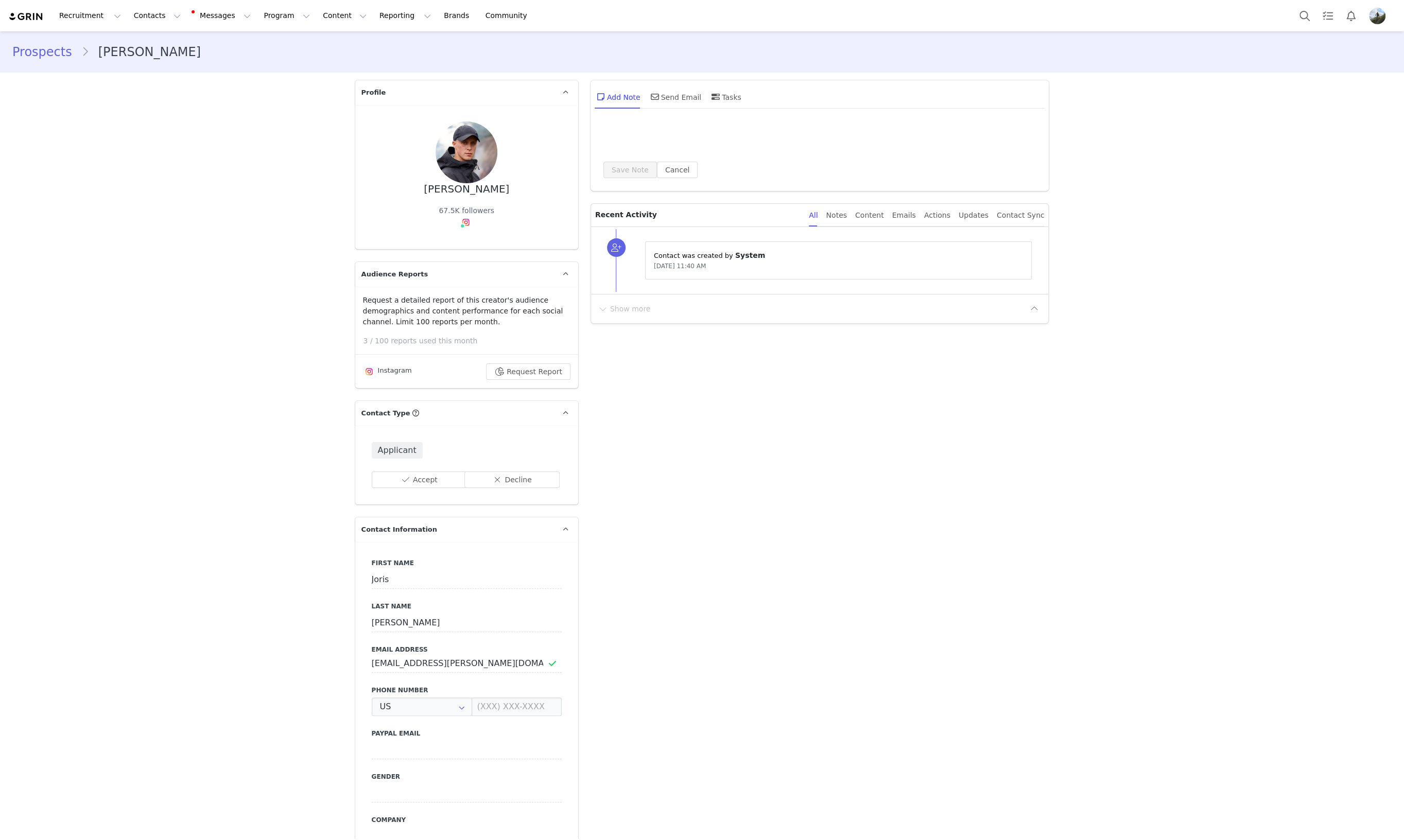
type input "+1 ([GEOGRAPHIC_DATA])"
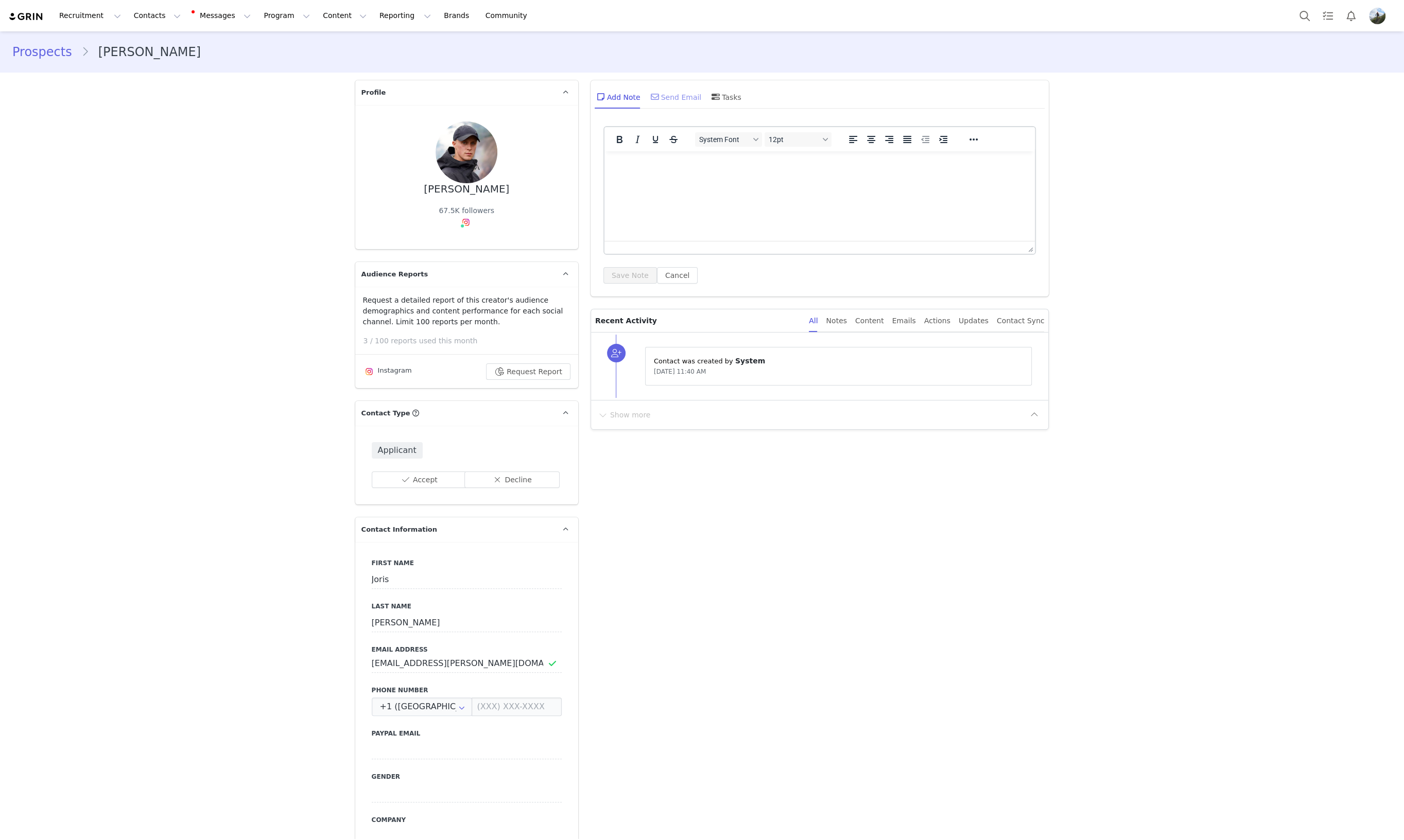
click at [679, 93] on div "Send Email" at bounding box center [675, 97] width 53 height 25
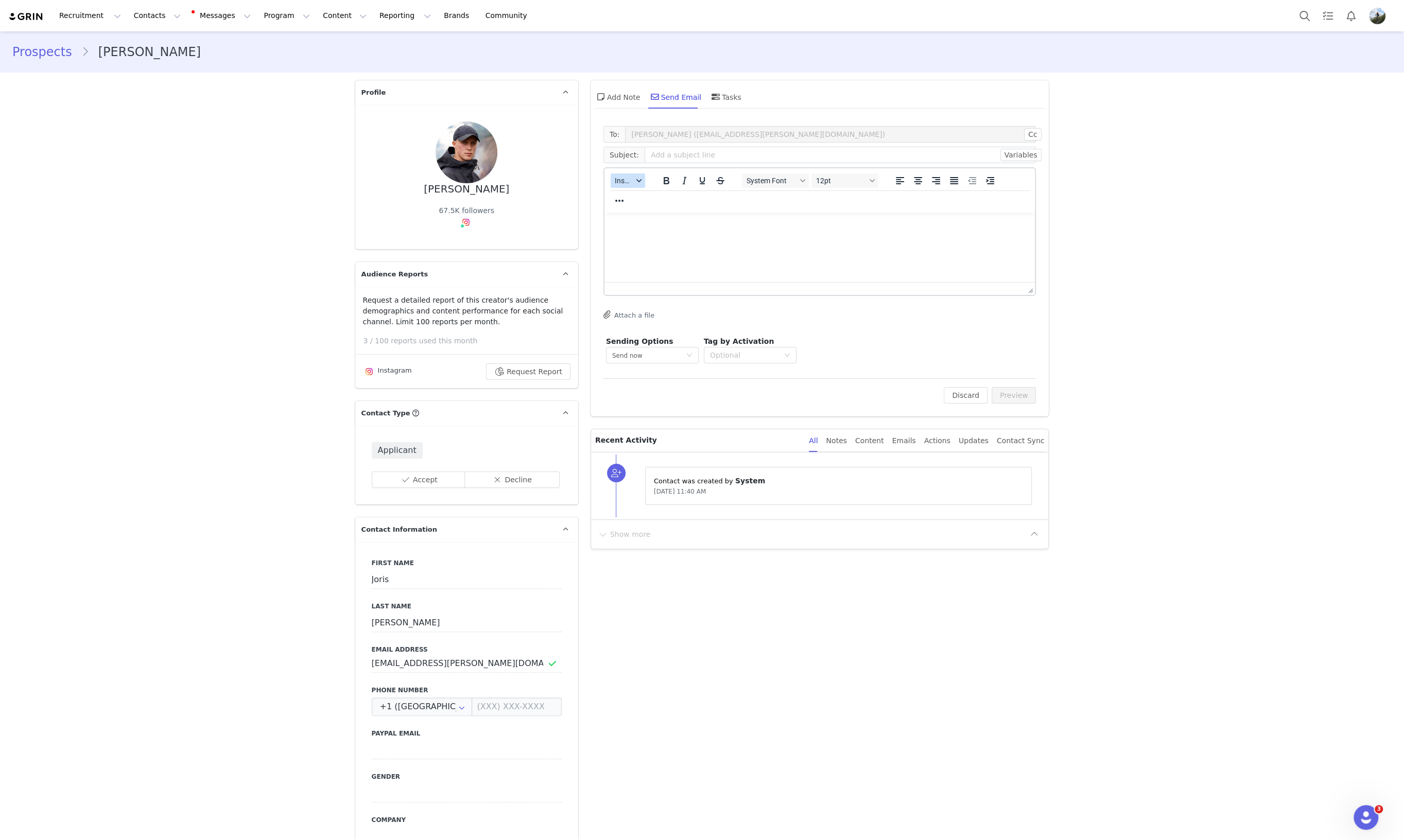
click at [631, 184] on button "Insert" at bounding box center [628, 180] width 35 height 14
click at [637, 201] on div "Insert Template" at bounding box center [661, 198] width 92 height 12
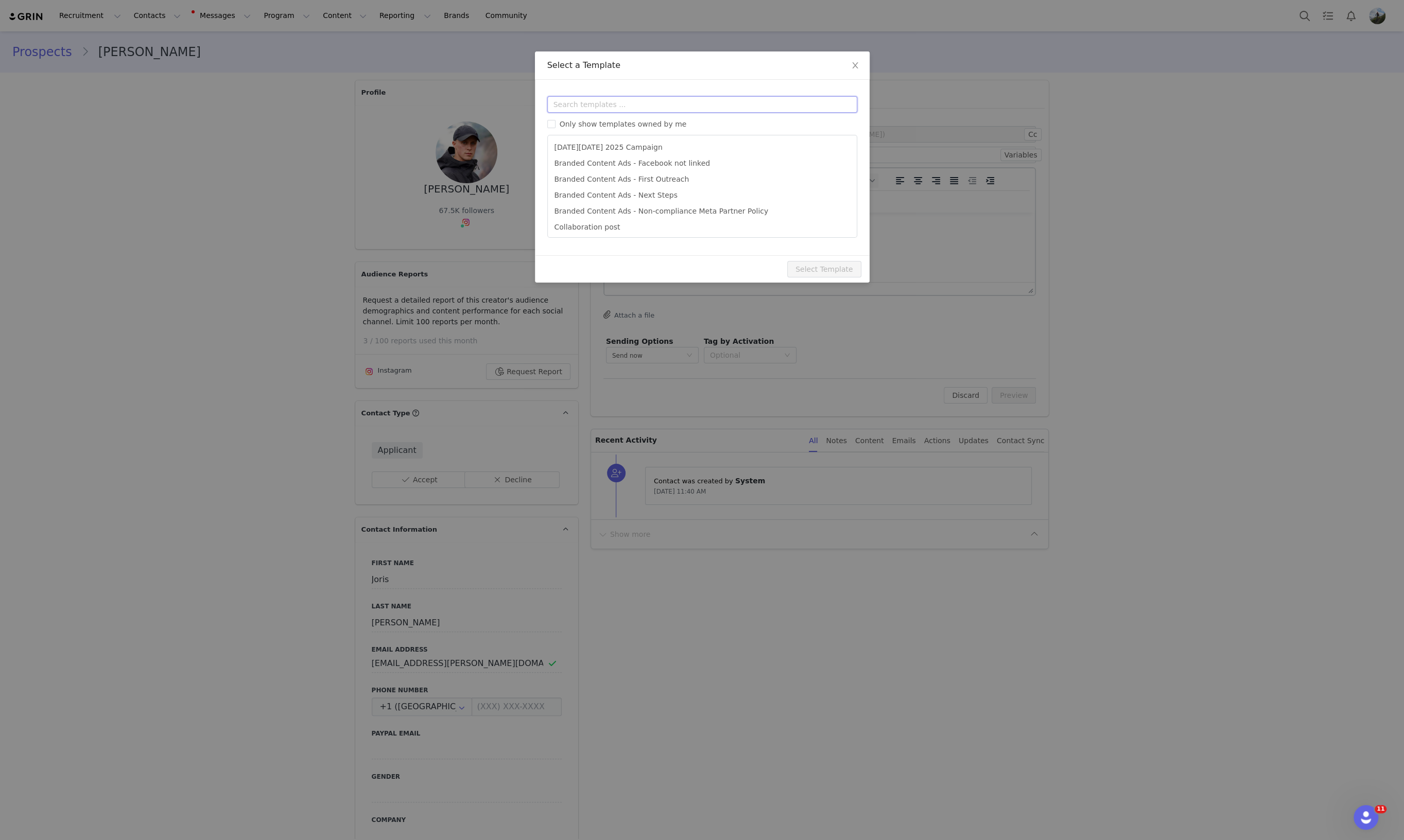
click at [637, 103] on input "text" at bounding box center [702, 104] width 310 height 16
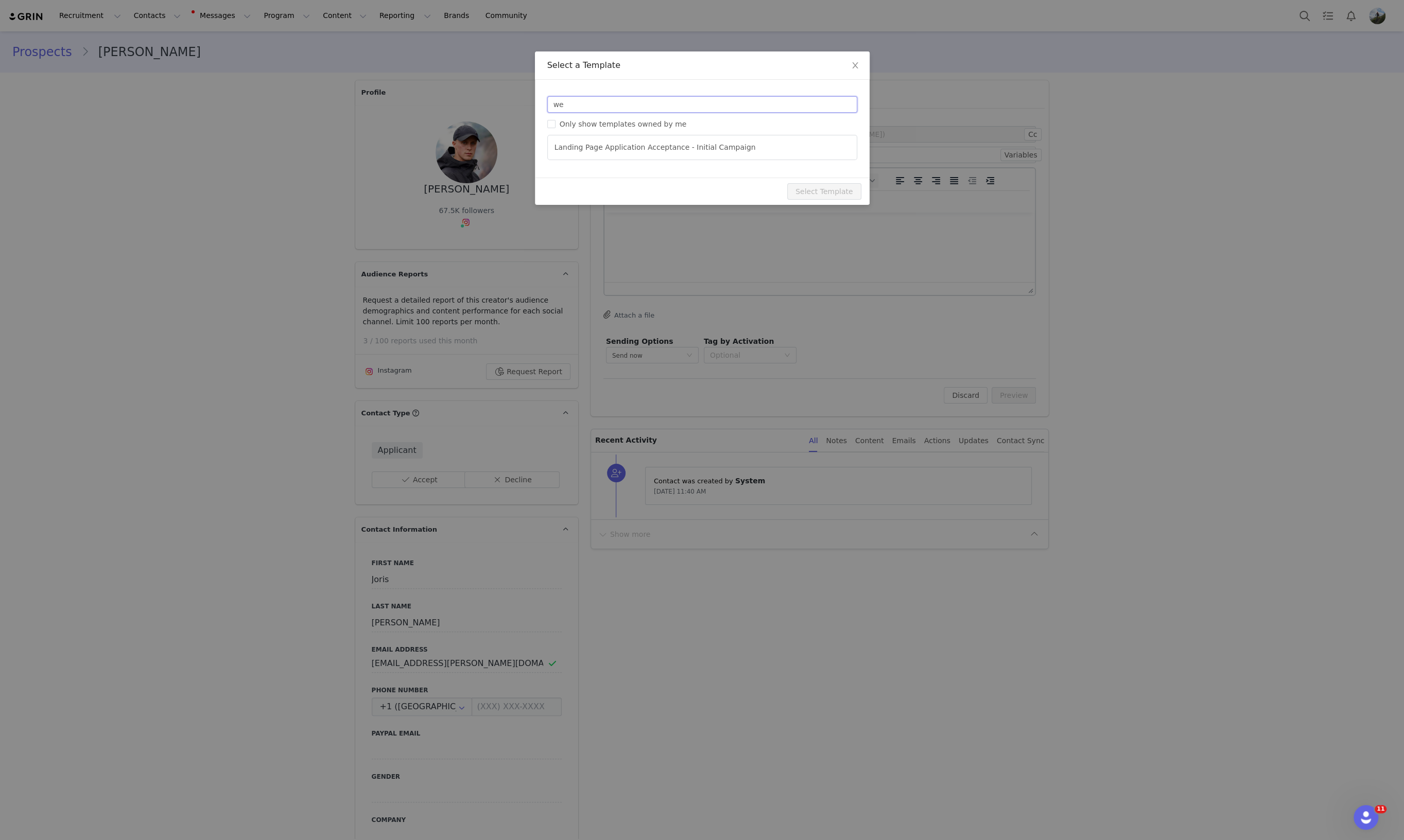
type input "w"
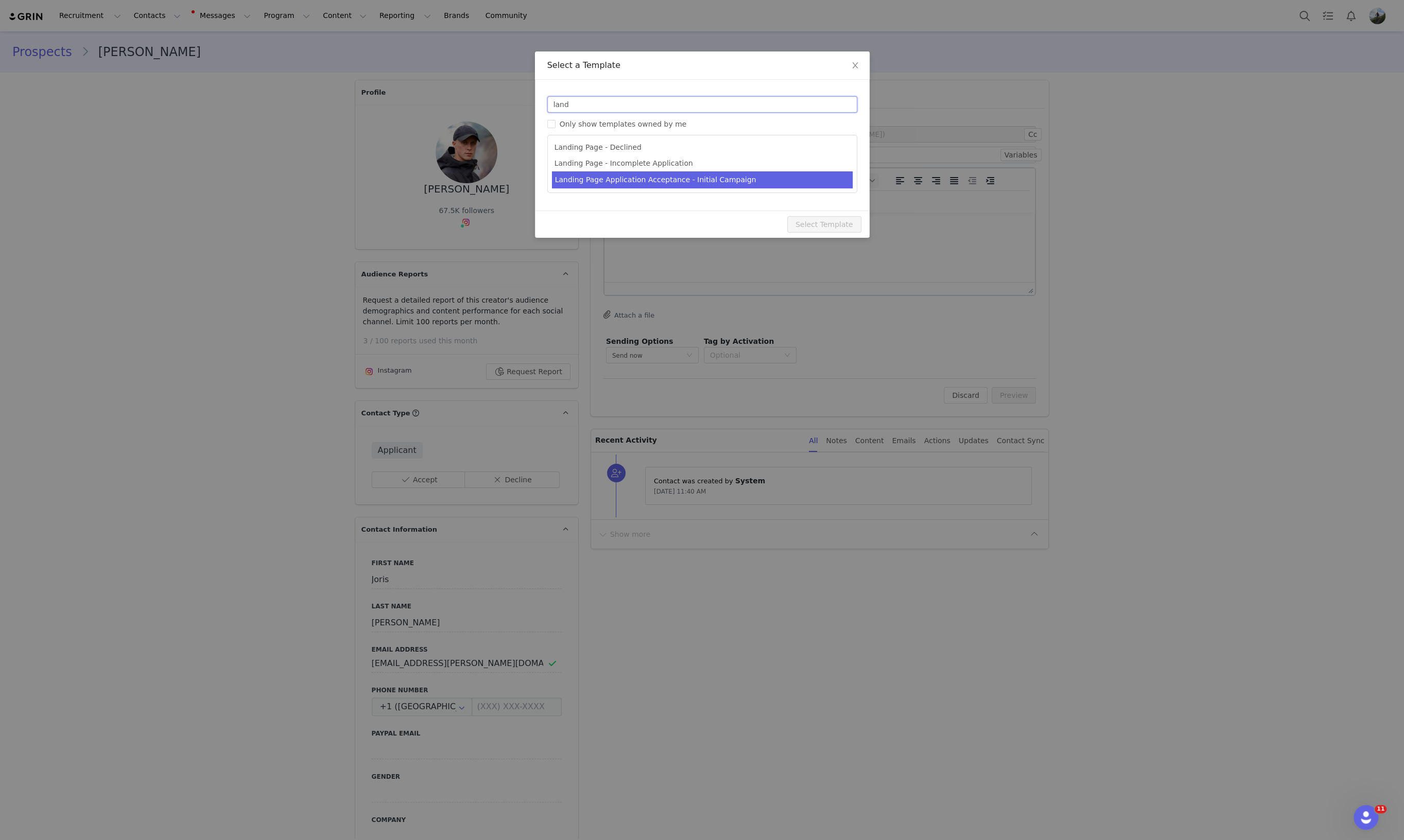
type input "land"
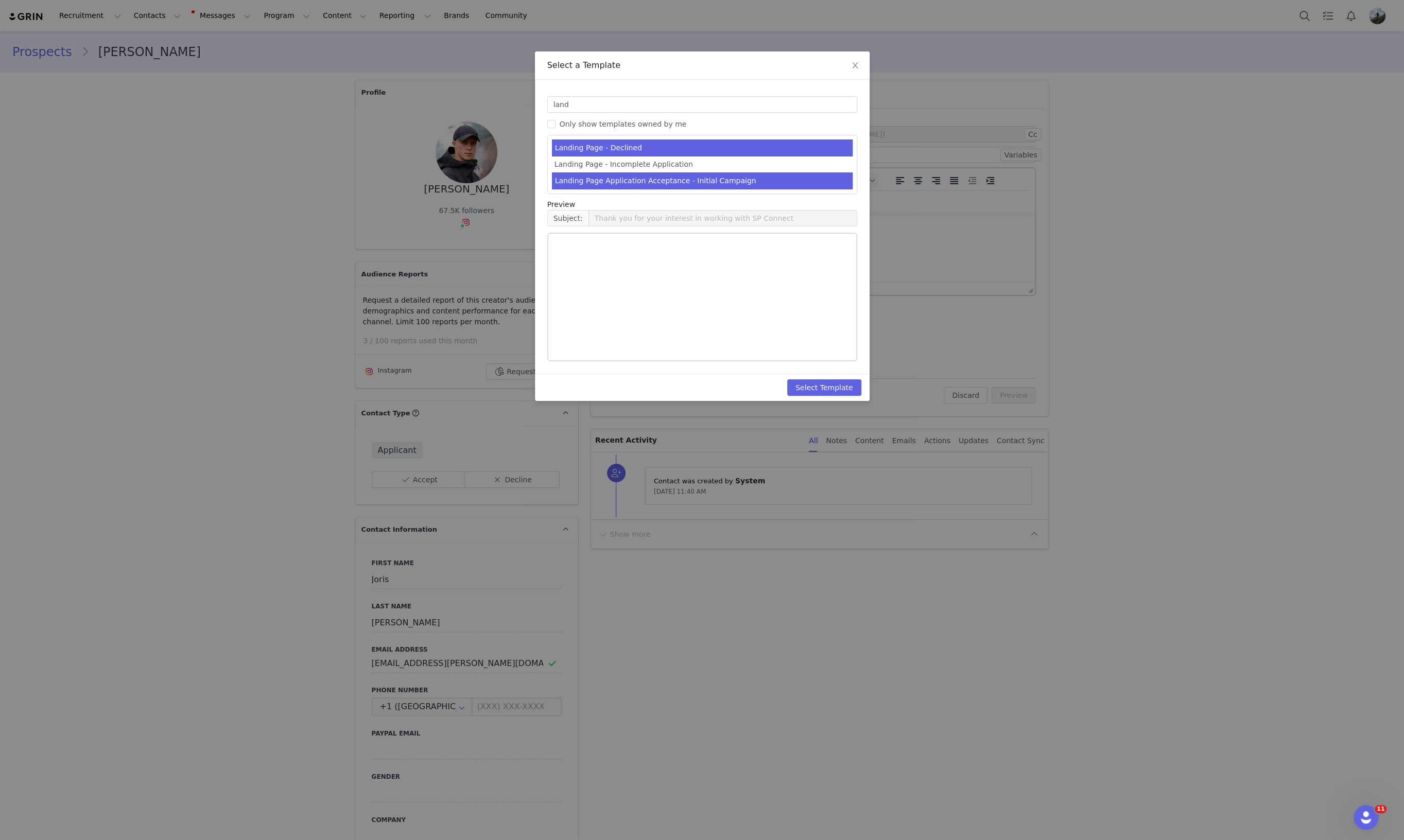
click at [655, 181] on li "Landing Page Application Acceptance - Initial Campaign" at bounding box center [702, 181] width 301 height 17
type input "Welcome [first_name] [last_name] to SP Connect!"
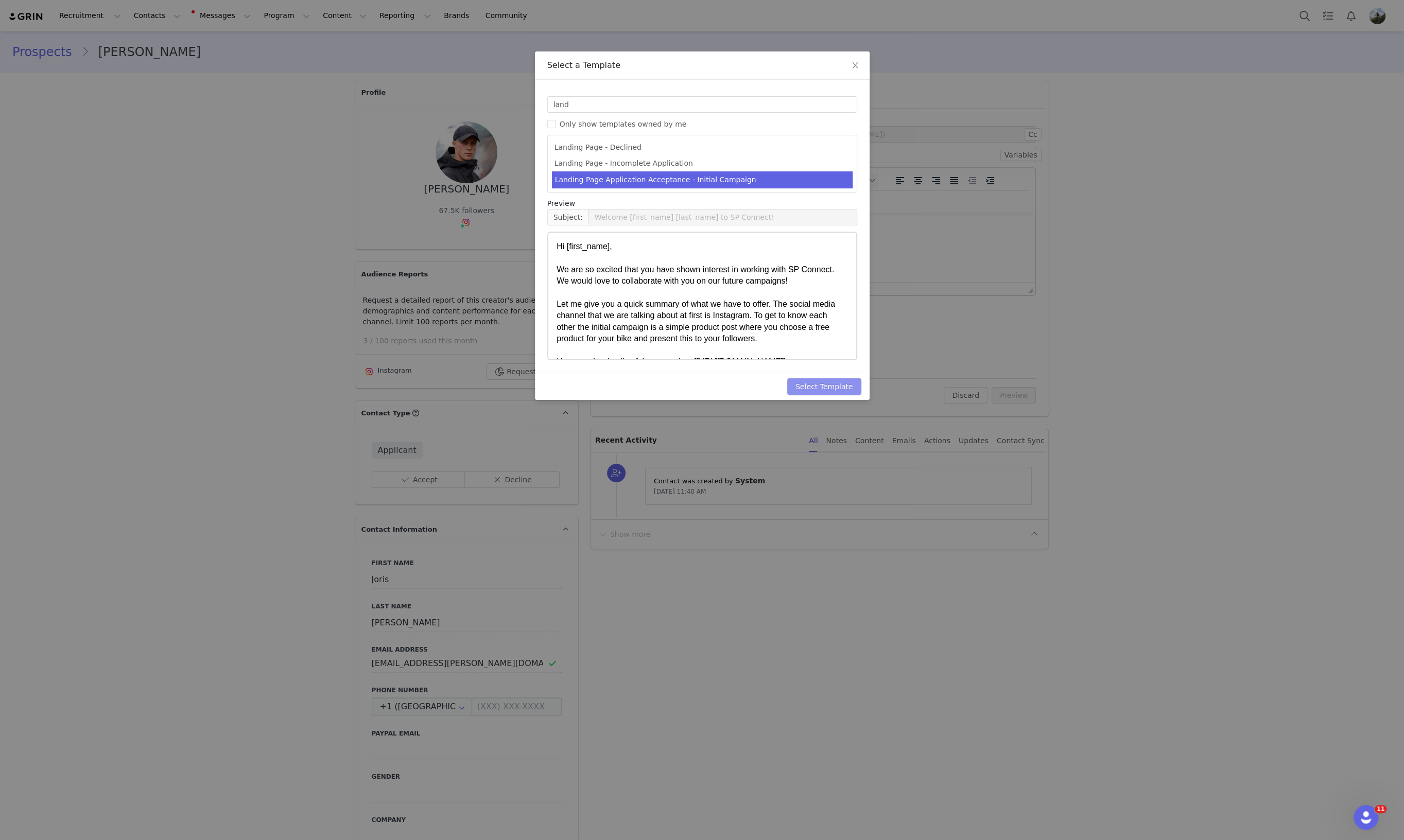
click at [838, 387] on button "Select Template" at bounding box center [824, 386] width 74 height 16
type input "Welcome [first_name] [last_name] to SP Connect!"
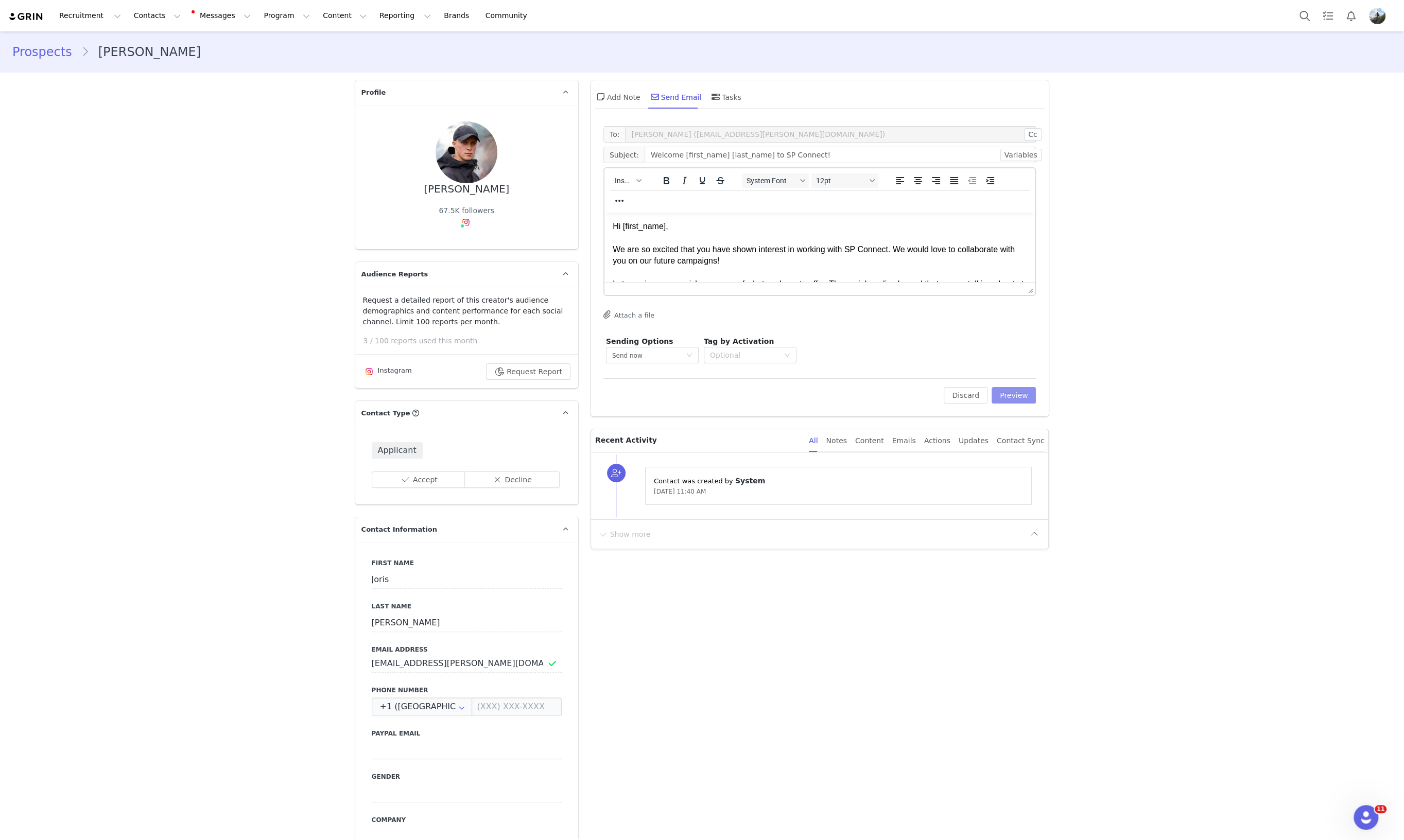
click at [1006, 400] on button "Preview" at bounding box center [1015, 395] width 45 height 16
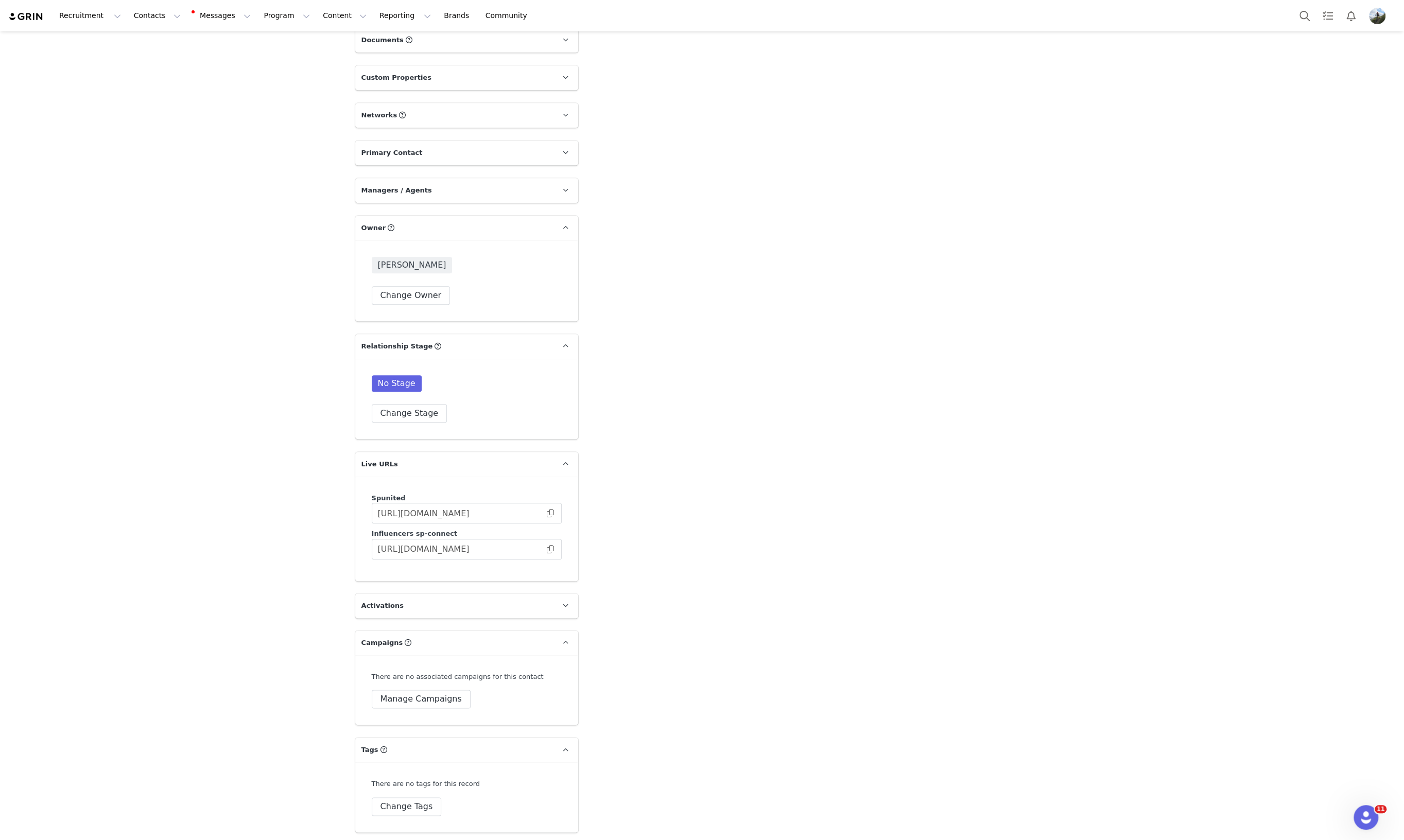
scroll to position [1013, 0]
click at [411, 699] on button "Manage Campaigns" at bounding box center [421, 699] width 99 height 19
click at [422, 687] on input at bounding box center [466, 687] width 176 height 19
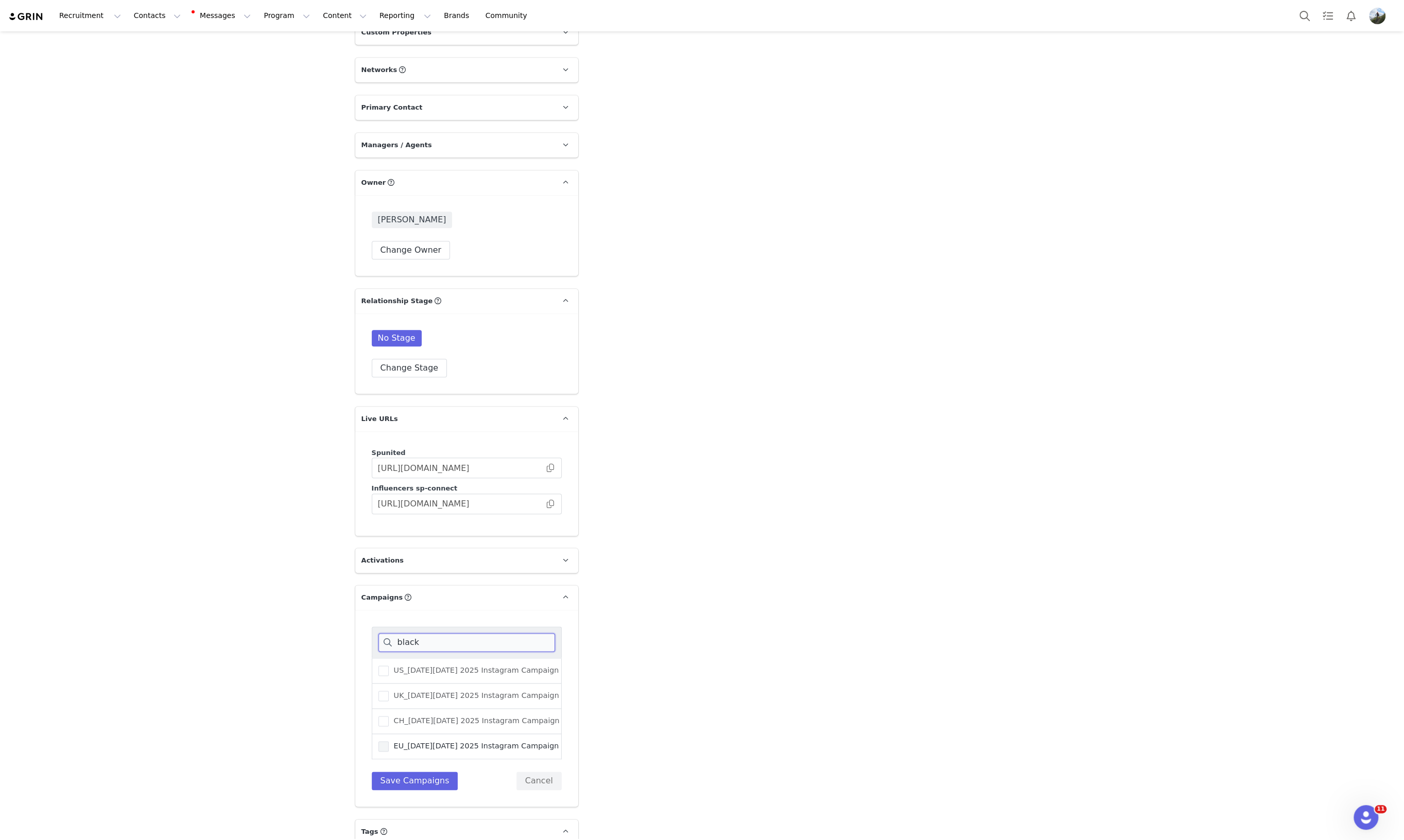
scroll to position [1078, 0]
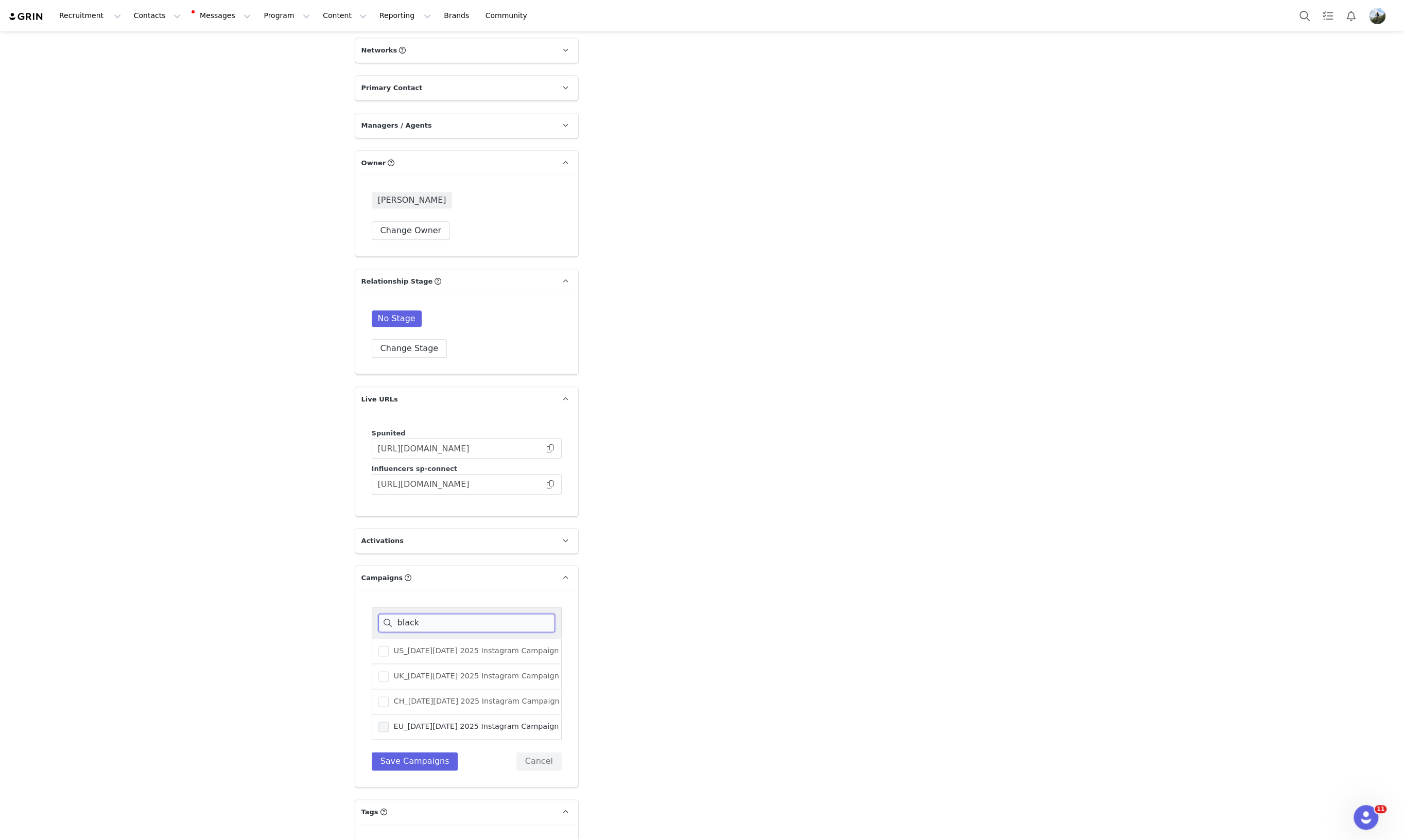
type input "black"
click at [381, 726] on span at bounding box center [383, 727] width 10 height 10
click at [388, 722] on input "EU_[DATE][DATE] 2025 Instagram Campaign" at bounding box center [388, 722] width 0 height 0
click at [418, 762] on button "Save Campaigns" at bounding box center [415, 762] width 87 height 19
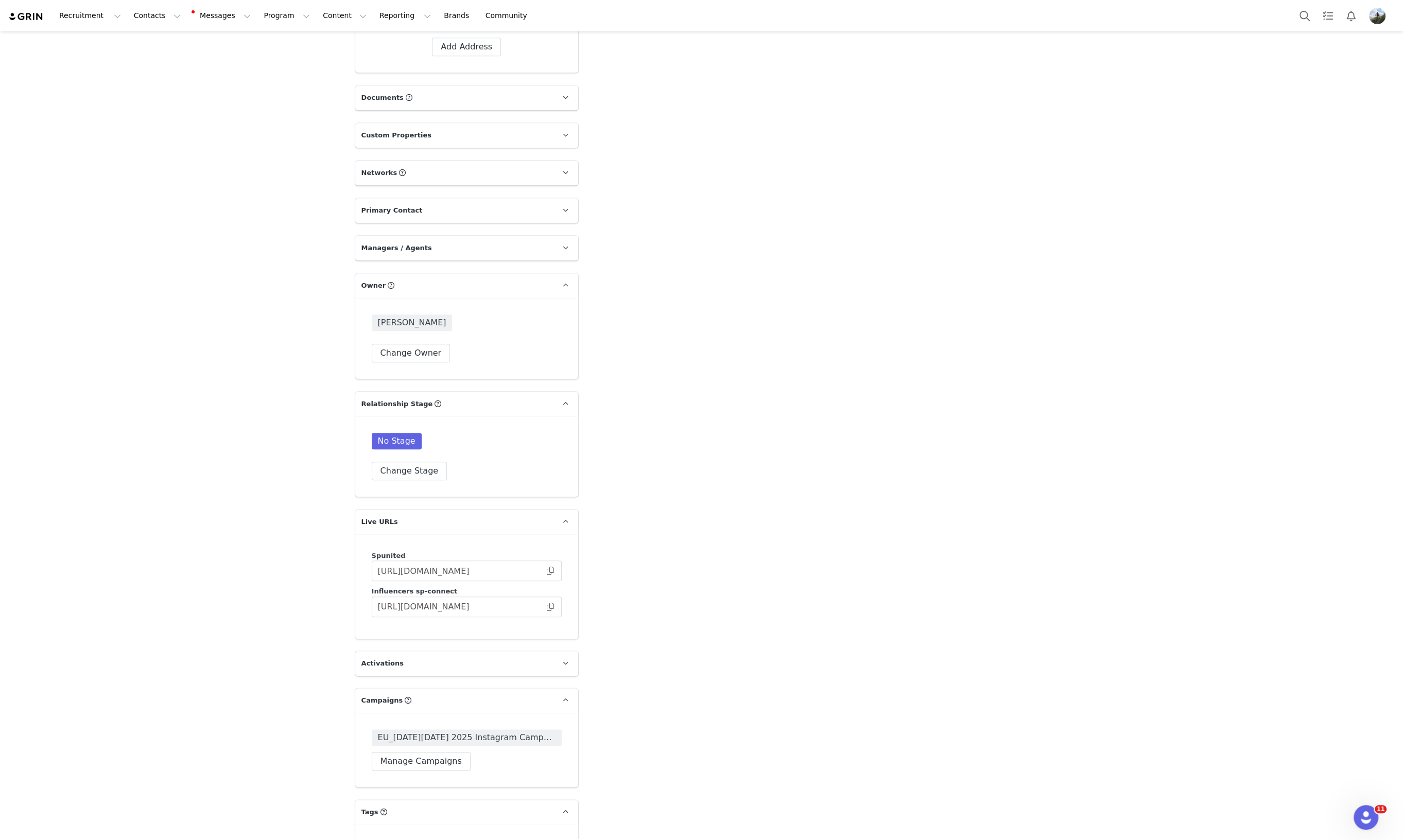
scroll to position [1017, 0]
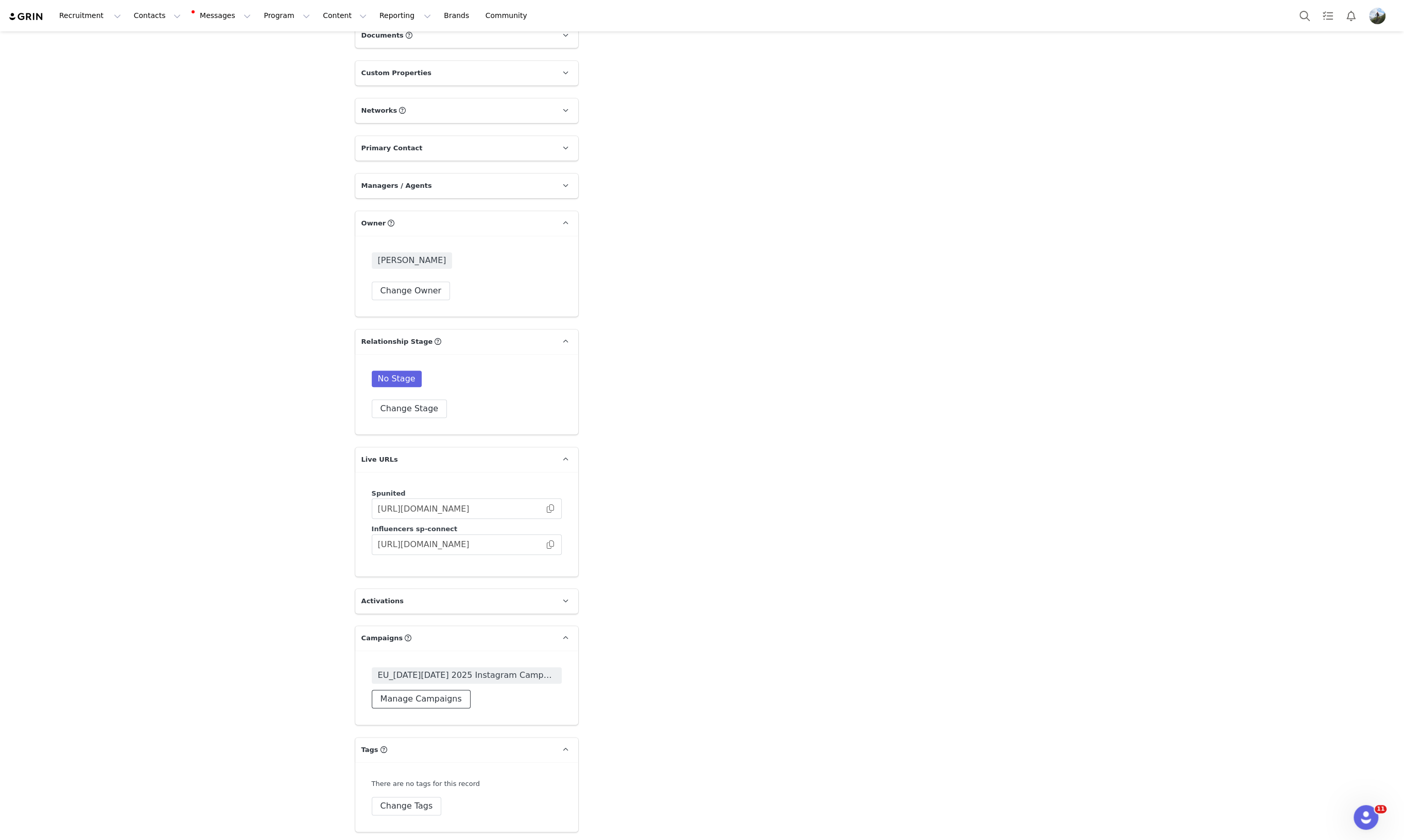
click at [409, 701] on button "Manage Campaigns" at bounding box center [421, 700] width 99 height 19
click at [425, 684] on input at bounding box center [466, 684] width 176 height 19
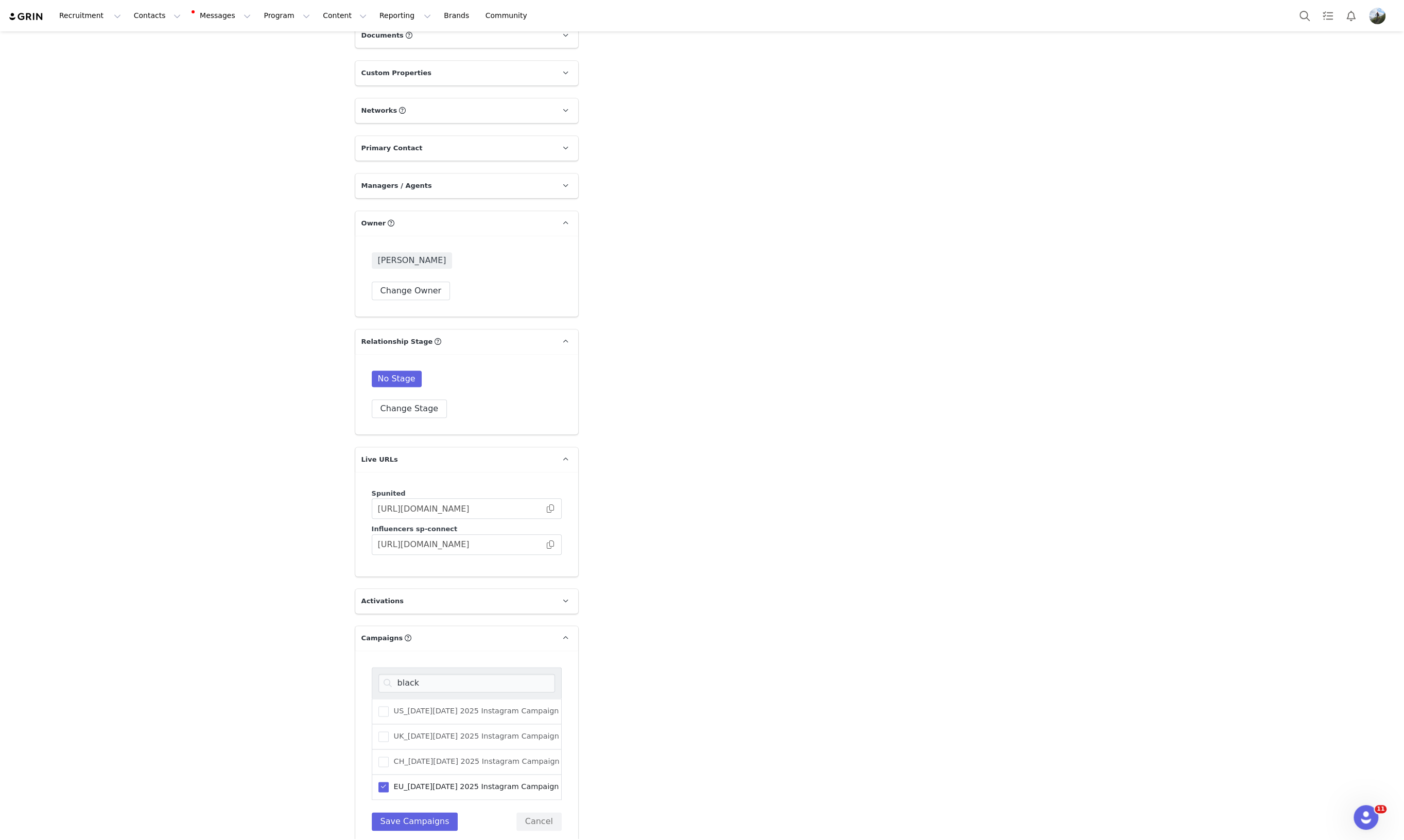
click at [378, 785] on span at bounding box center [383, 787] width 10 height 10
click at [388, 782] on input "EU_[DATE][DATE] 2025 Instagram Campaign" at bounding box center [388, 782] width 0 height 0
drag, startPoint x: 438, startPoint y: 685, endPoint x: 359, endPoint y: 683, distance: 79.0
click at [359, 683] on div "black US_Black Friday 2025 Instagram Campaign UK_Black Friday 2025 Instagram Ca…" at bounding box center [467, 749] width 223 height 197
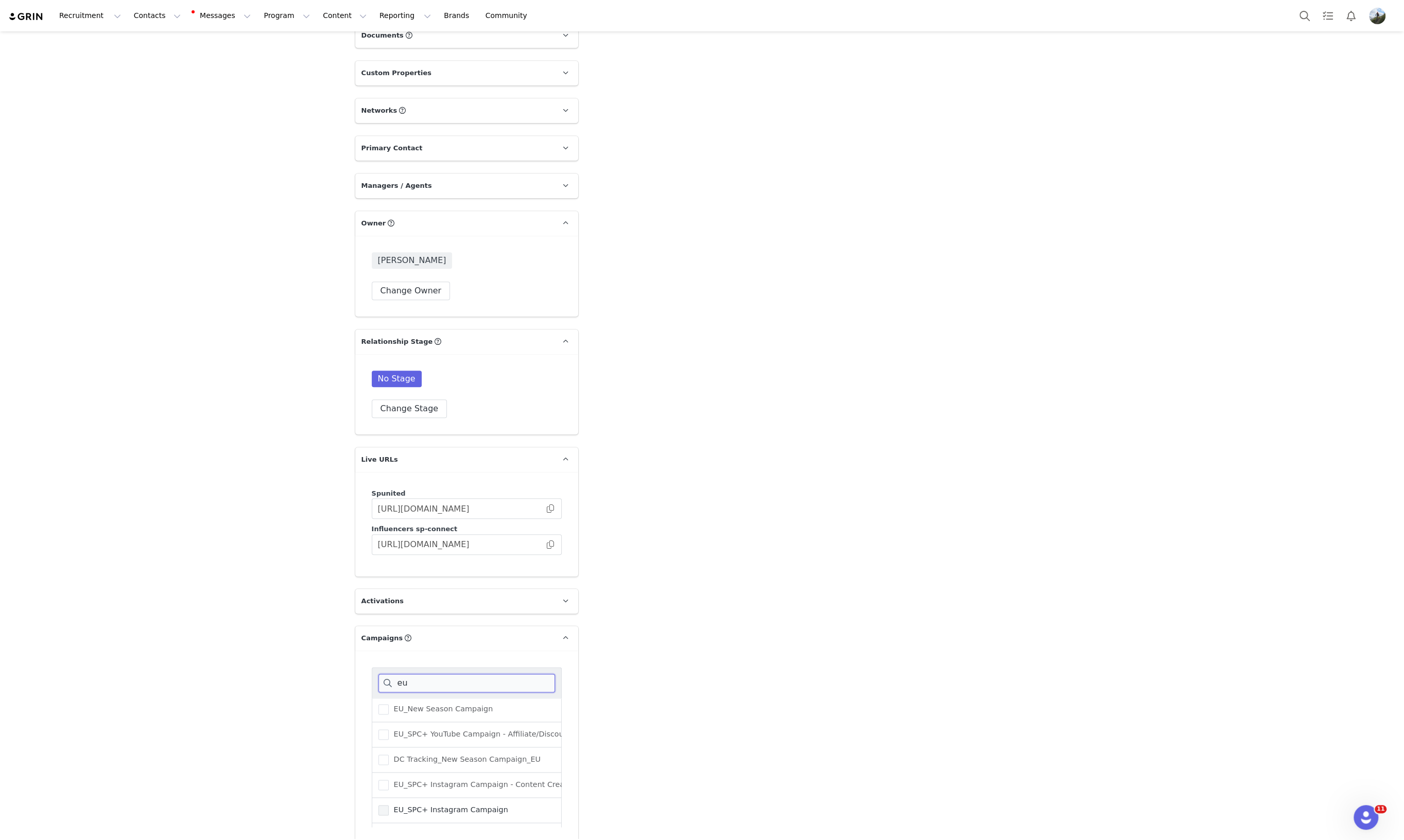
type input "eu"
click at [378, 806] on span at bounding box center [383, 810] width 10 height 10
click at [388, 805] on input "EU_SPC+ Instagram Campaign" at bounding box center [388, 805] width 0 height 0
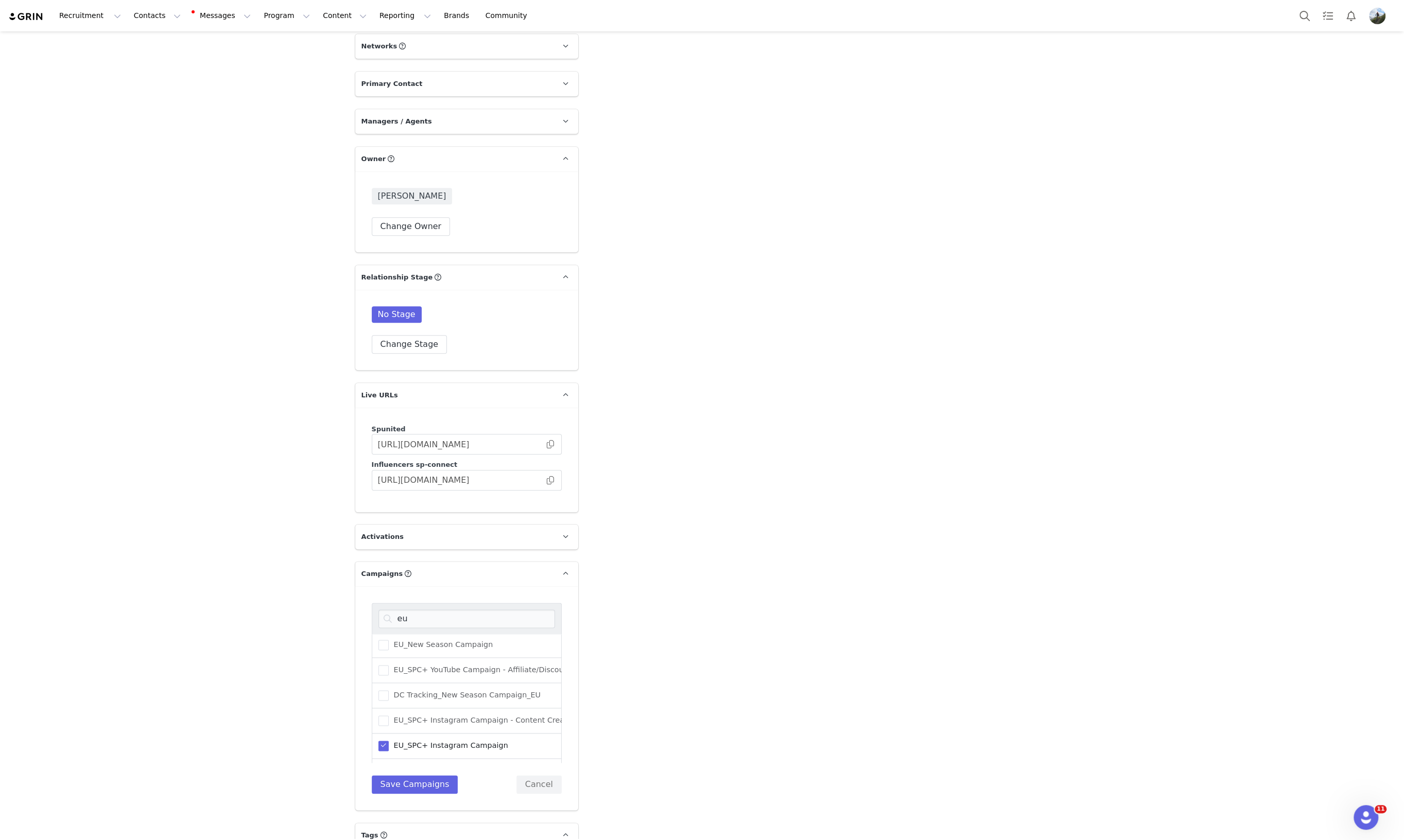
scroll to position [193, 0]
click at [405, 781] on button "Save Campaigns" at bounding box center [415, 784] width 87 height 19
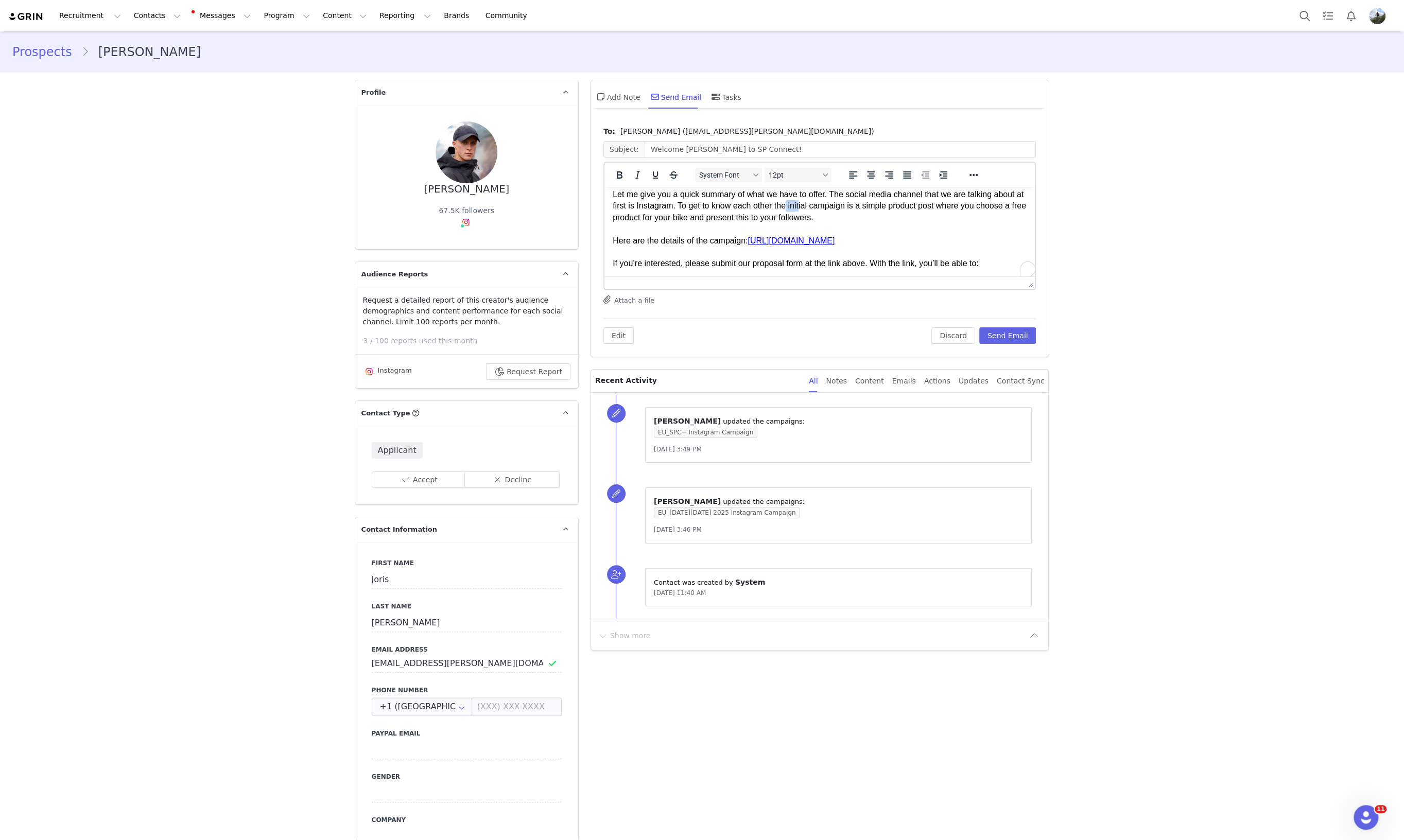
scroll to position [64, 0]
drag, startPoint x: 796, startPoint y: 208, endPoint x: 818, endPoint y: 206, distance: 22.1
click at [818, 206] on div "Let me give you a quick summary of what we have to offer. The social media chan…" at bounding box center [819, 206] width 415 height 35
click at [806, 220] on div "Let me give you a quick summary of what we have to offer. The social media chan…" at bounding box center [819, 206] width 415 height 35
click at [814, 213] on div "Let me give you a quick summary of what we have to offer. The social media chan…" at bounding box center [819, 206] width 415 height 35
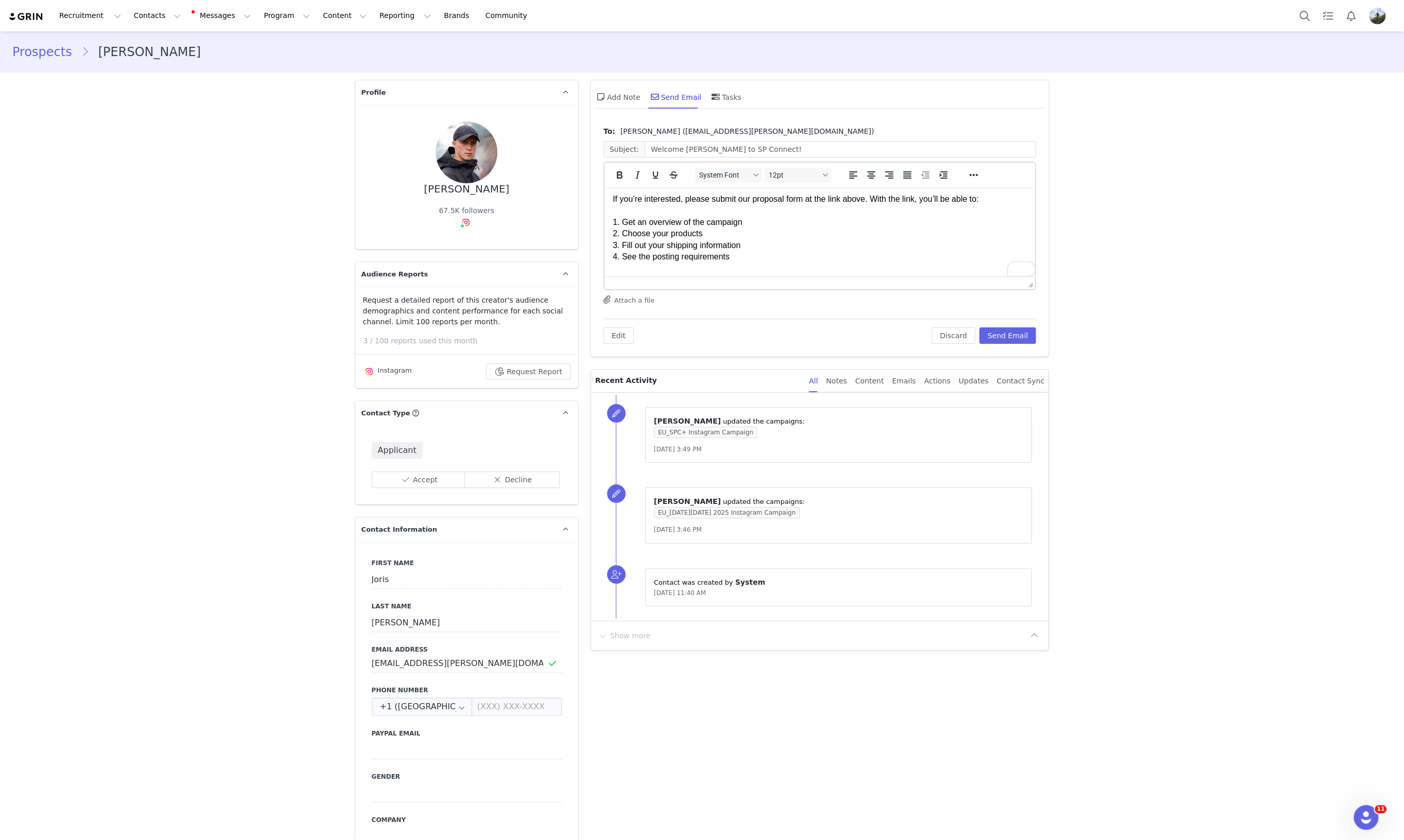
scroll to position [0, 0]
click at [999, 336] on button "Send Email" at bounding box center [1008, 335] width 58 height 16
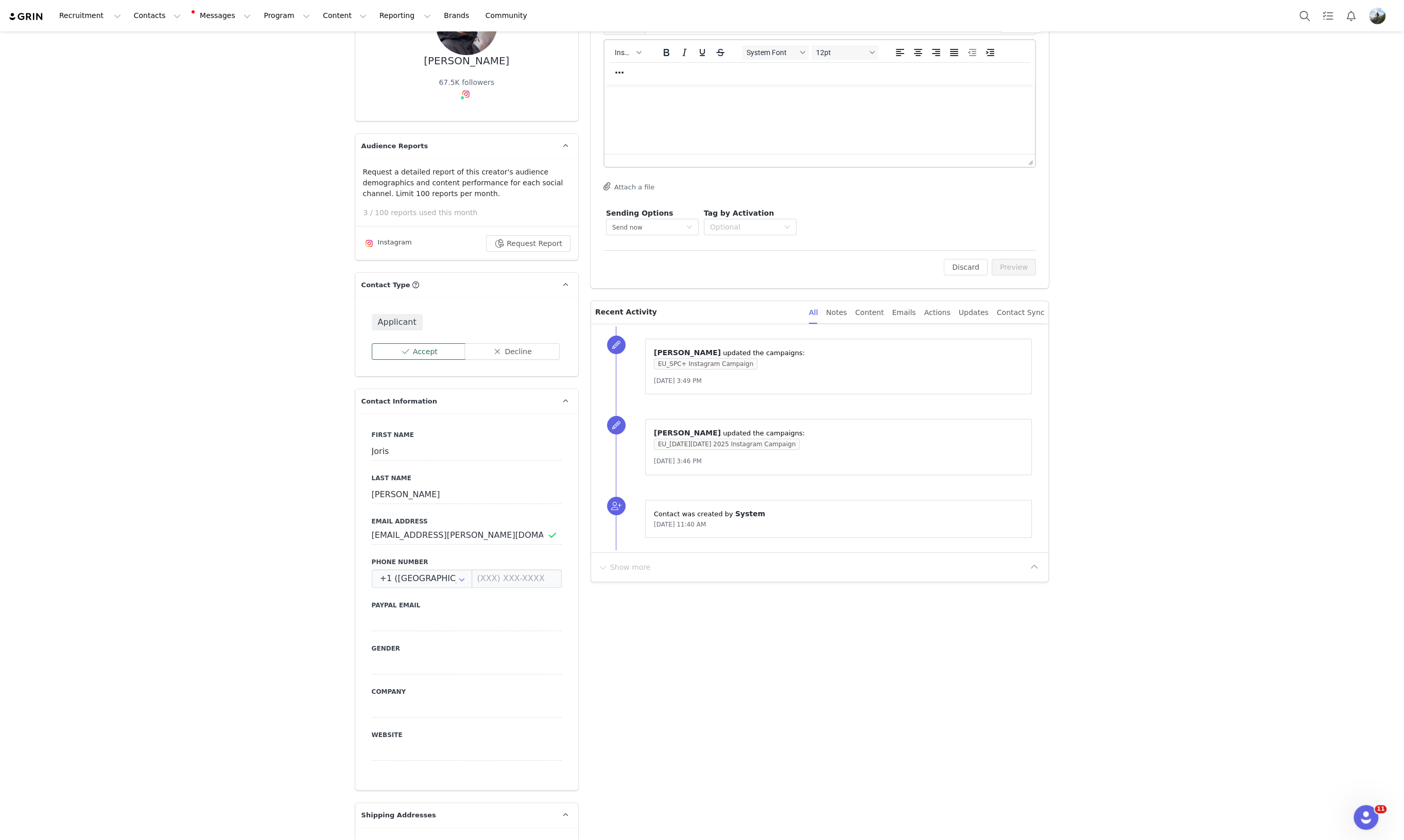
drag, startPoint x: 416, startPoint y: 351, endPoint x: 431, endPoint y: 343, distance: 17.0
click at [416, 351] on button "Accept" at bounding box center [419, 351] width 95 height 16
click at [401, 456] on div "None" at bounding box center [397, 460] width 96 height 10
click at [389, 494] on li "In Talks" at bounding box center [397, 496] width 120 height 16
click at [406, 499] on div "None" at bounding box center [398, 496] width 98 height 10
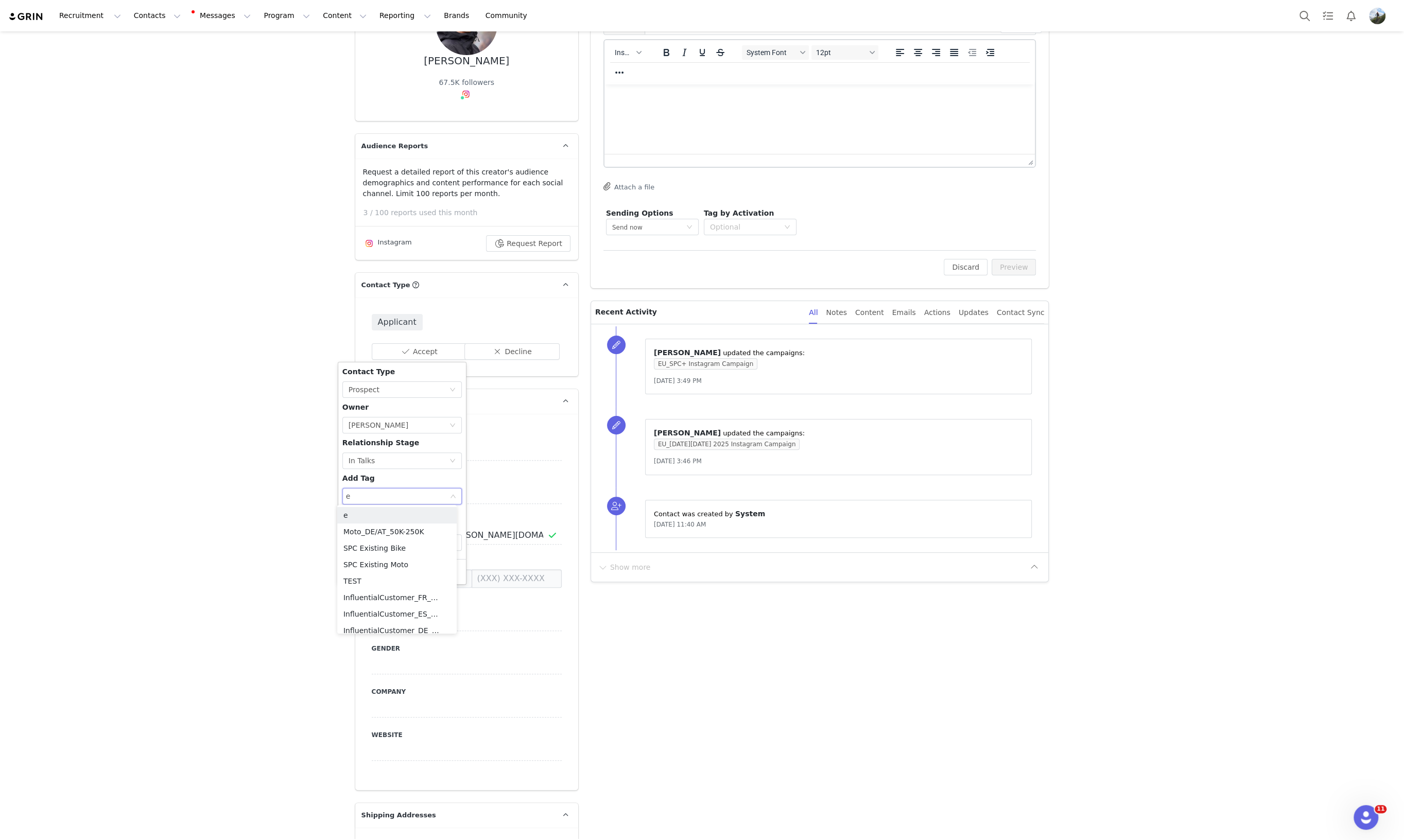
type input "eu"
click at [393, 536] on li "EU_Moto_10-50K" at bounding box center [397, 531] width 120 height 16
click at [386, 371] on div "Contact Type None Prospect Owner Select Owner Tatiana Engeler Relationship Stag…" at bounding box center [402, 461] width 120 height 189
click at [356, 564] on button "Apply" at bounding box center [360, 571] width 37 height 16
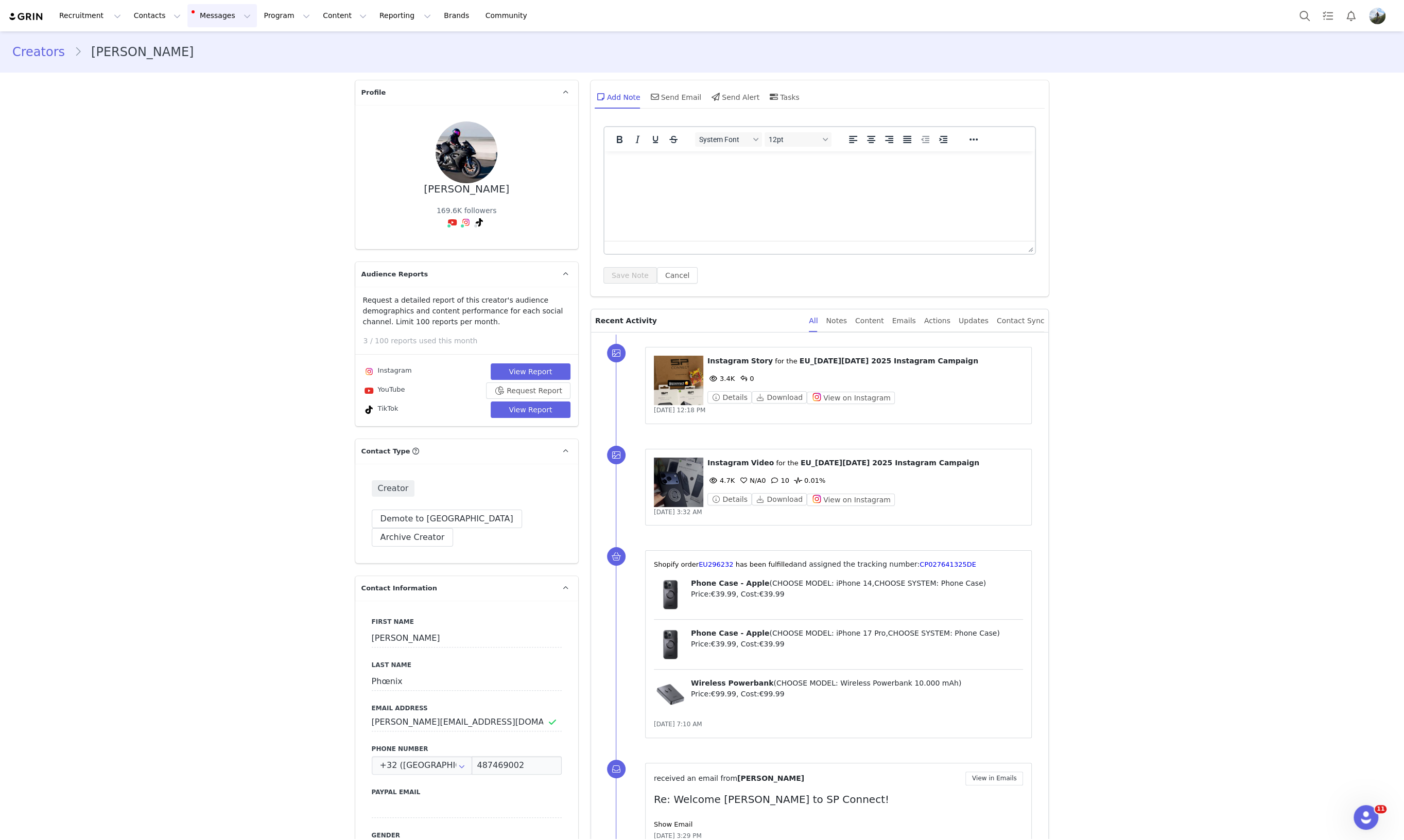
click at [211, 21] on button "Messages Messages" at bounding box center [223, 15] width 70 height 24
click at [193, 60] on p "Inbox" at bounding box center [188, 64] width 20 height 10
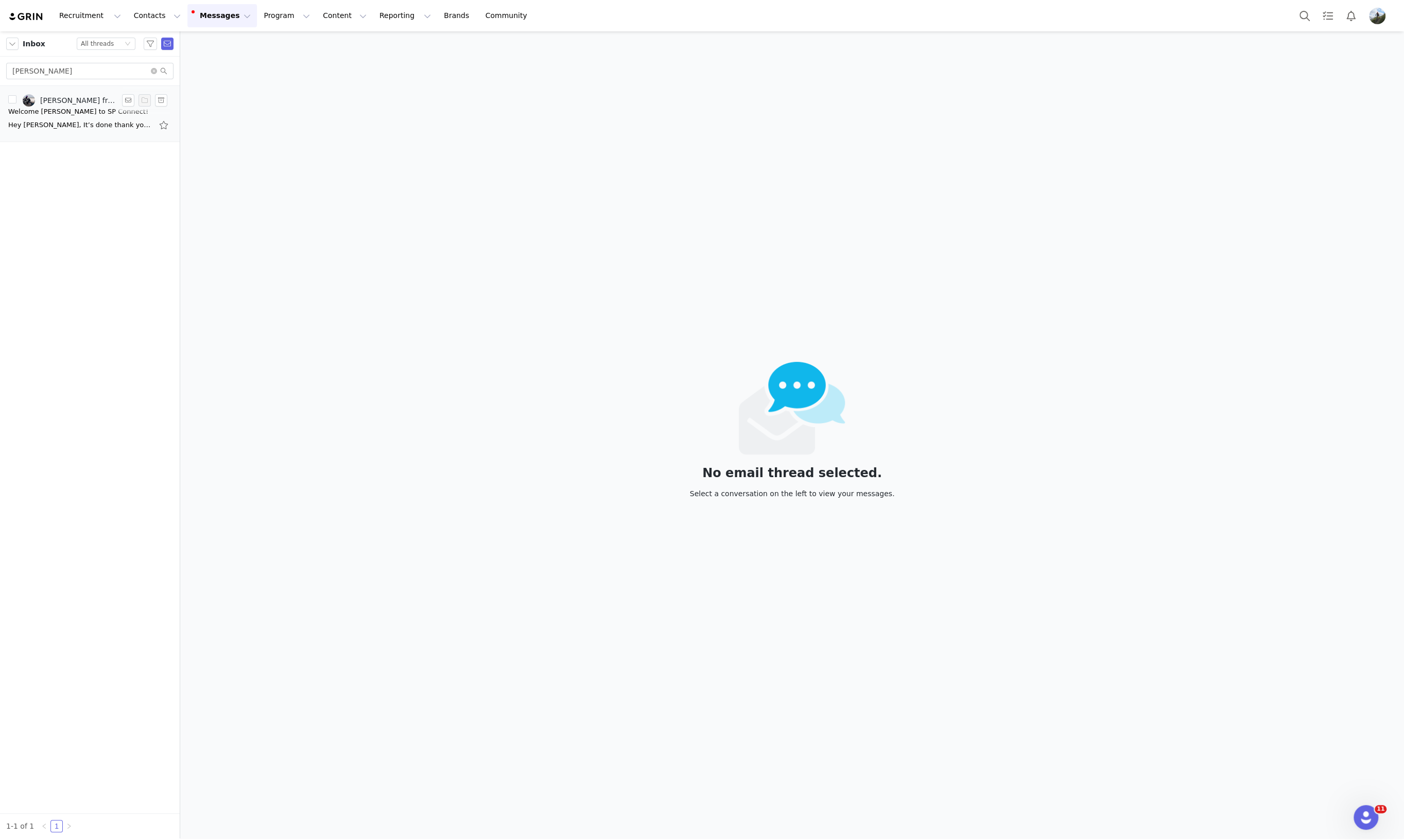
click at [62, 109] on div "Welcome [PERSON_NAME] to SP Connect!" at bounding box center [78, 111] width 140 height 10
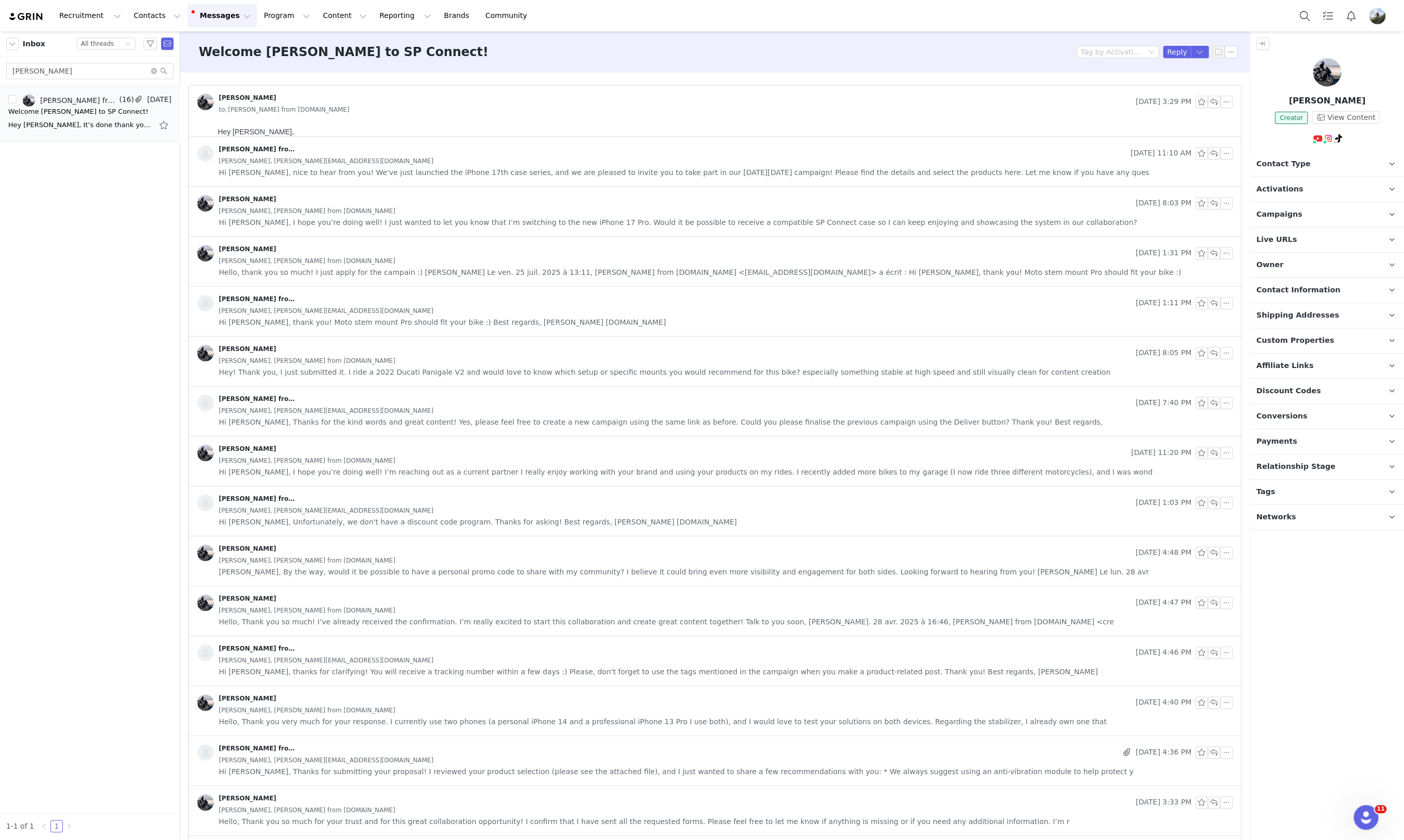
click at [1333, 70] on img at bounding box center [1328, 73] width 28 height 28
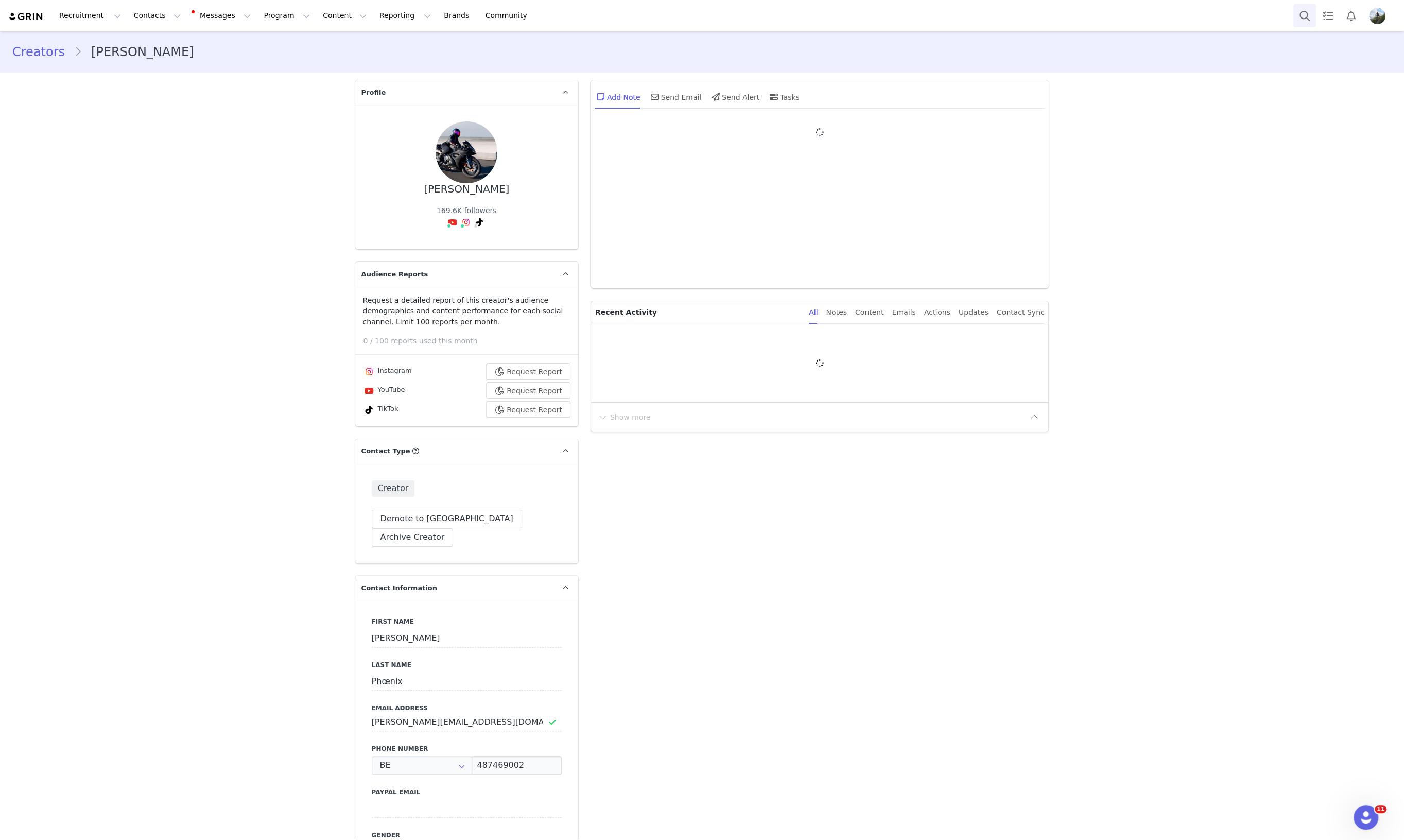
type input "+32 ([GEOGRAPHIC_DATA])"
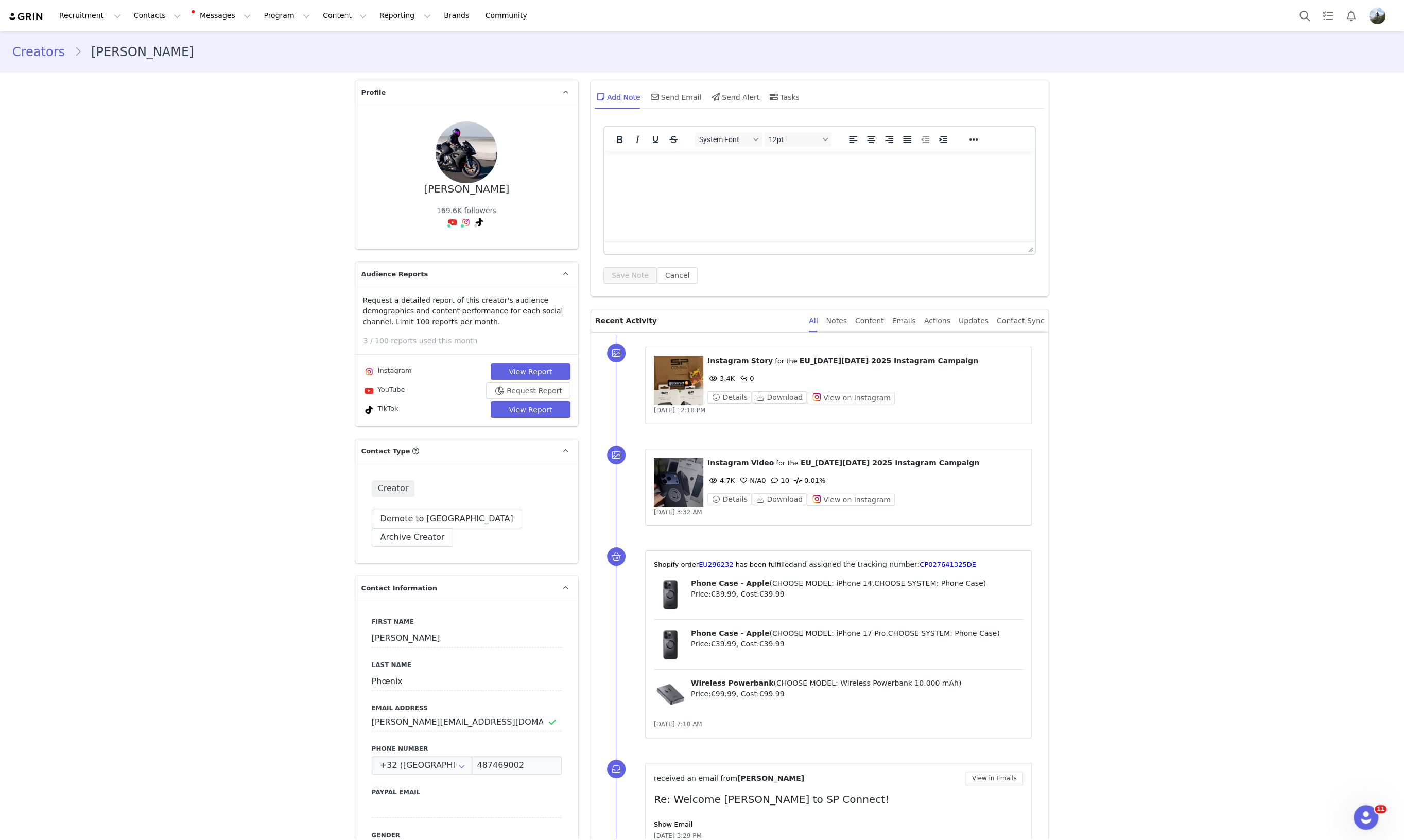
click at [668, 483] on figure at bounding box center [679, 482] width 49 height 49
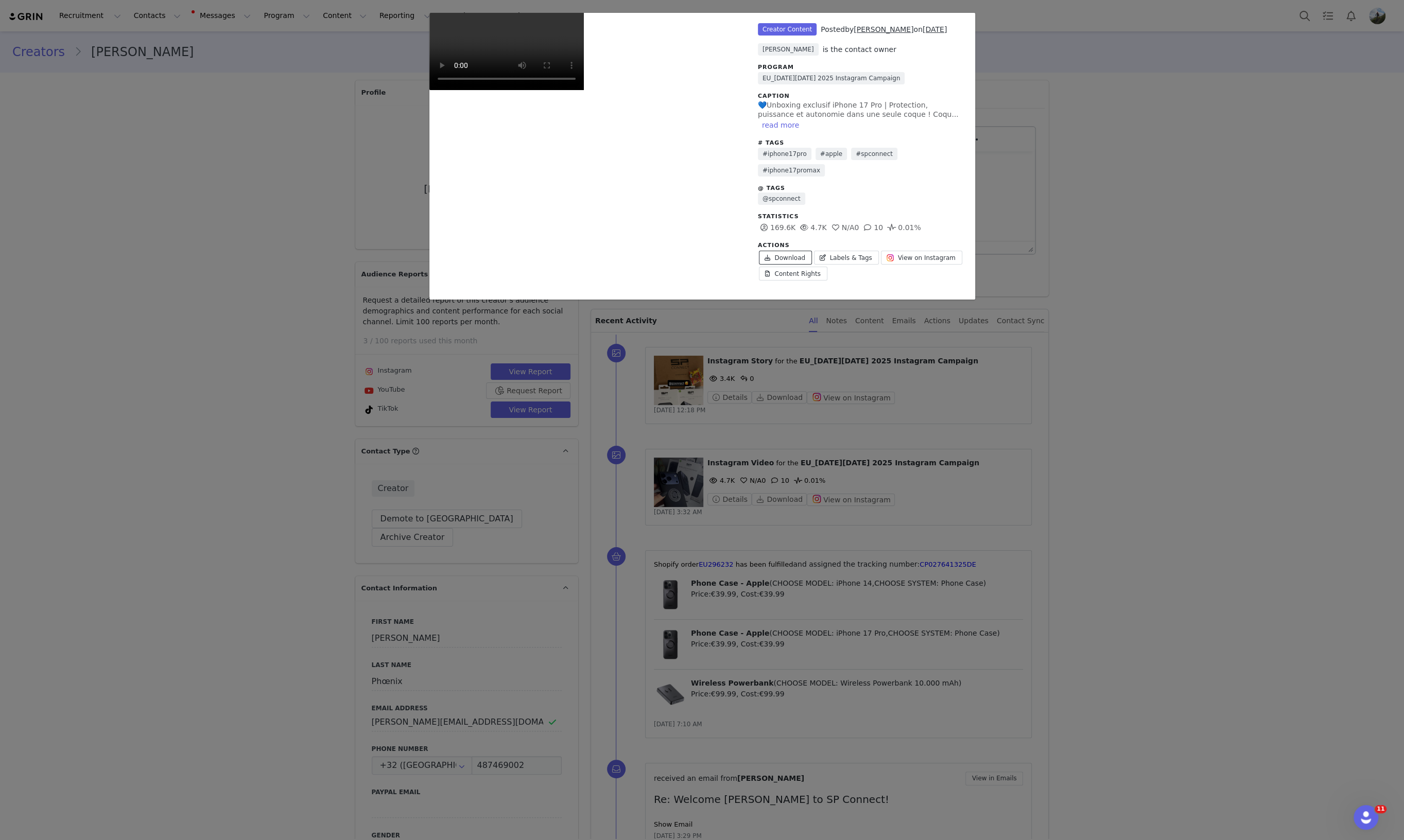
click at [794, 251] on link "Download" at bounding box center [785, 257] width 53 height 14
click at [782, 251] on link "Download" at bounding box center [785, 257] width 53 height 14
click at [1151, 443] on div "Unlabeled Creator Content Posted by Jessica Phœnix on Sep 30, 2025 Tatiana Enge…" at bounding box center [702, 420] width 1404 height 840
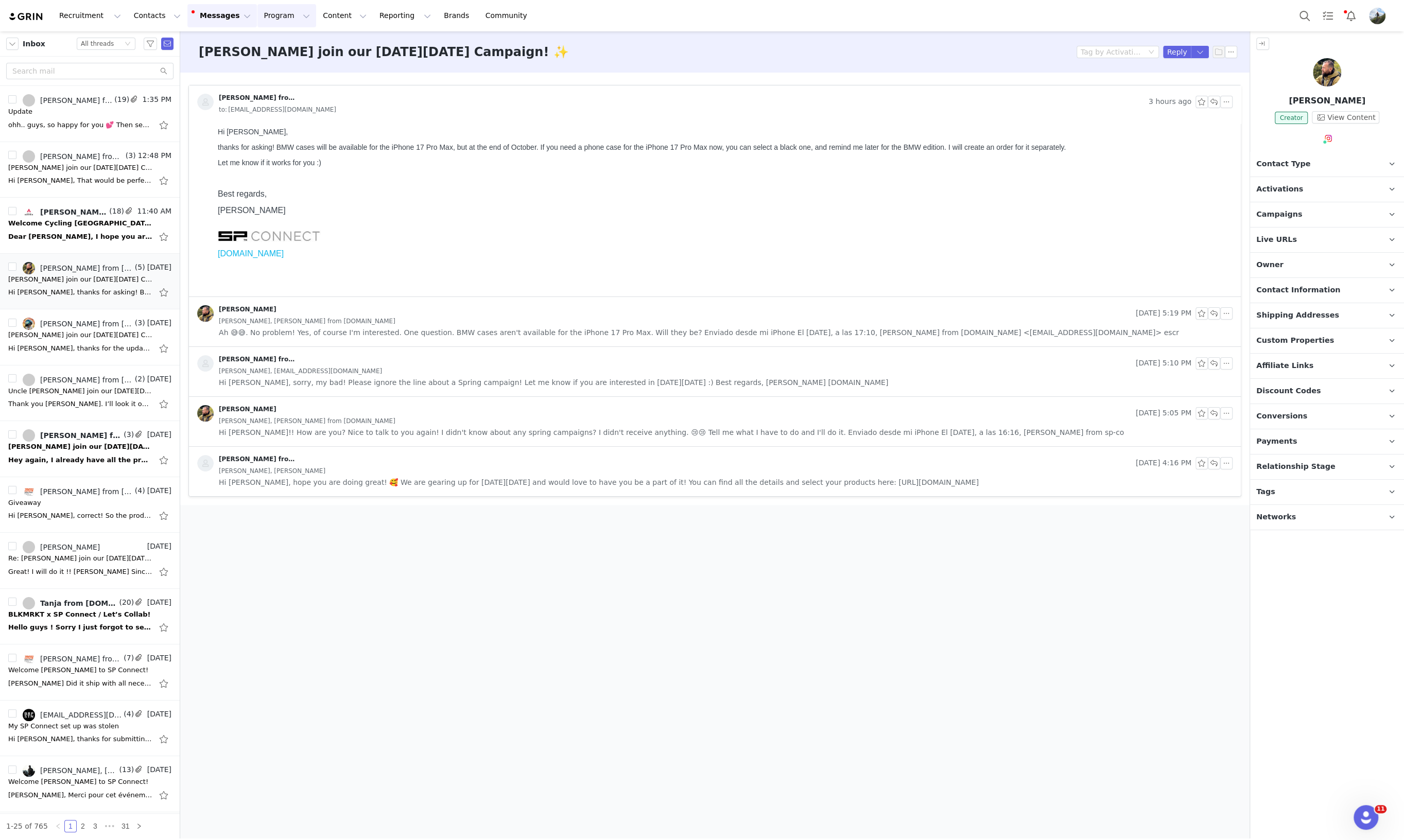
click at [261, 17] on button "Program Program" at bounding box center [287, 15] width 58 height 24
click at [281, 65] on div "Campaigns" at bounding box center [273, 64] width 69 height 10
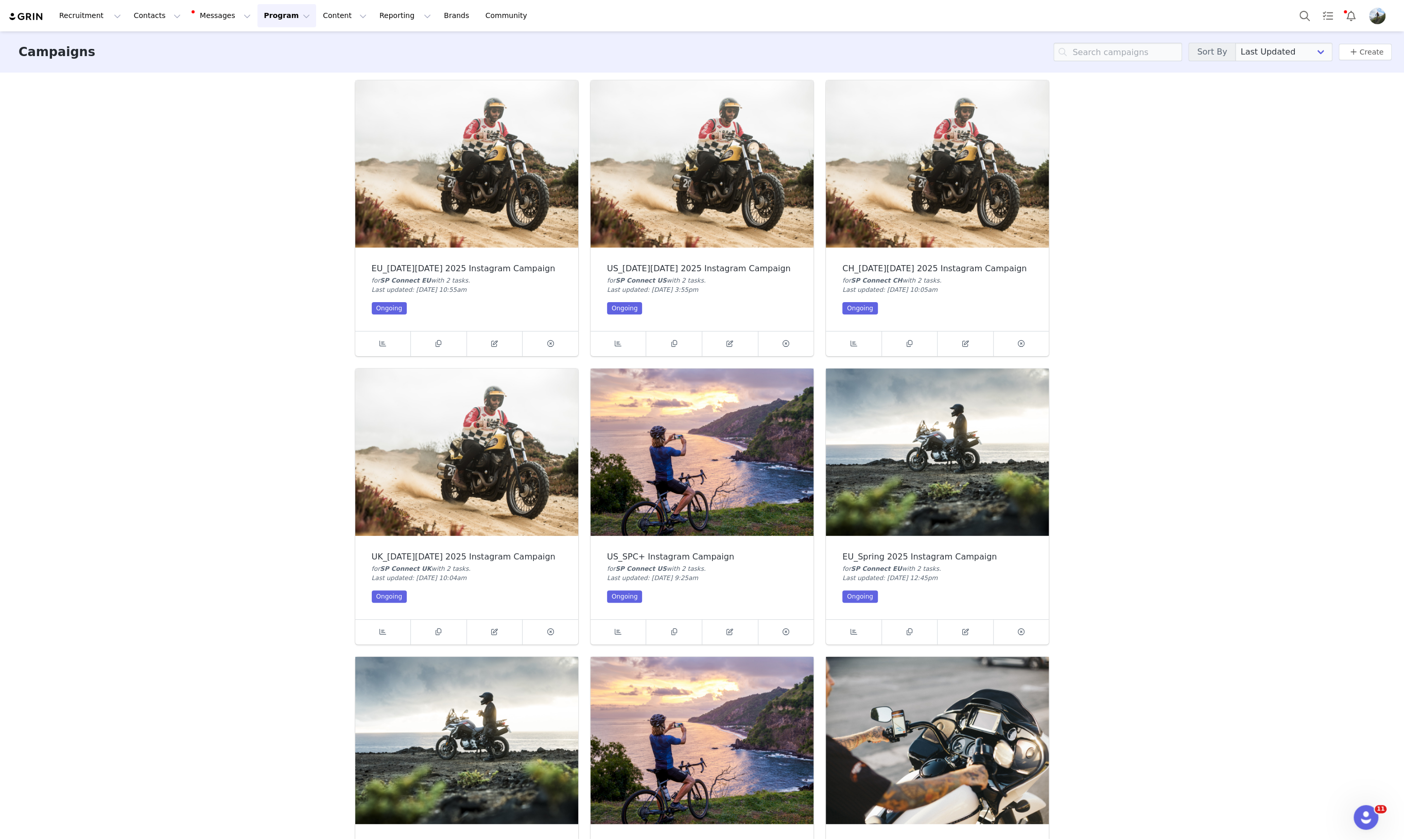
click at [673, 225] on img at bounding box center [702, 163] width 223 height 167
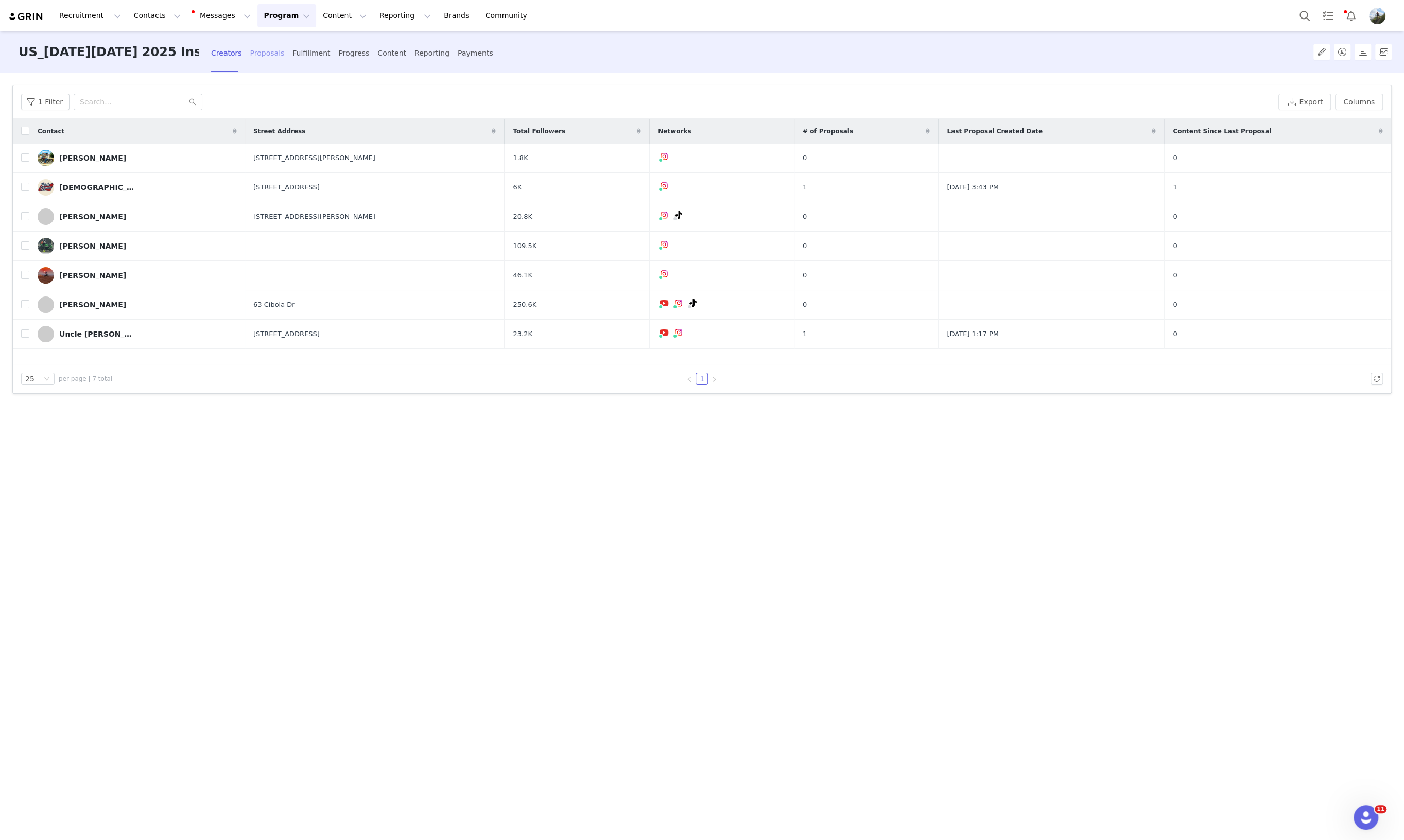
click at [255, 56] on div "Proposals" at bounding box center [267, 53] width 35 height 27
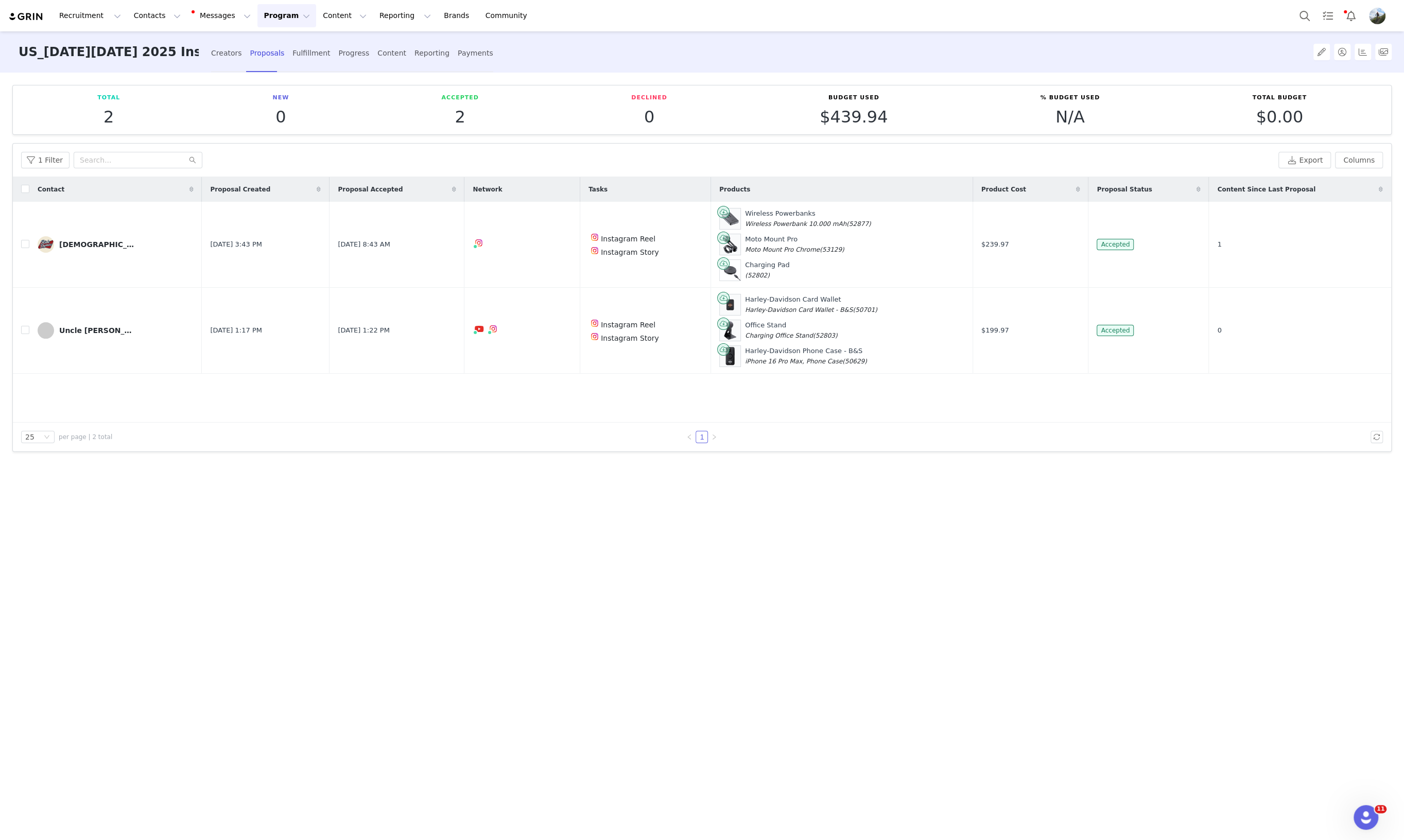
click at [257, 20] on button "Program Program" at bounding box center [287, 15] width 58 height 24
click at [208, 15] on button "Messages Messages" at bounding box center [223, 15] width 70 height 24
click at [213, 64] on div "Inbox 30" at bounding box center [210, 64] width 69 height 10
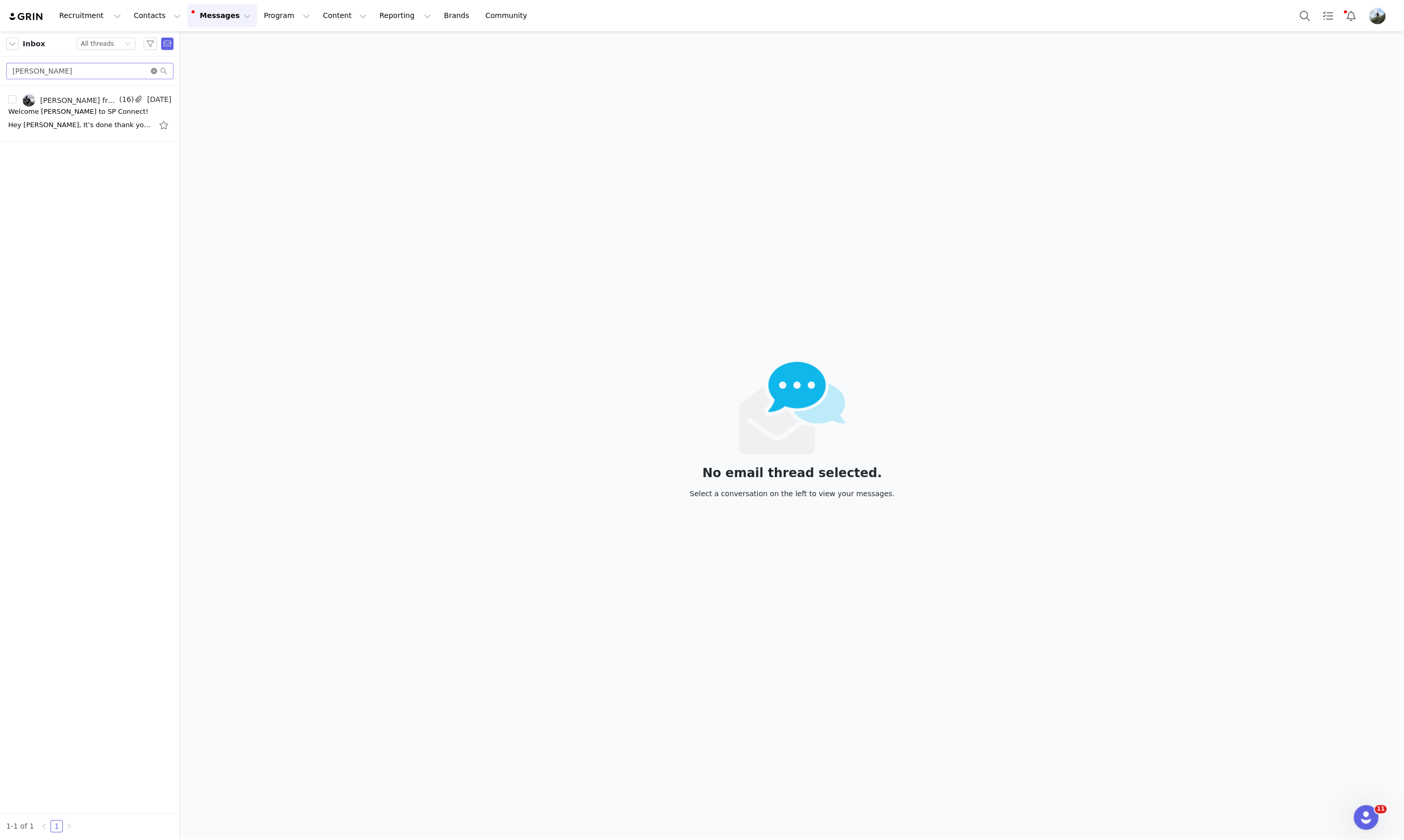
click at [154, 71] on icon "icon: close-circle" at bounding box center [154, 71] width 7 height 7
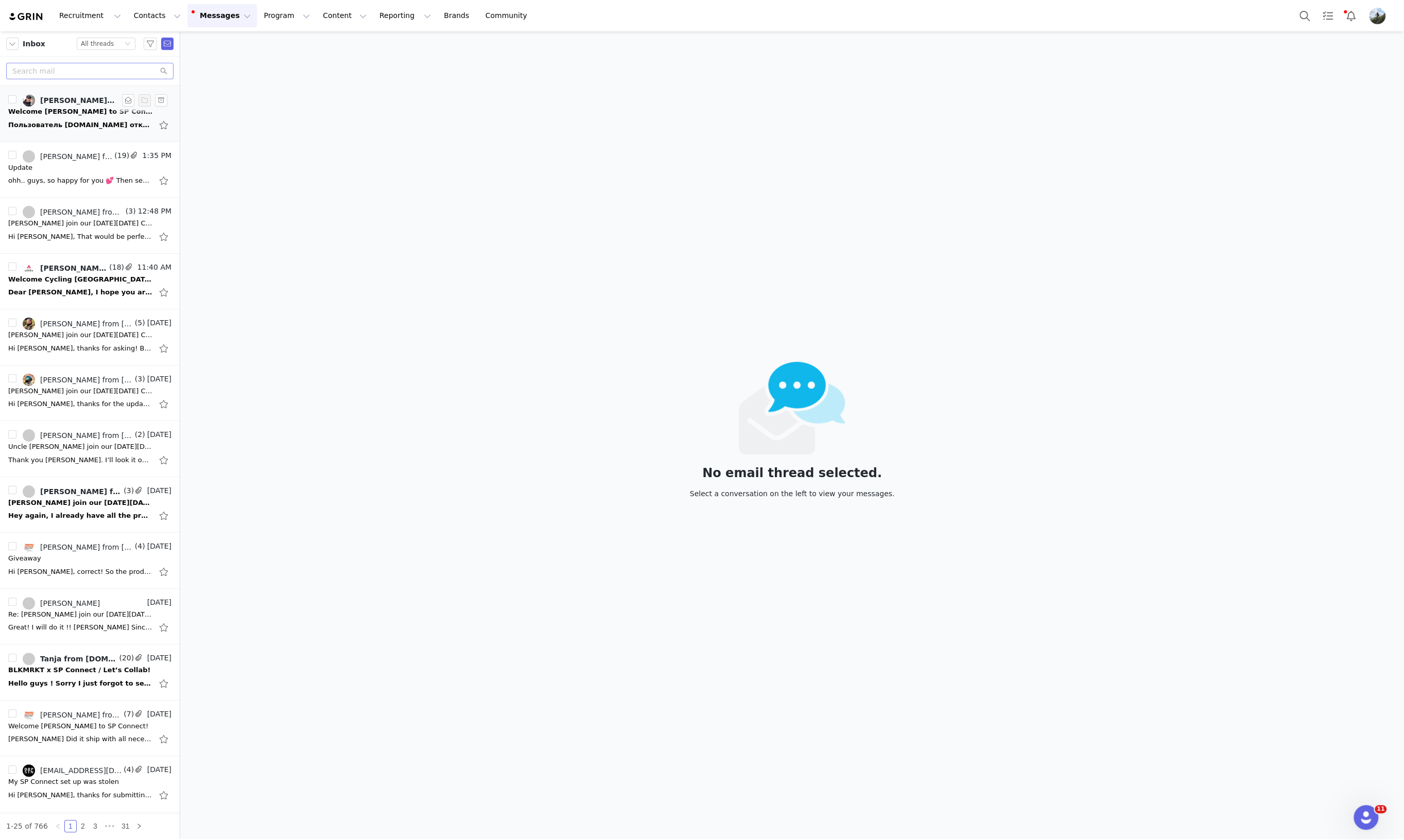
click at [72, 126] on div "Пользователь [DOMAIN_NAME] отклонил ваше сообщение на следующие адреса электрон…" at bounding box center [80, 124] width 144 height 10
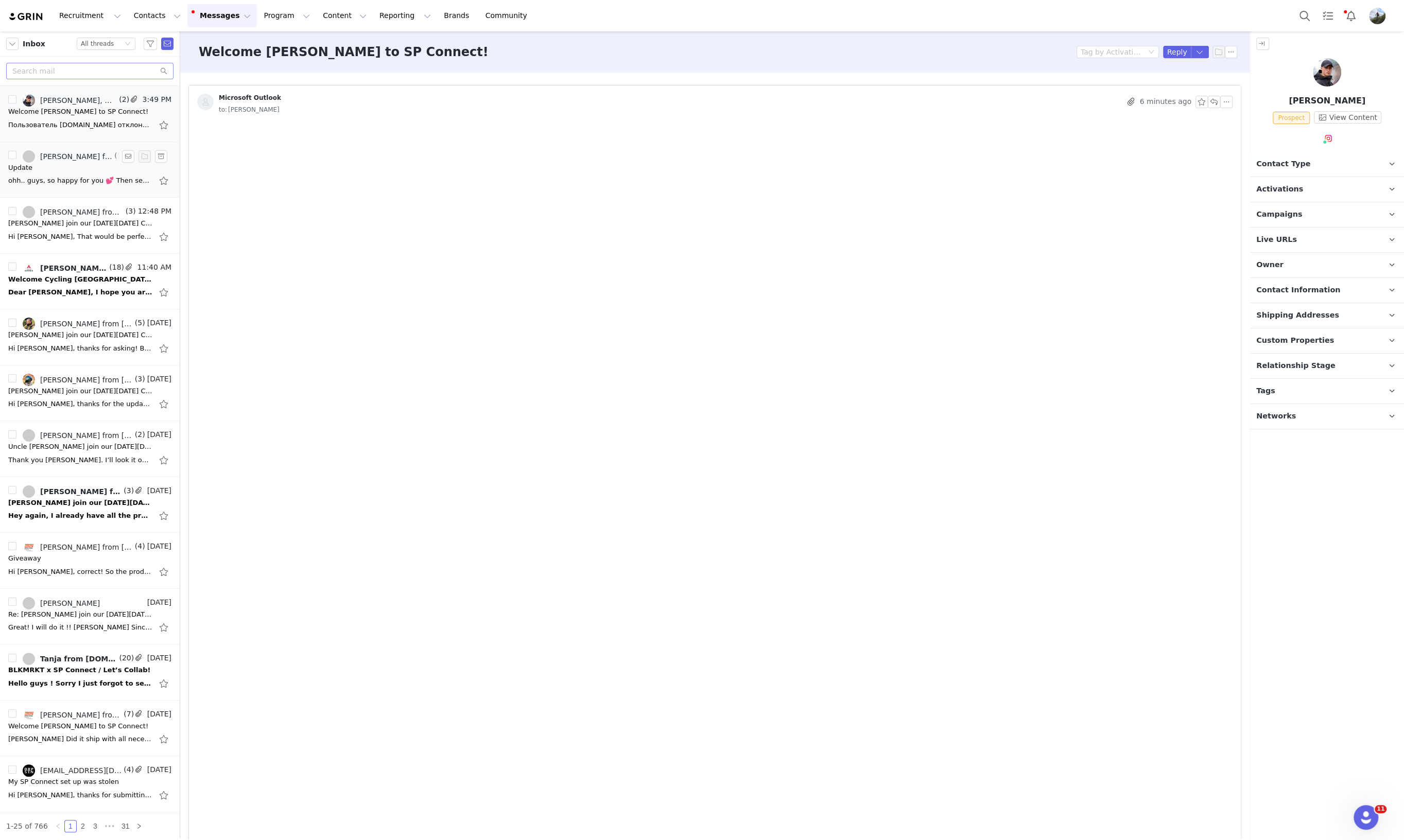
click at [70, 170] on div "Update" at bounding box center [90, 168] width 163 height 10
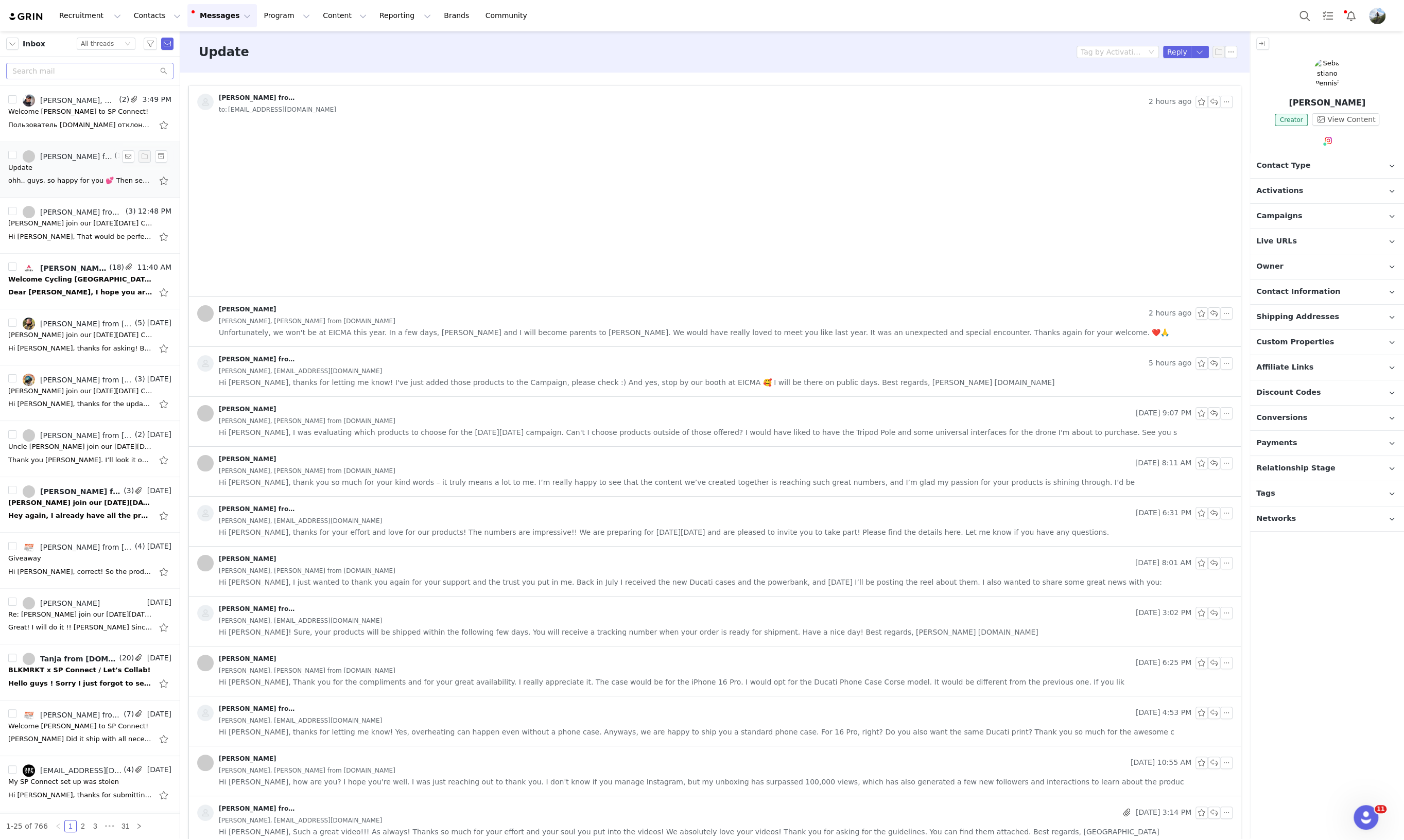
click at [65, 163] on div "Update" at bounding box center [90, 168] width 163 height 10
